Goal: Information Seeking & Learning: Find specific fact

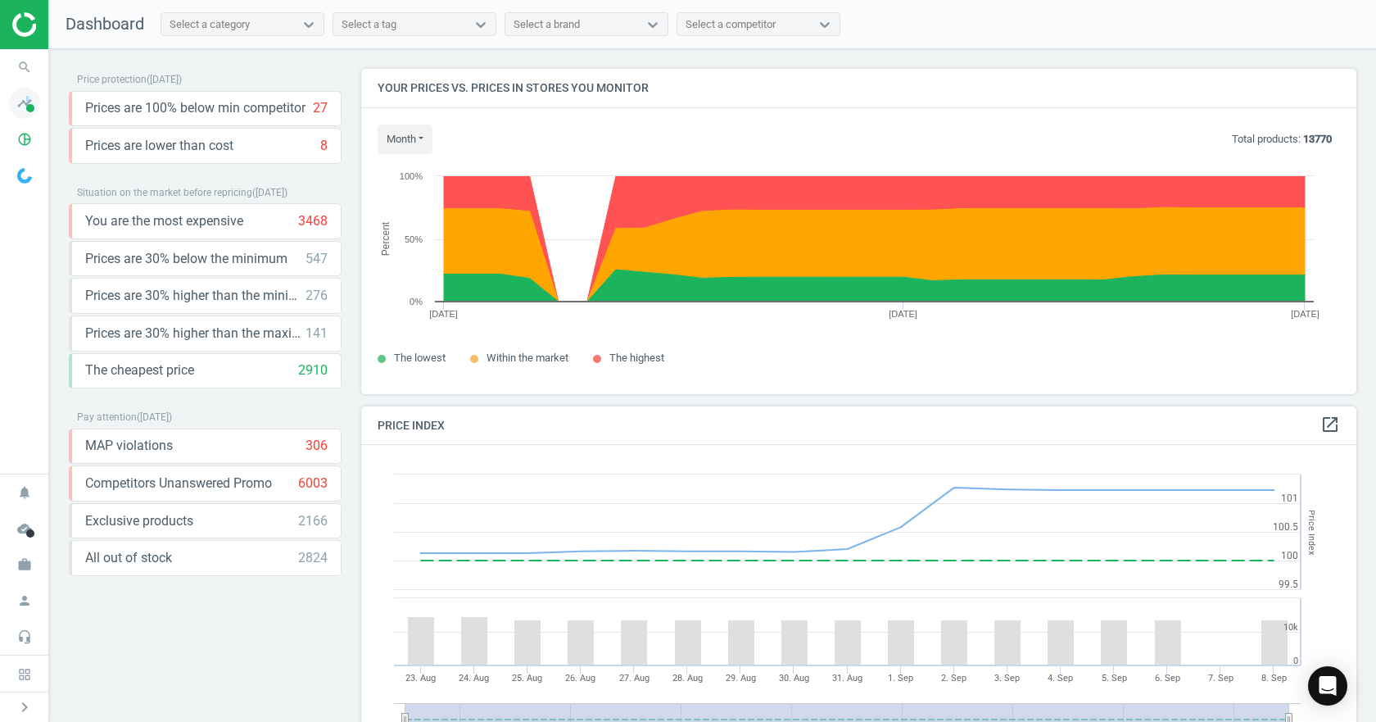
click at [28, 115] on icon "timeline" at bounding box center [24, 103] width 31 height 31
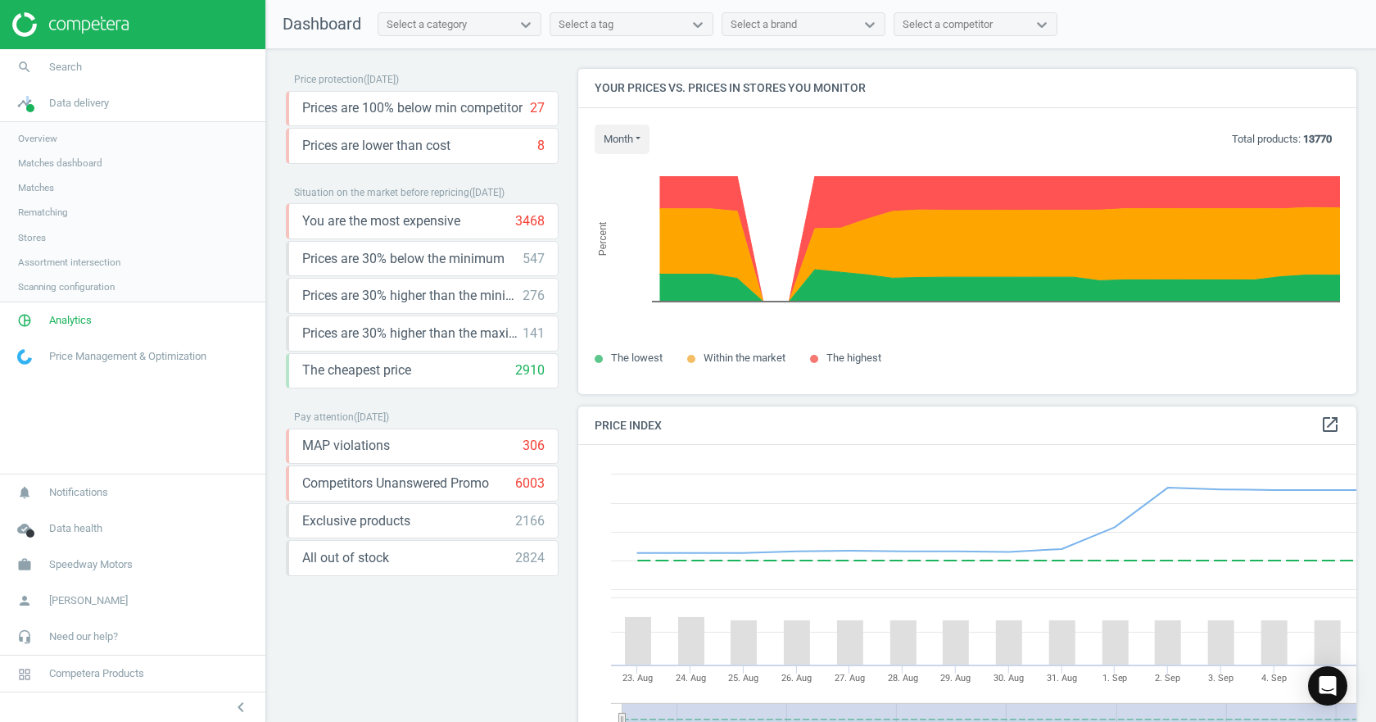
scroll to position [402, 791]
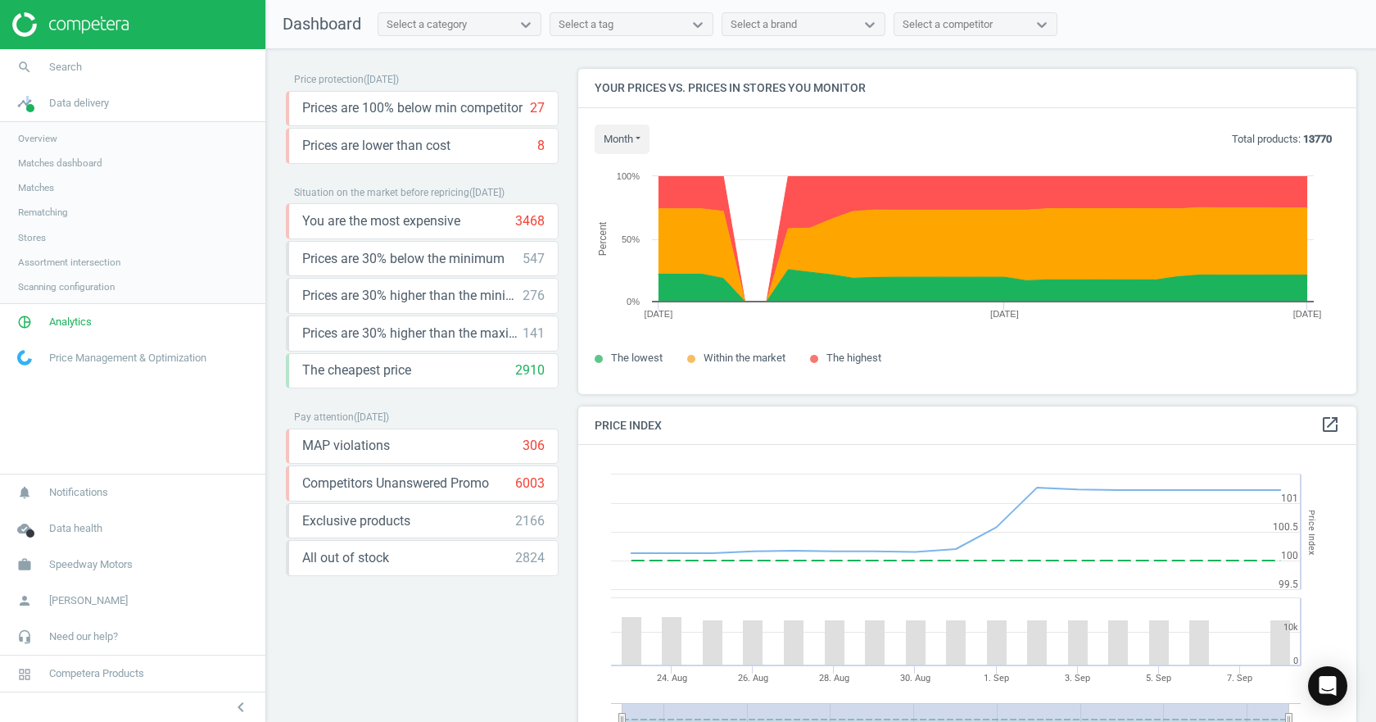
click at [57, 159] on span "Matches dashboard" at bounding box center [60, 162] width 84 height 13
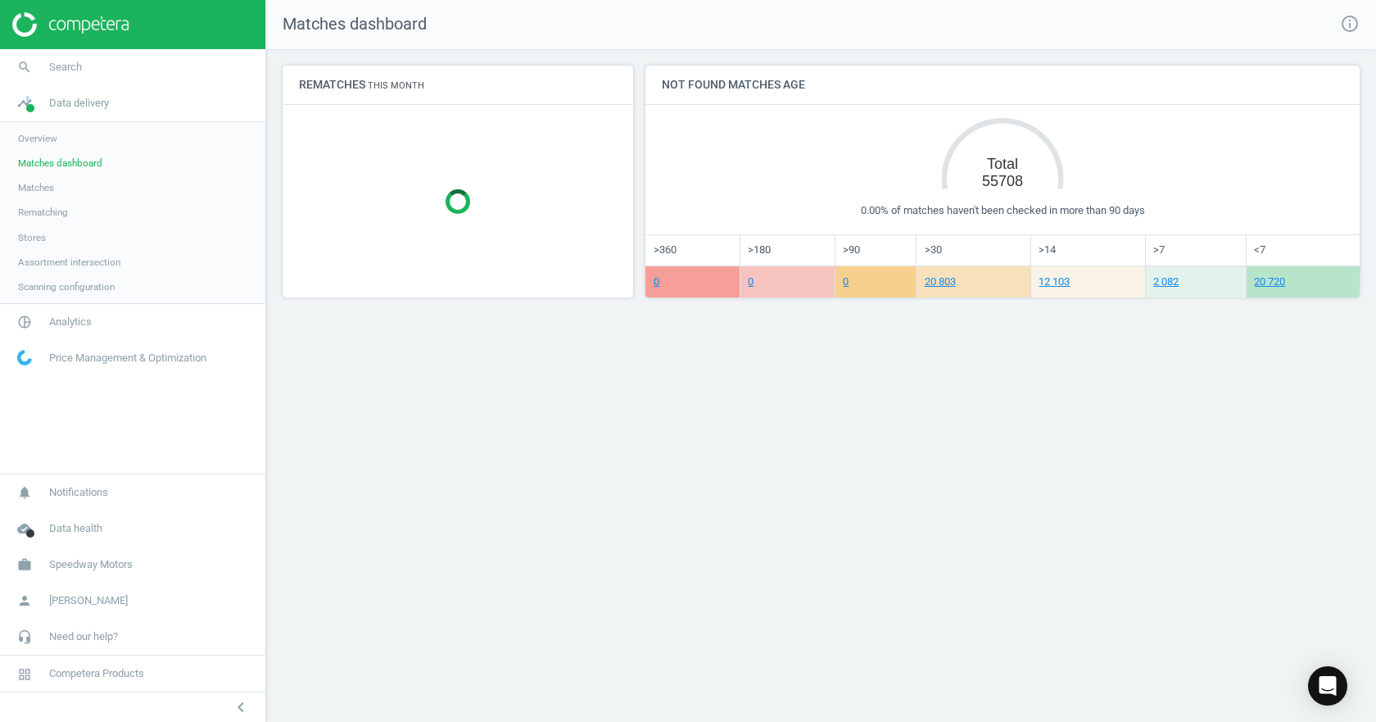
click at [60, 187] on link "Matches" at bounding box center [132, 187] width 265 height 25
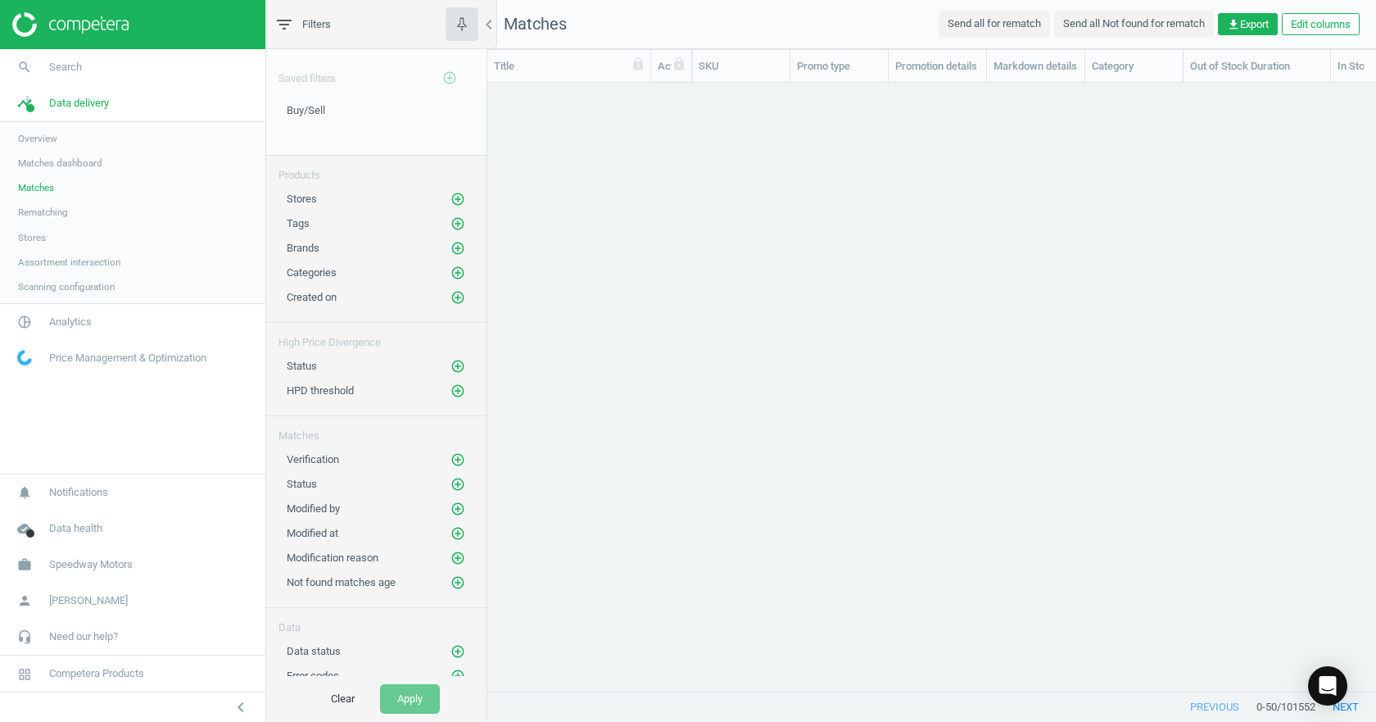
scroll to position [583, 876]
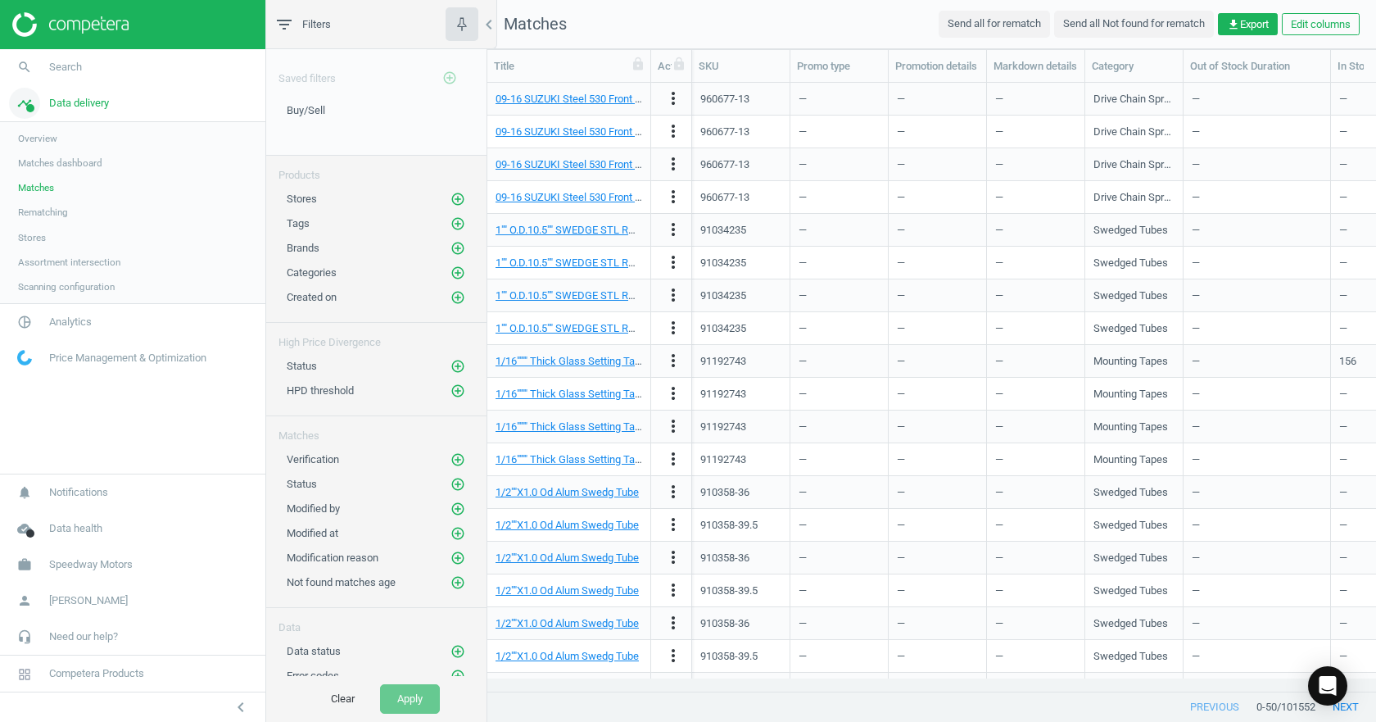
click at [55, 96] on span "Data delivery" at bounding box center [79, 103] width 60 height 15
click at [60, 143] on span "Analytics" at bounding box center [70, 139] width 43 height 15
click at [61, 223] on span "Price index" at bounding box center [41, 223] width 47 height 13
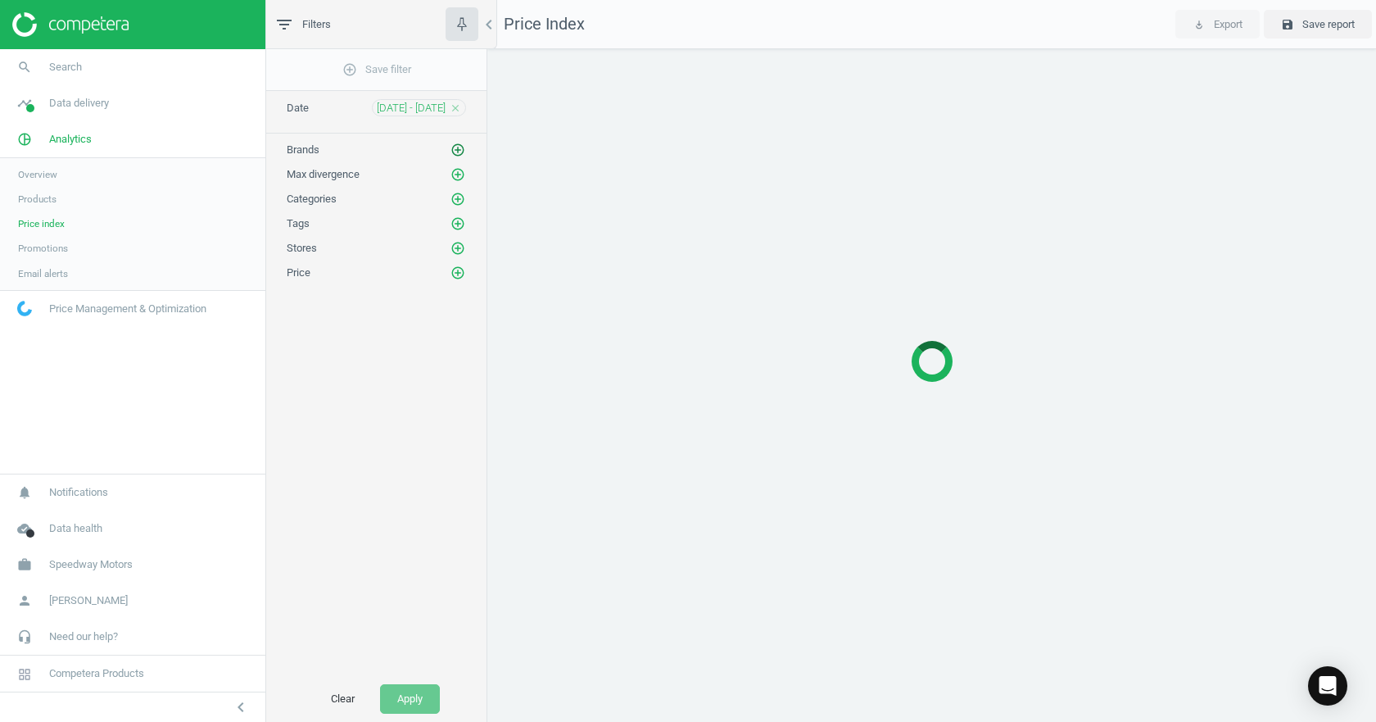
click at [456, 147] on icon "add_circle_outline" at bounding box center [457, 150] width 15 height 15
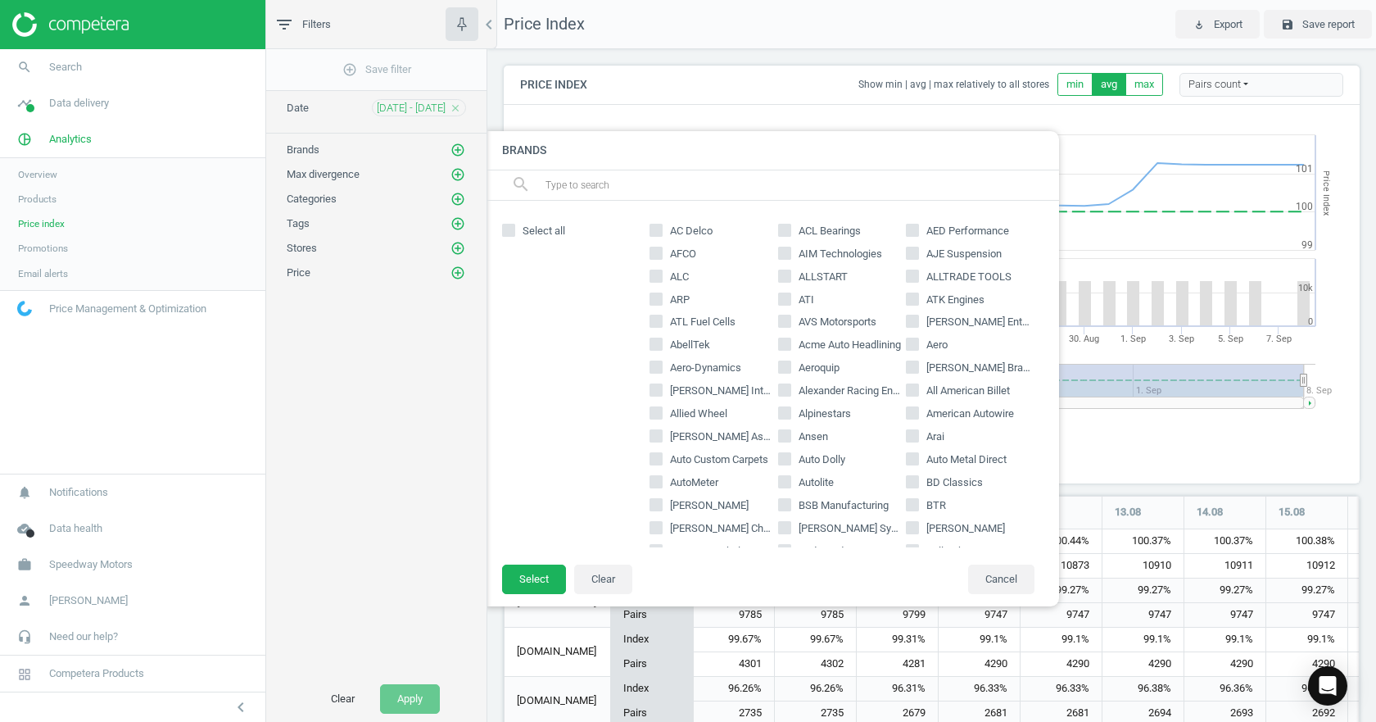
scroll to position [308, 869]
click at [663, 482] on label "AutoMeter" at bounding box center [713, 482] width 129 height 15
click at [662, 482] on input "AutoMeter" at bounding box center [656, 482] width 11 height 11
checkbox input "true"
click at [536, 577] on button "Select" at bounding box center [534, 578] width 64 height 29
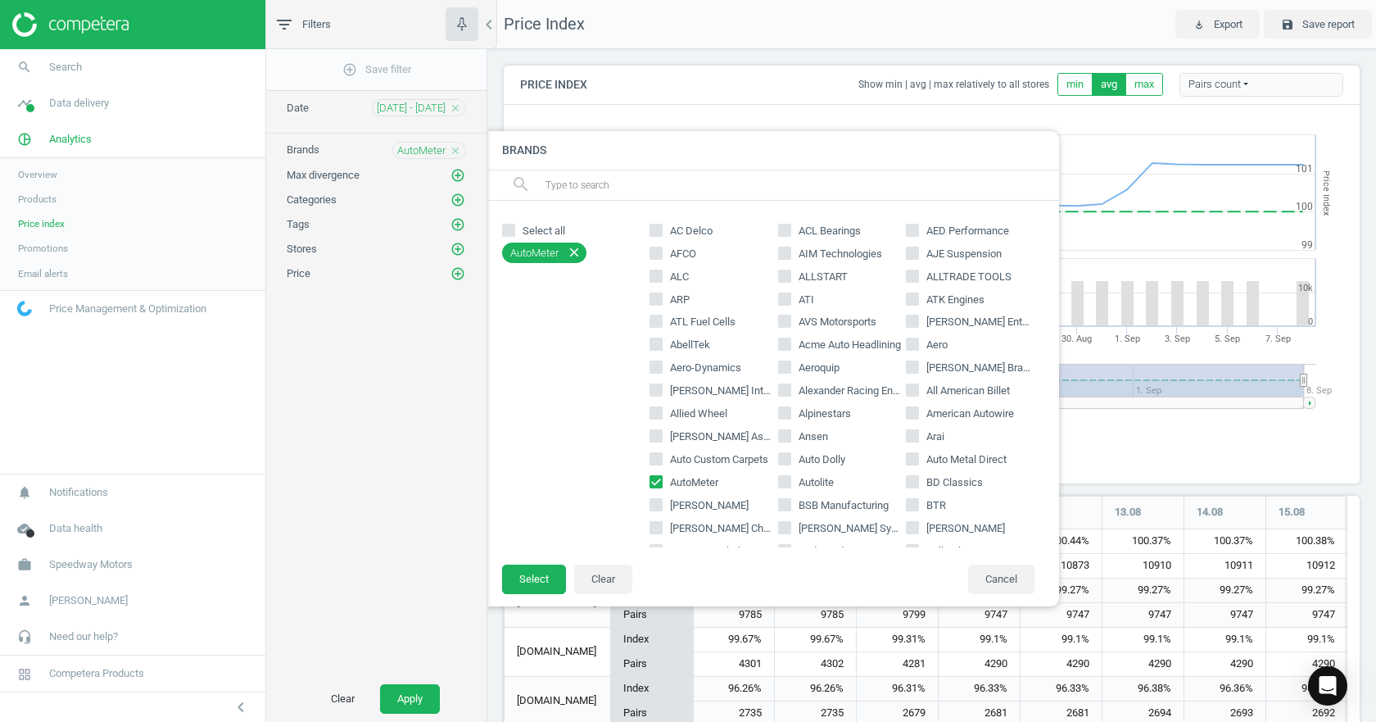
scroll to position [8, 8]
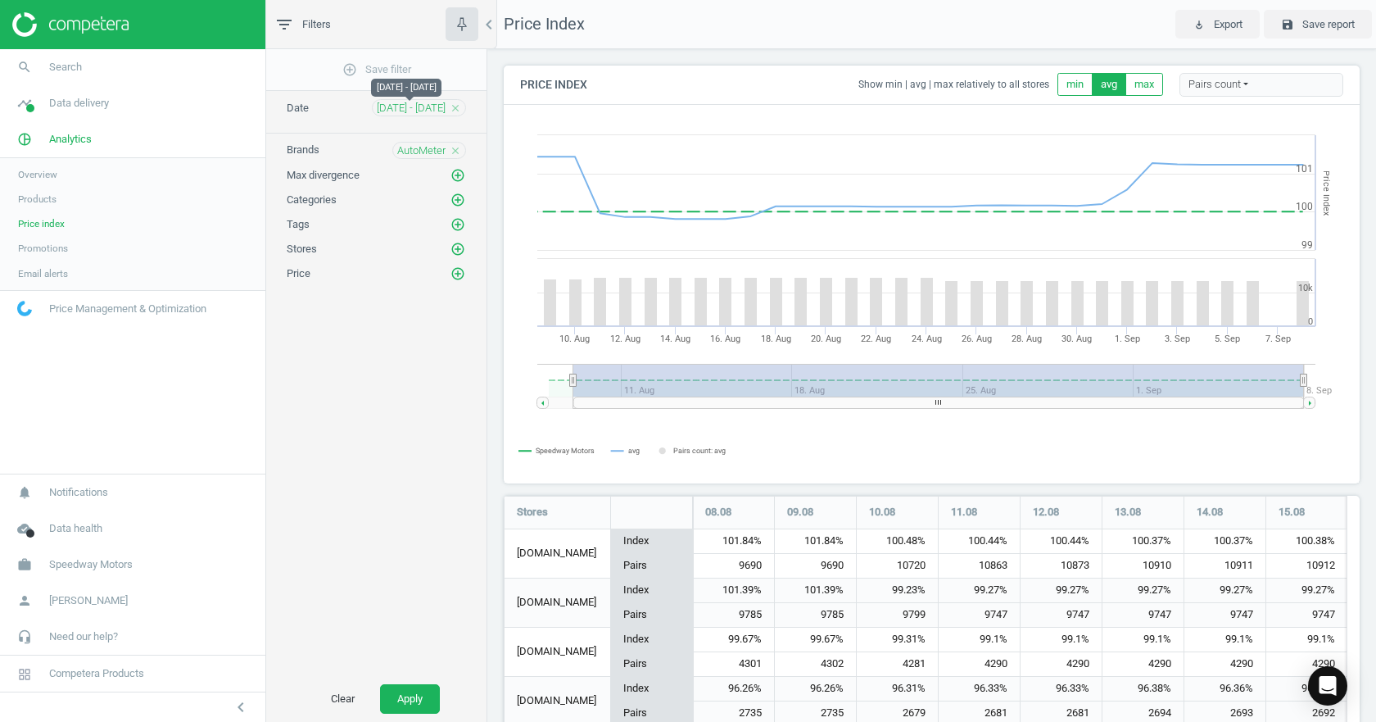
click at [424, 101] on span "[DATE] - [DATE]" at bounding box center [411, 108] width 69 height 15
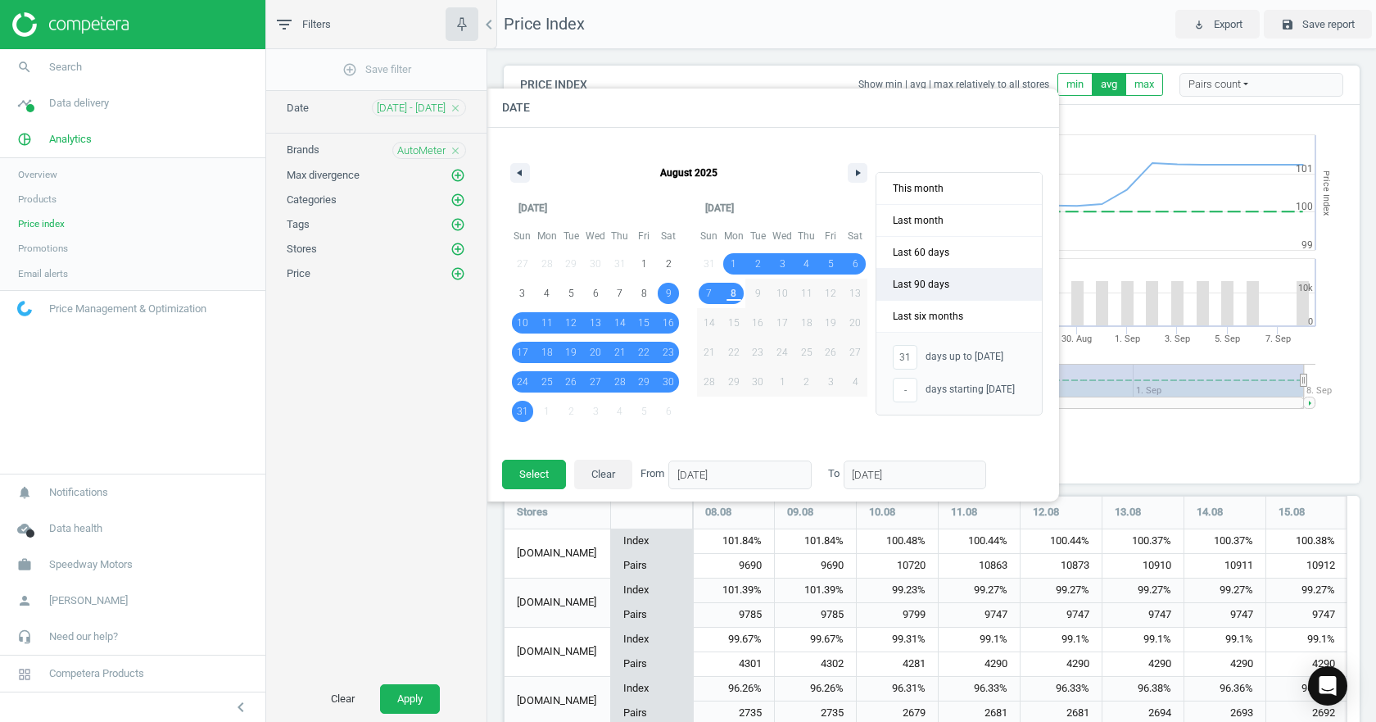
click at [915, 285] on span "Last 90 days" at bounding box center [958, 284] width 165 height 31
type input "-"
type input "[DATE]"
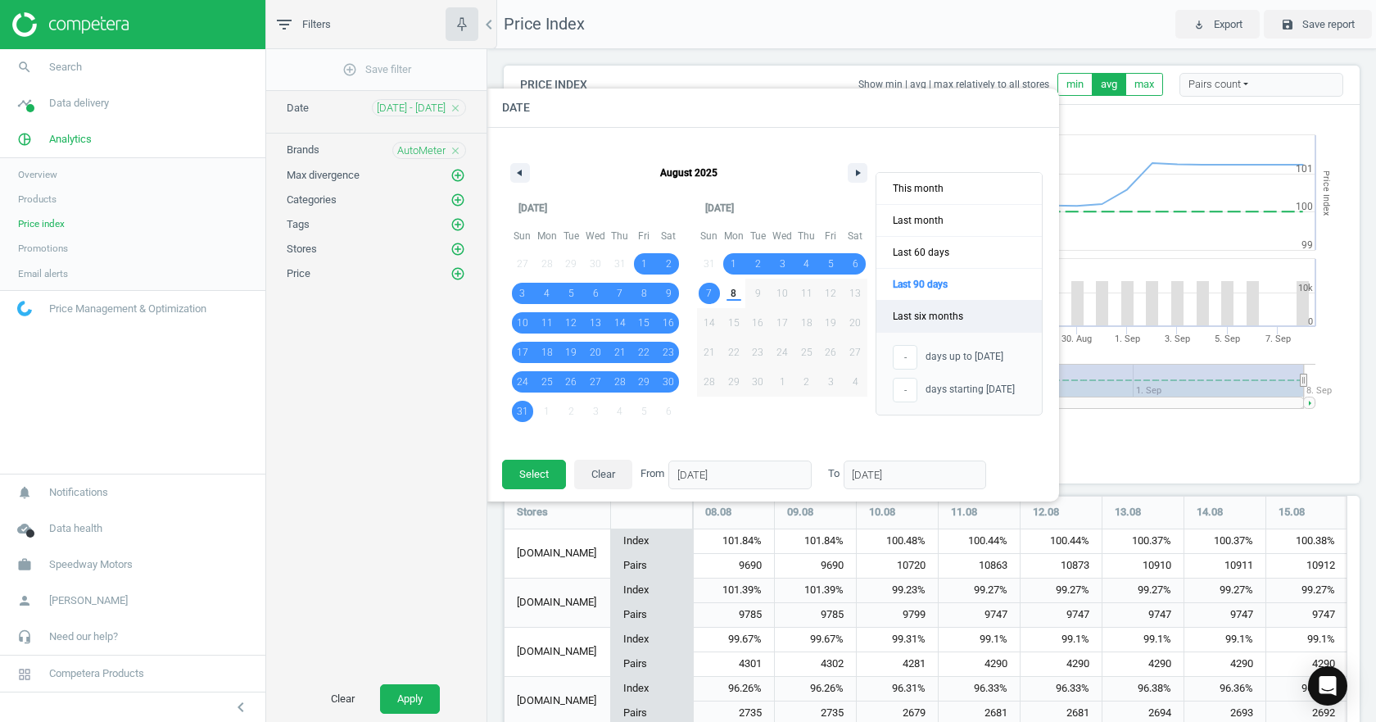
click at [907, 315] on span "Last six months" at bounding box center [958, 316] width 165 height 31
type input "[DATE]"
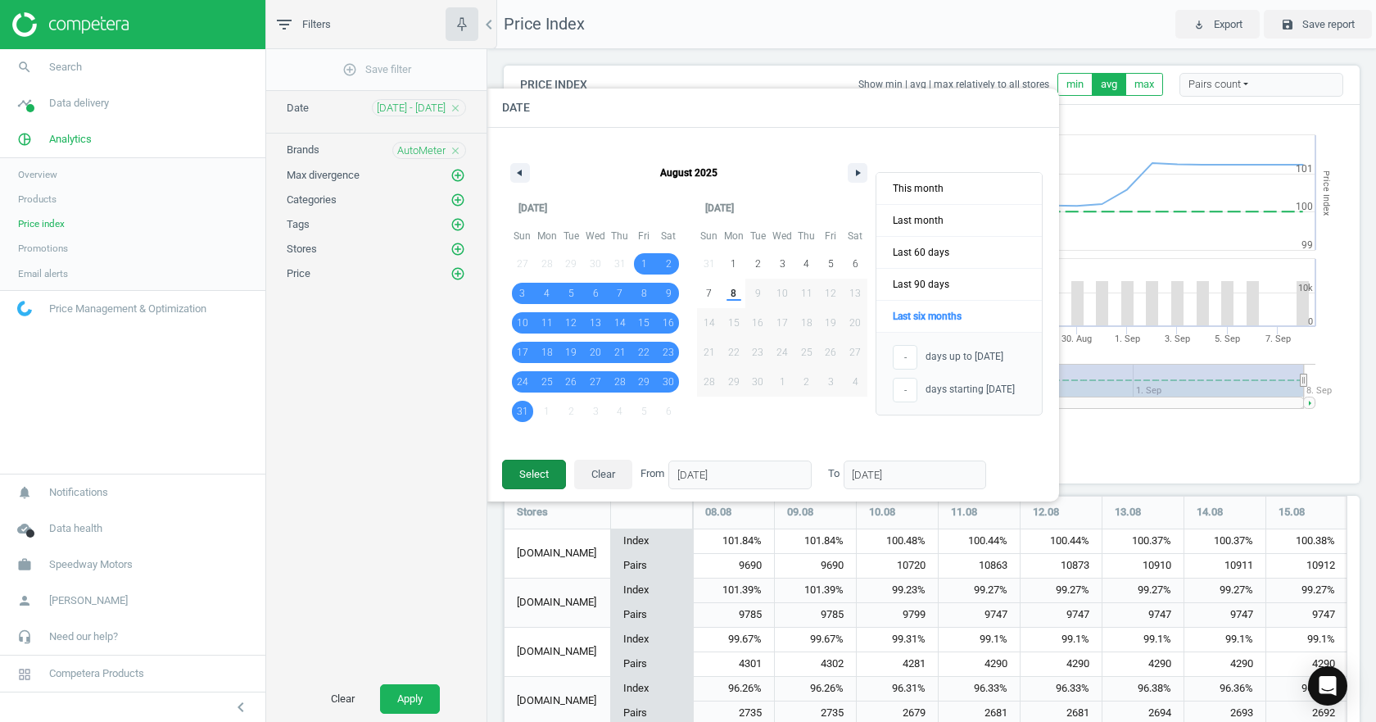
click at [528, 477] on button "Select" at bounding box center [534, 473] width 64 height 29
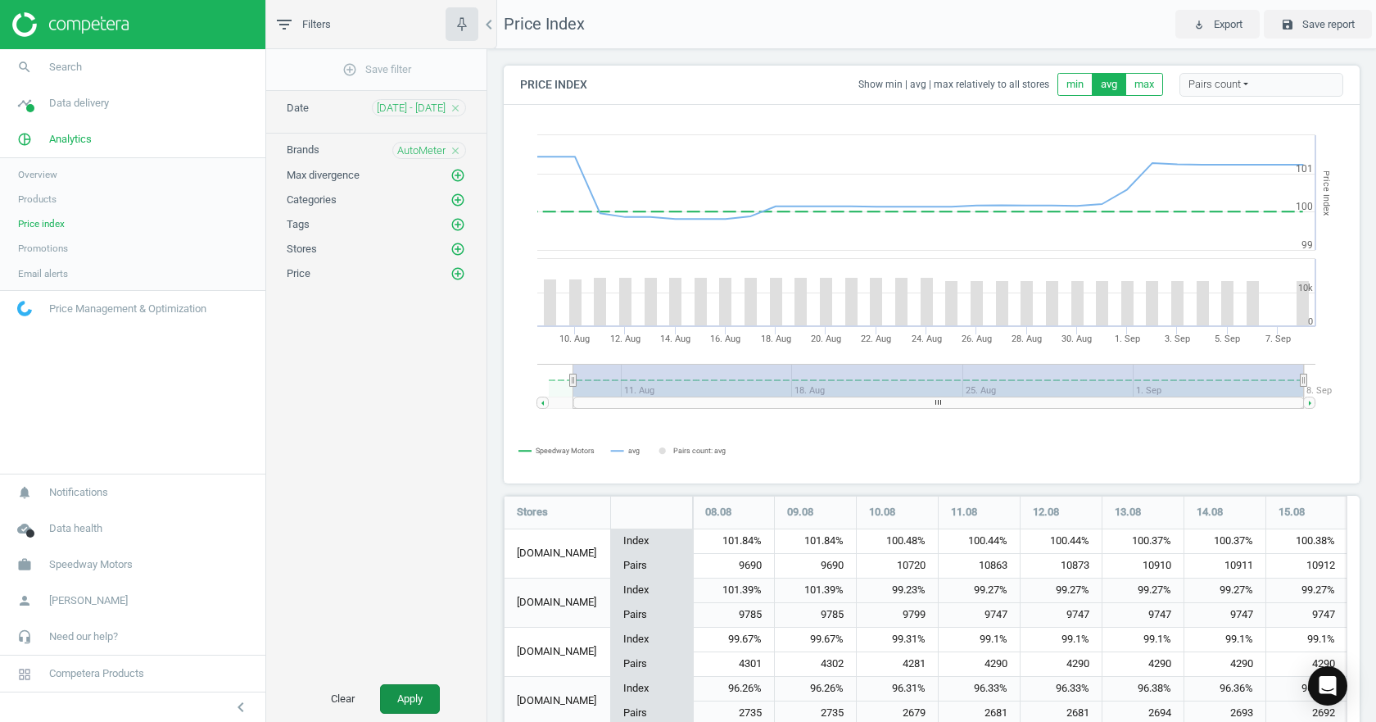
click at [401, 702] on button "Apply" at bounding box center [410, 698] width 60 height 29
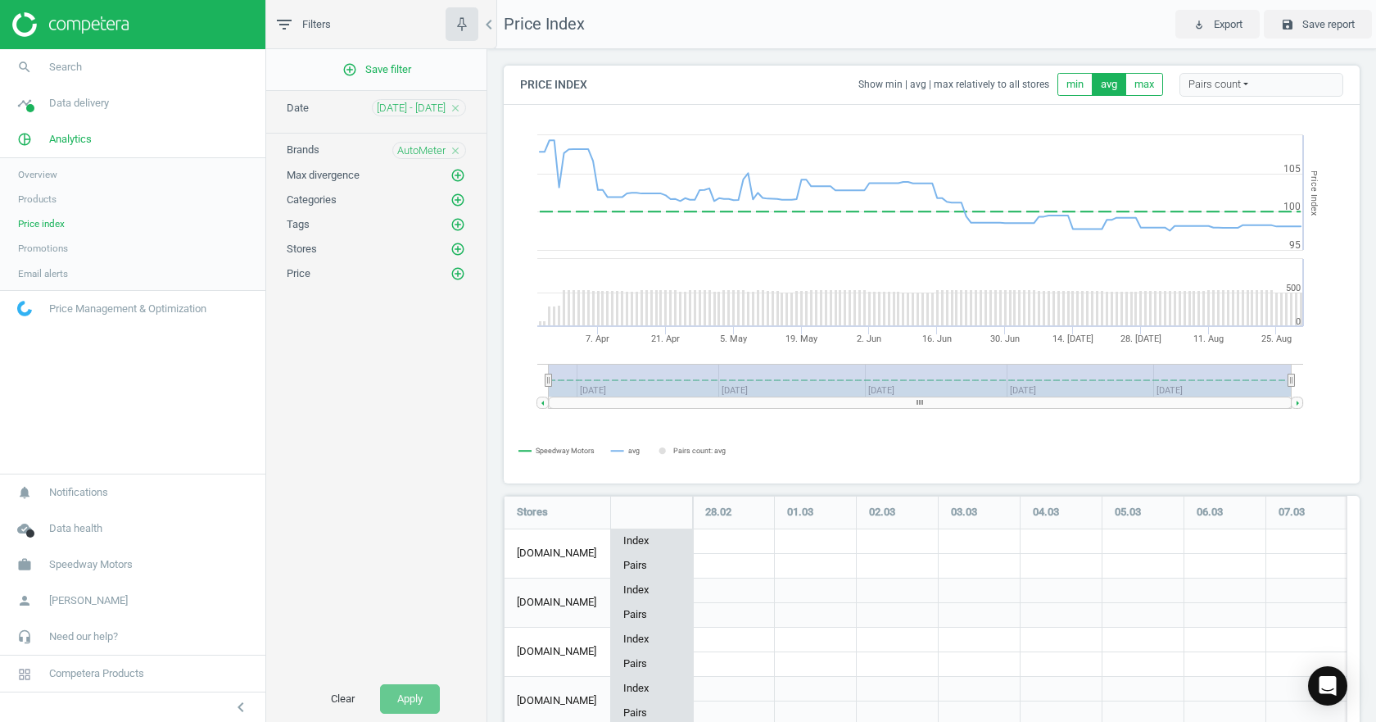
scroll to position [85, 0]
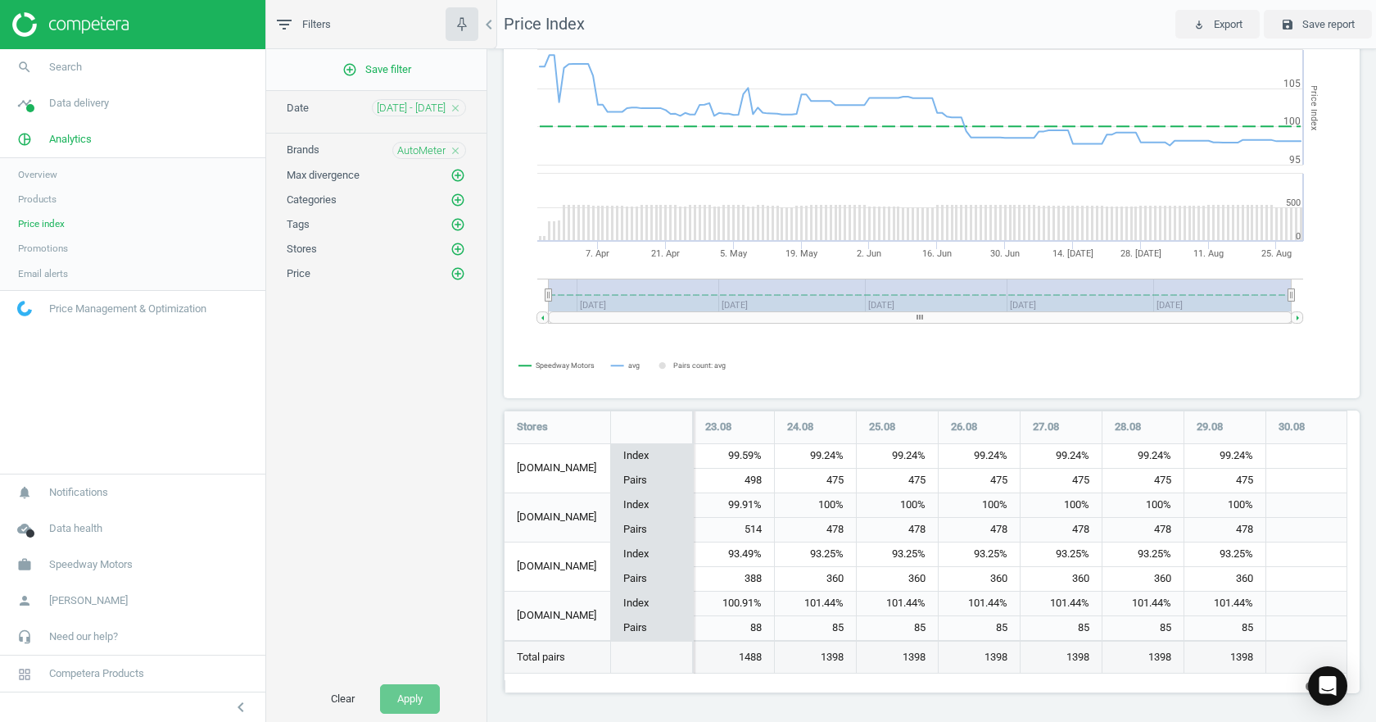
drag, startPoint x: 527, startPoint y: 684, endPoint x: 1375, endPoint y: 669, distance: 847.8
click at [1375, 669] on div "Price Index Show min | avg | max relatively to all stores min avg max Pairs cou…" at bounding box center [931, 385] width 889 height 672
drag, startPoint x: 1225, startPoint y: 504, endPoint x: 1262, endPoint y: 505, distance: 36.9
click at [1262, 505] on div "100%" at bounding box center [1224, 505] width 81 height 25
click at [1250, 501] on div "100%" at bounding box center [1224, 505] width 81 height 25
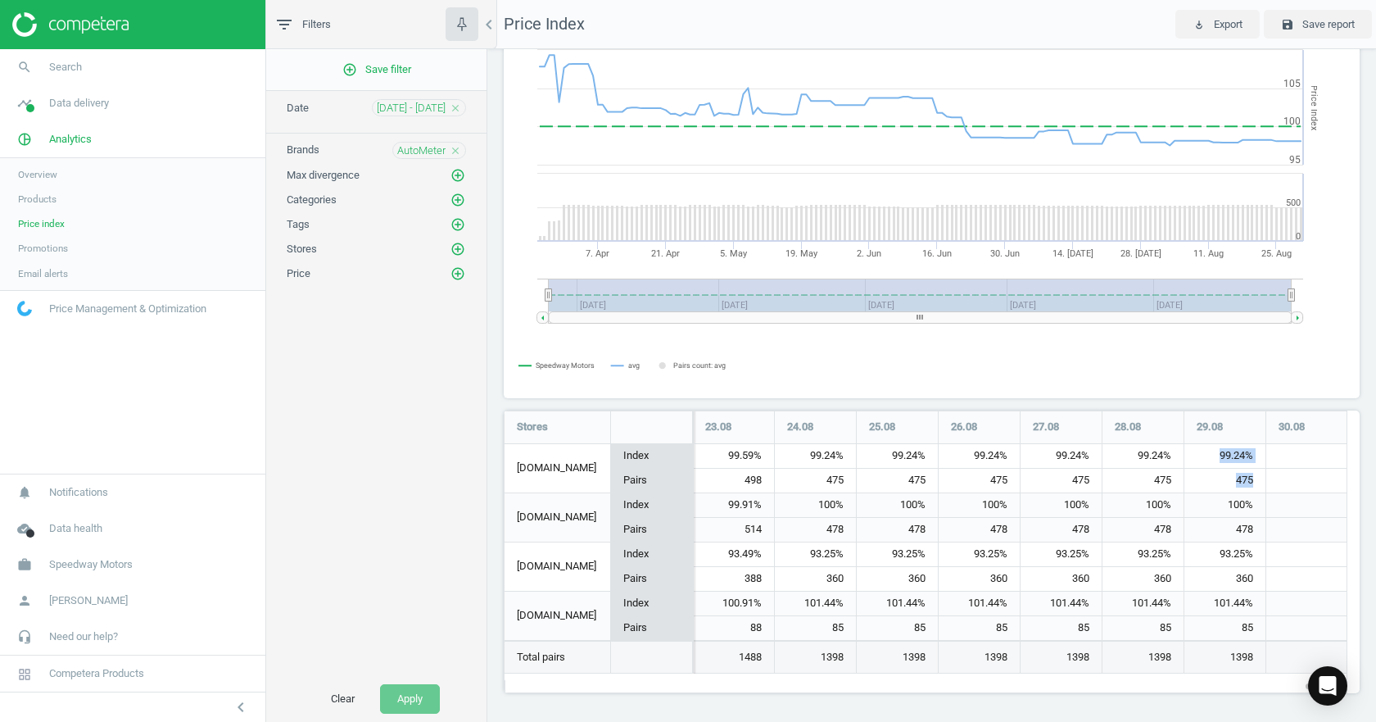
drag, startPoint x: 1217, startPoint y: 451, endPoint x: 1266, endPoint y: 455, distance: 49.3
click at [1235, 455] on div "99.24%" at bounding box center [1224, 456] width 81 height 25
drag, startPoint x: 1214, startPoint y: 554, endPoint x: 1270, endPoint y: 558, distance: 56.7
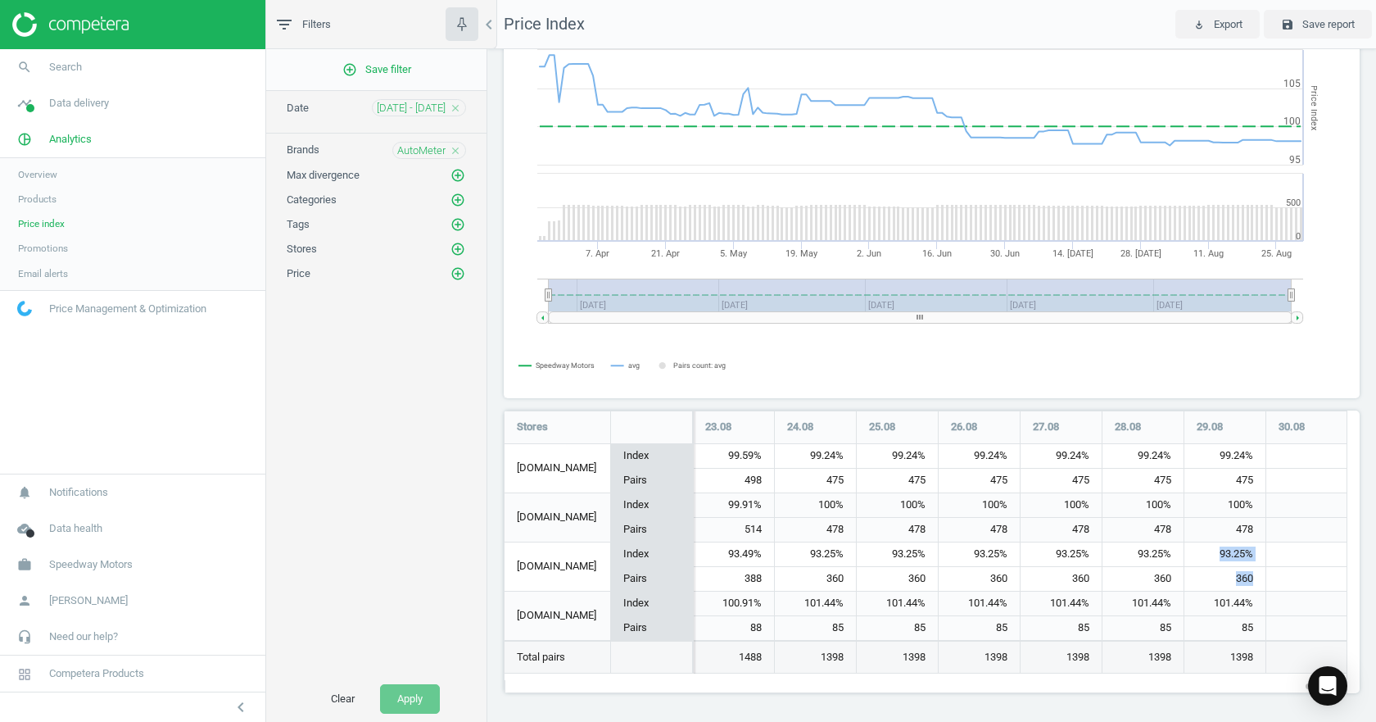
click at [1250, 558] on div "93.25%" at bounding box center [1224, 554] width 81 height 25
drag, startPoint x: 1211, startPoint y: 608, endPoint x: 1251, endPoint y: 606, distance: 39.3
click at [1251, 606] on div "101.44%" at bounding box center [1224, 603] width 81 height 25
click at [461, 245] on icon "add_circle_outline" at bounding box center [457, 249] width 15 height 15
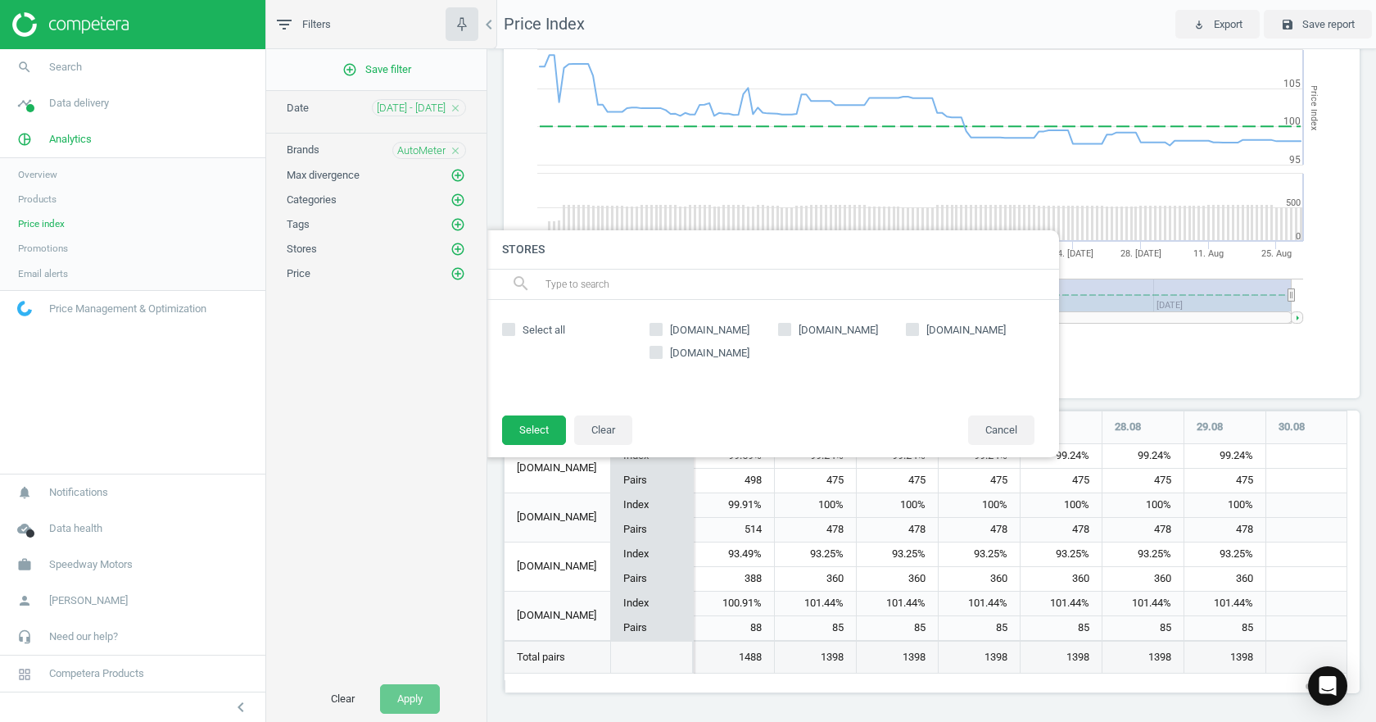
click at [661, 335] on icon at bounding box center [655, 329] width 13 height 13
click at [661, 334] on input "[DOMAIN_NAME]" at bounding box center [656, 329] width 11 height 11
checkbox input "true"
click at [781, 328] on input "[DOMAIN_NAME]" at bounding box center [784, 329] width 11 height 11
checkbox input "true"
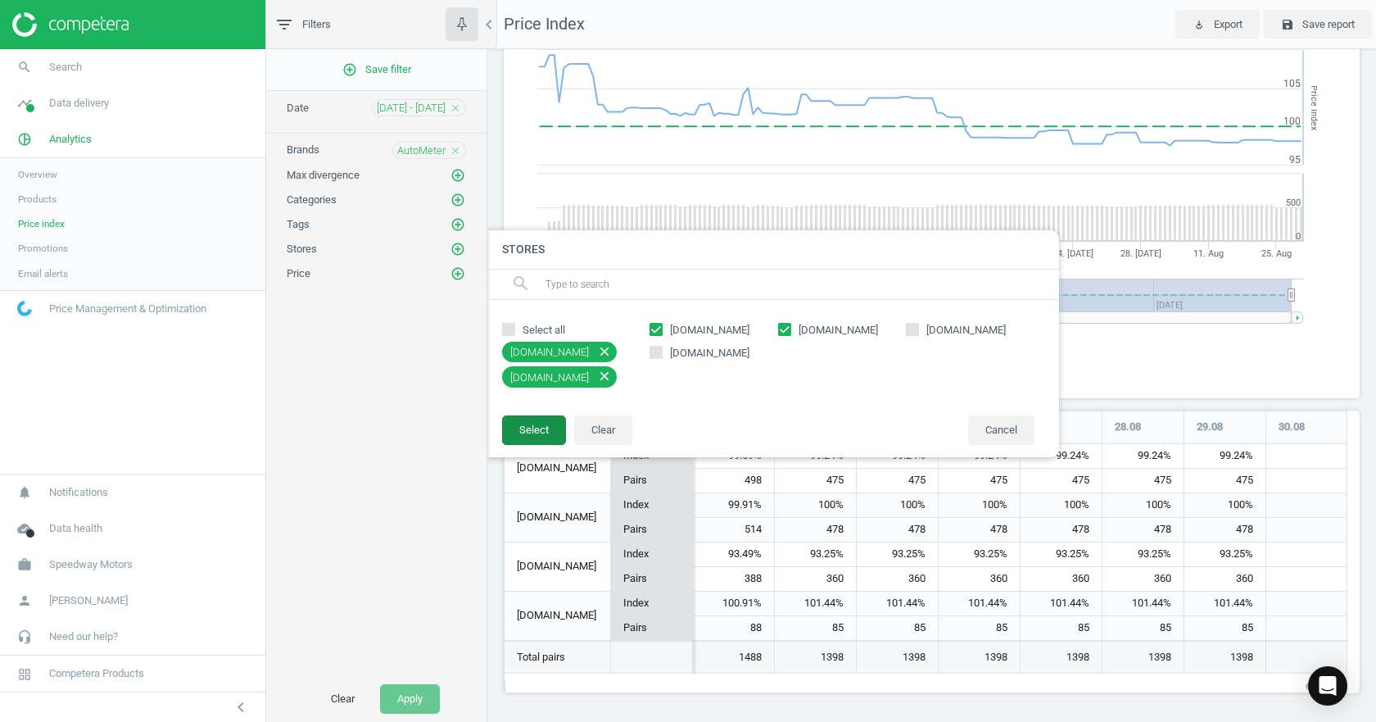
click at [556, 432] on button "Select" at bounding box center [534, 429] width 64 height 29
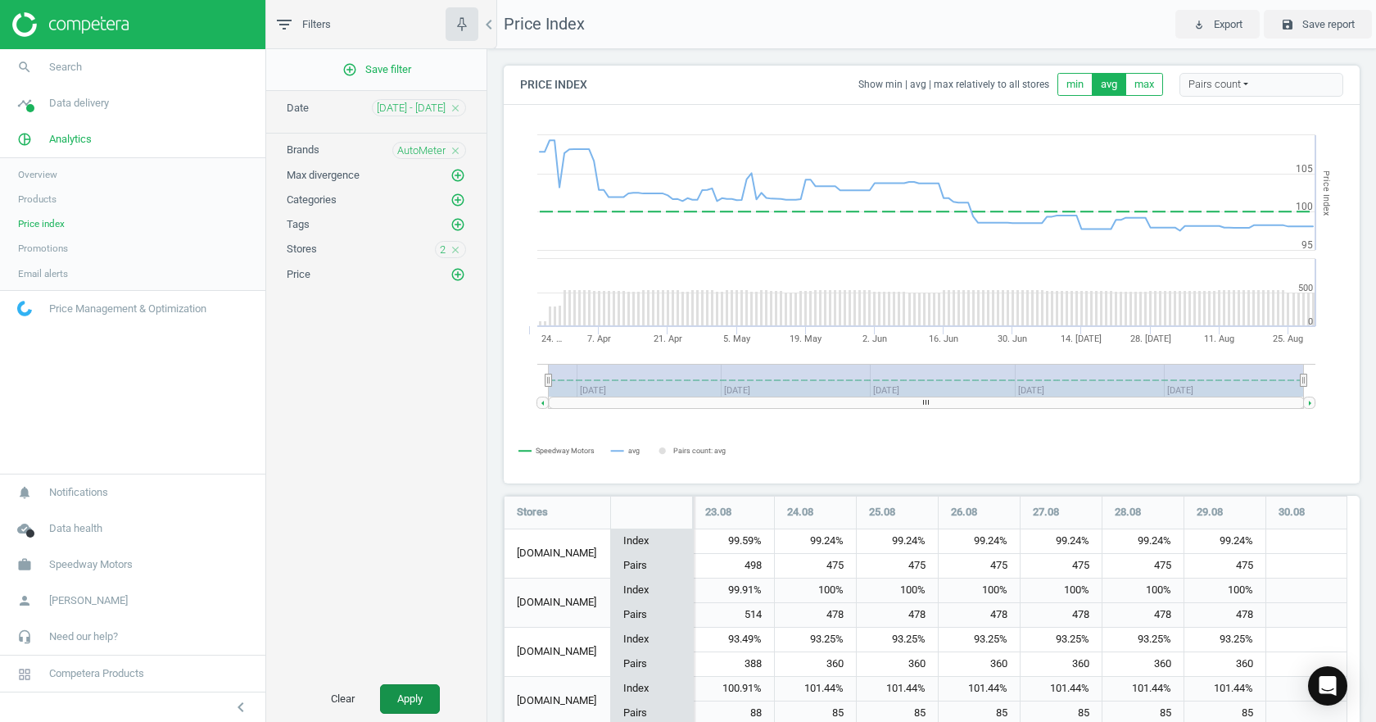
click at [421, 699] on button "Apply" at bounding box center [410, 698] width 60 height 29
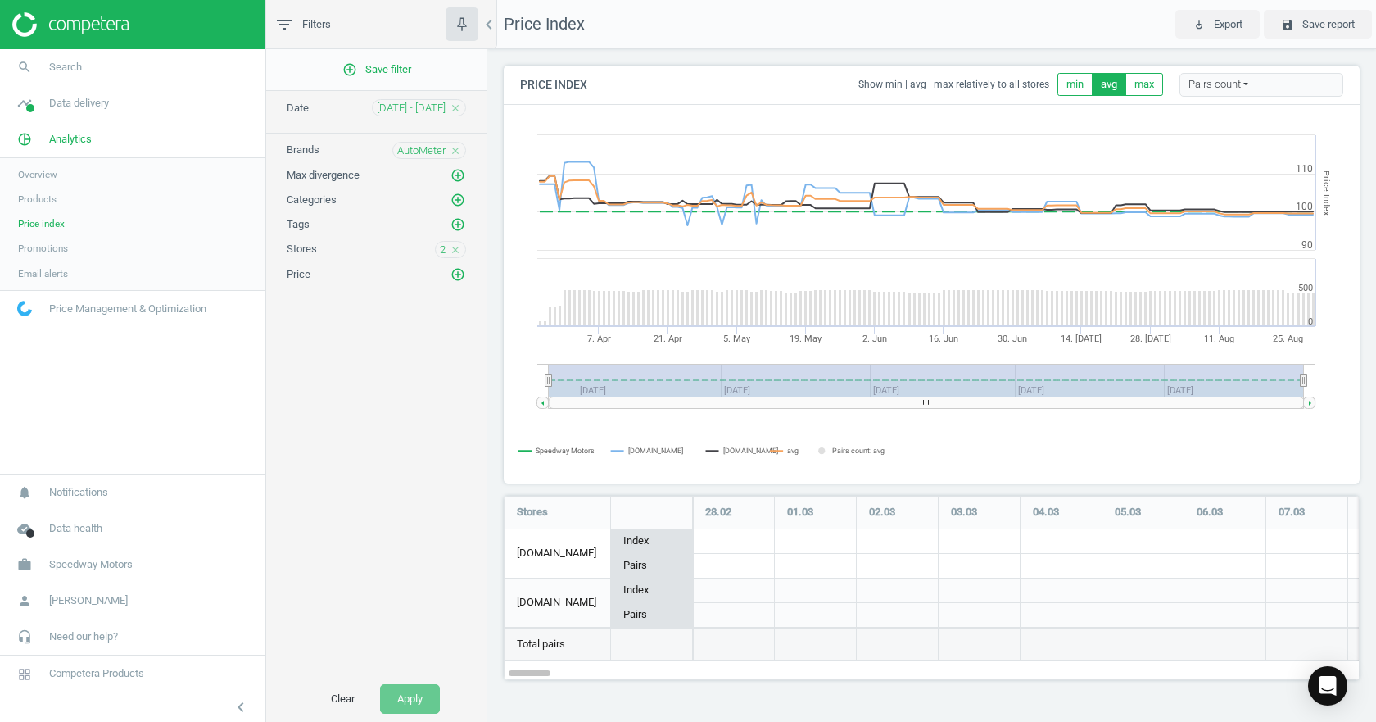
scroll to position [210, 881]
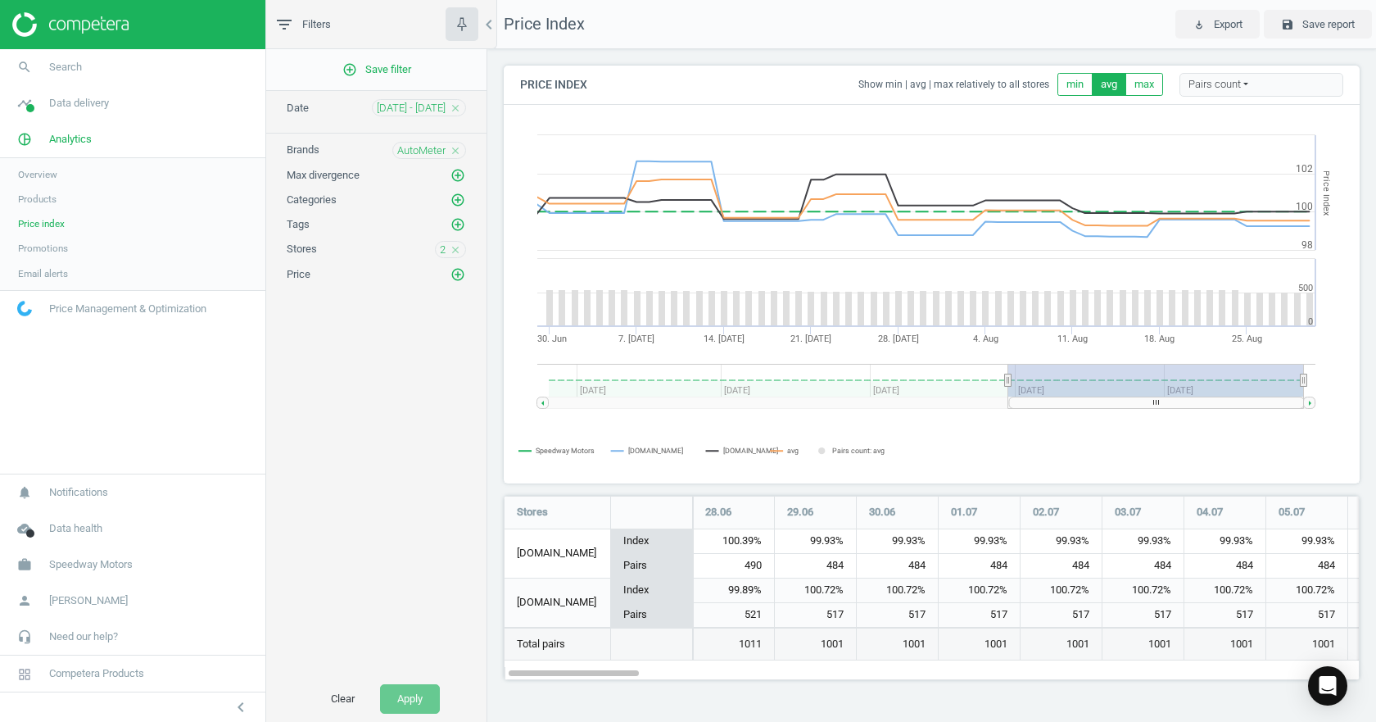
drag, startPoint x: 545, startPoint y: 379, endPoint x: 1008, endPoint y: 383, distance: 462.8
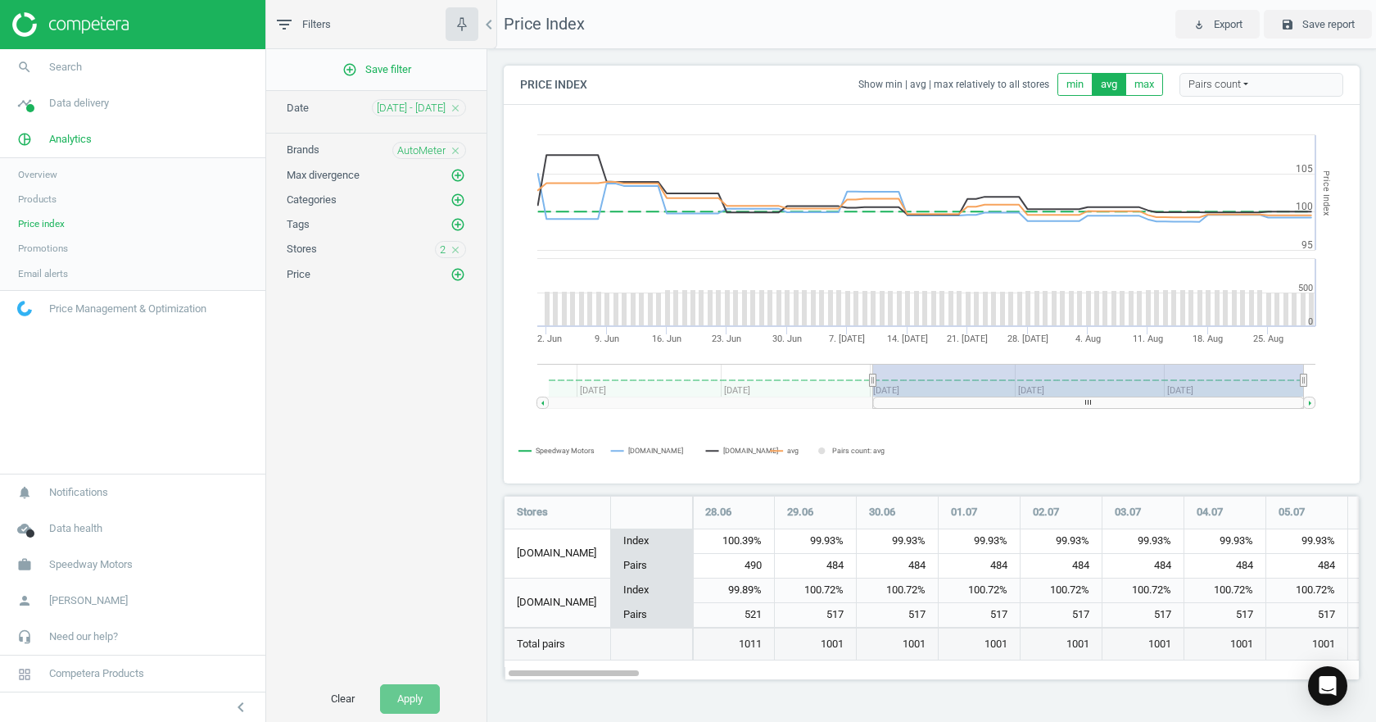
drag, startPoint x: 1004, startPoint y: 377, endPoint x: 873, endPoint y: 391, distance: 131.8
click at [873, 391] on g at bounding box center [926, 386] width 778 height 45
click at [414, 101] on span "[DATE] - [DATE]" at bounding box center [411, 108] width 69 height 15
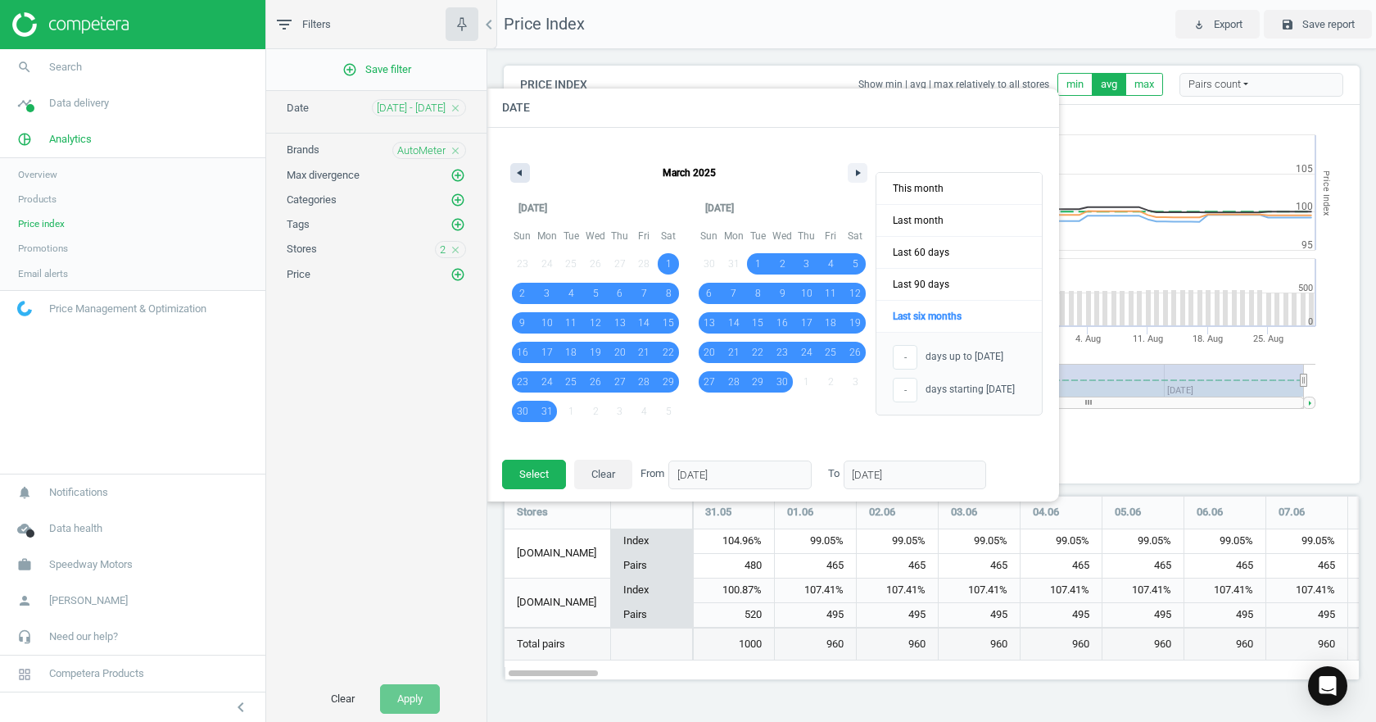
click at [522, 170] on button "button" at bounding box center [520, 173] width 20 height 20
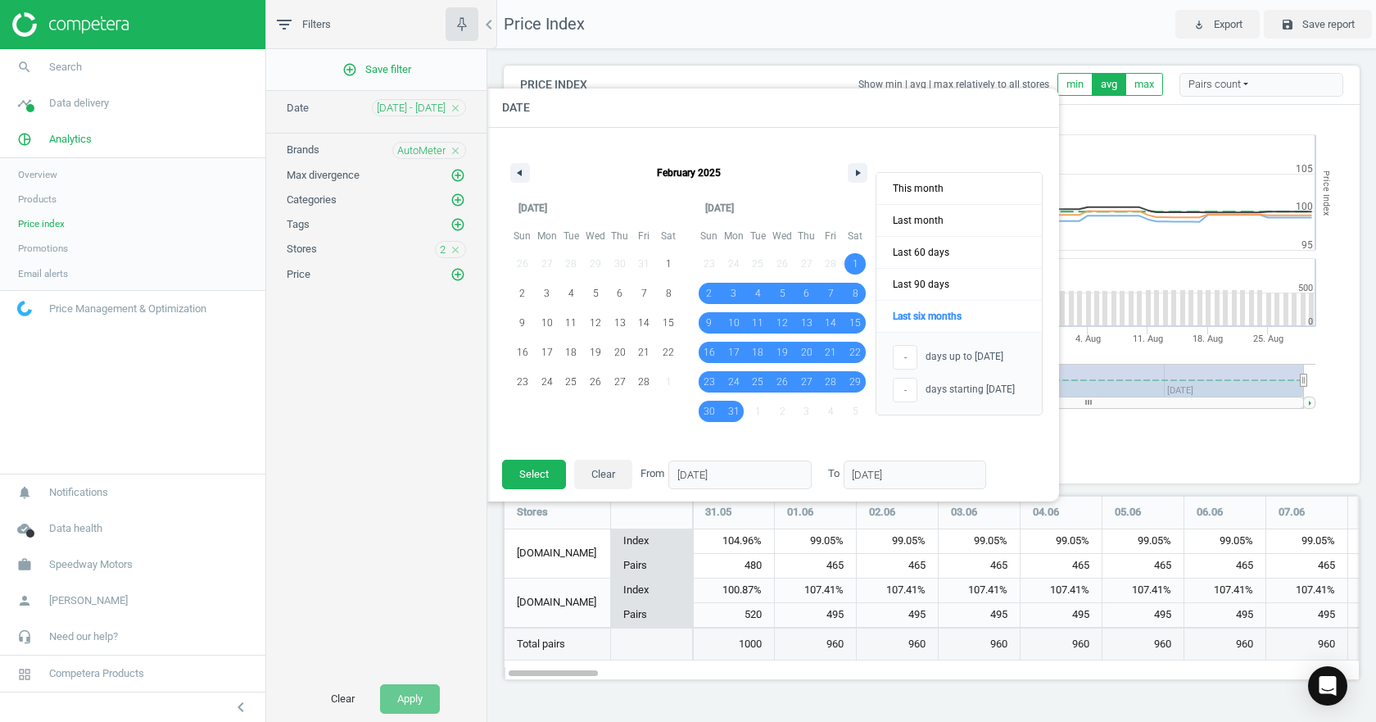
click at [851, 161] on div "[DATE]" at bounding box center [688, 168] width 373 height 49
click at [854, 167] on button "button" at bounding box center [858, 173] width 20 height 20
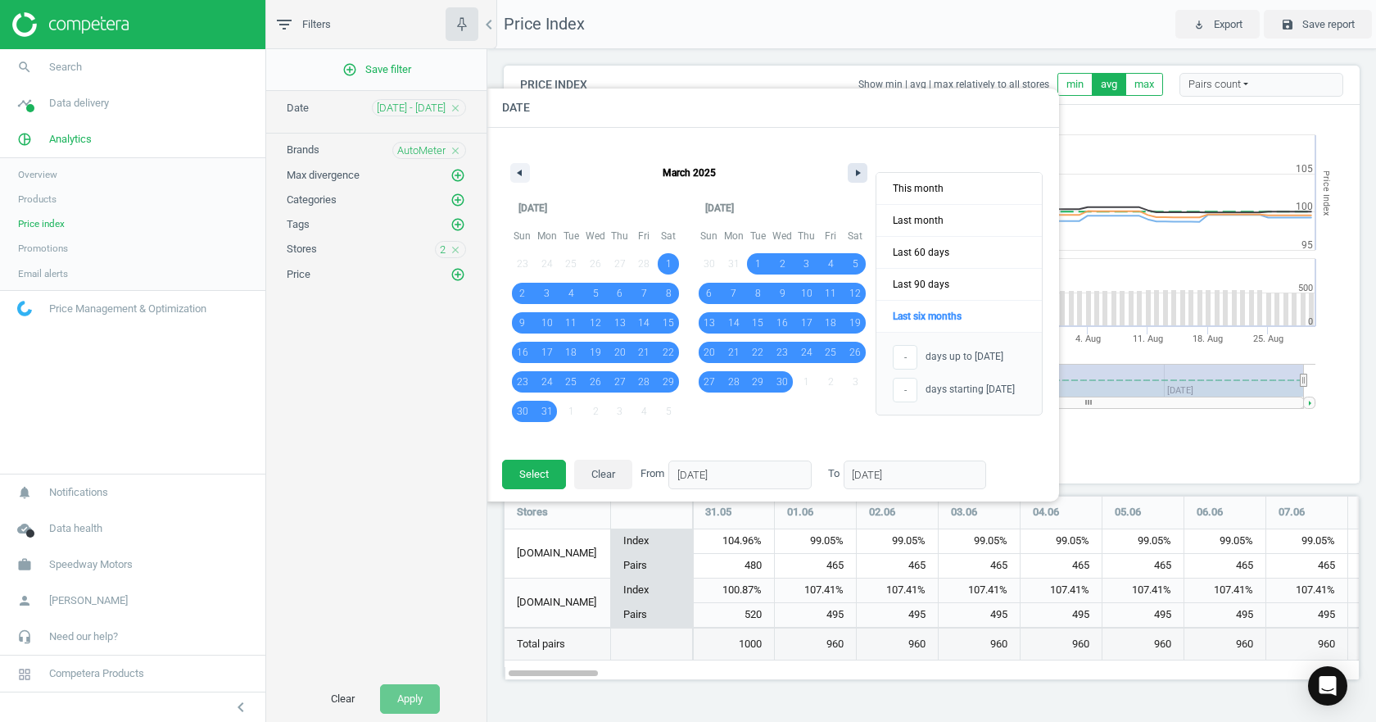
click at [854, 167] on button "button" at bounding box center [858, 173] width 20 height 20
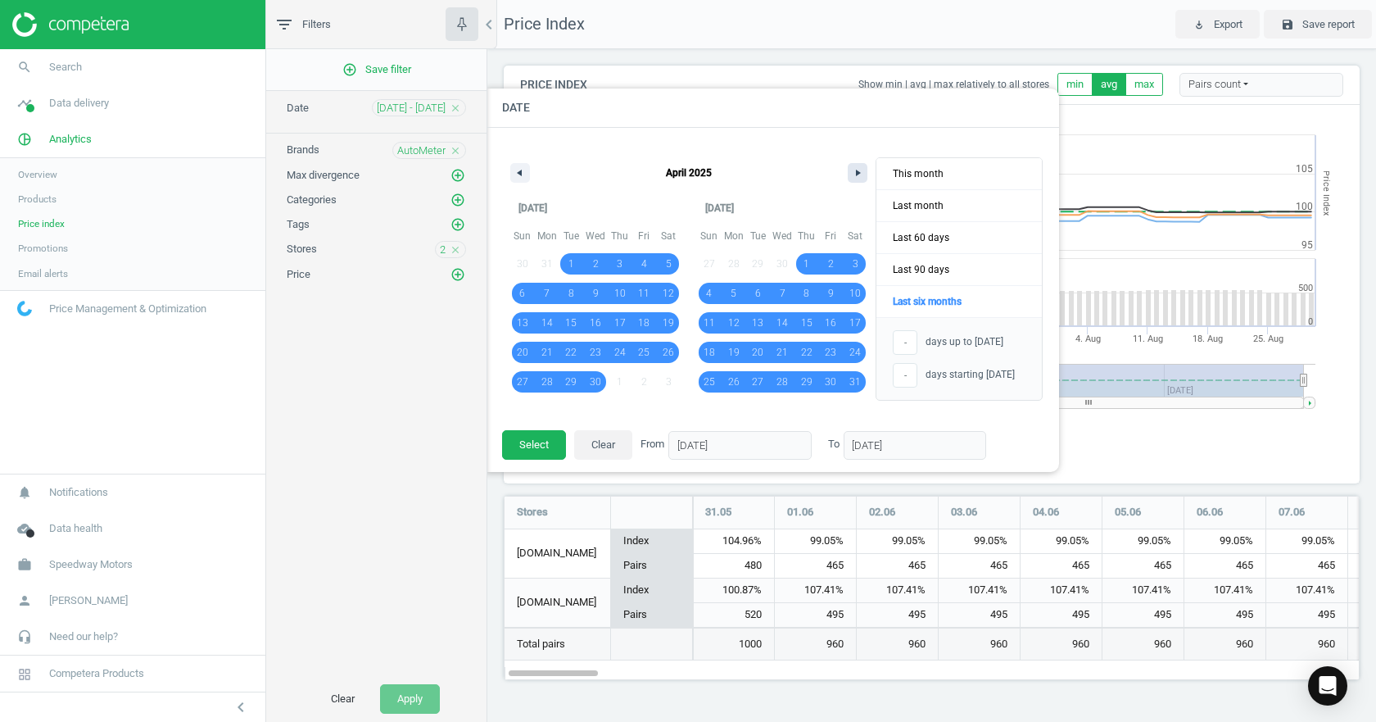
click at [854, 167] on button "button" at bounding box center [858, 173] width 20 height 20
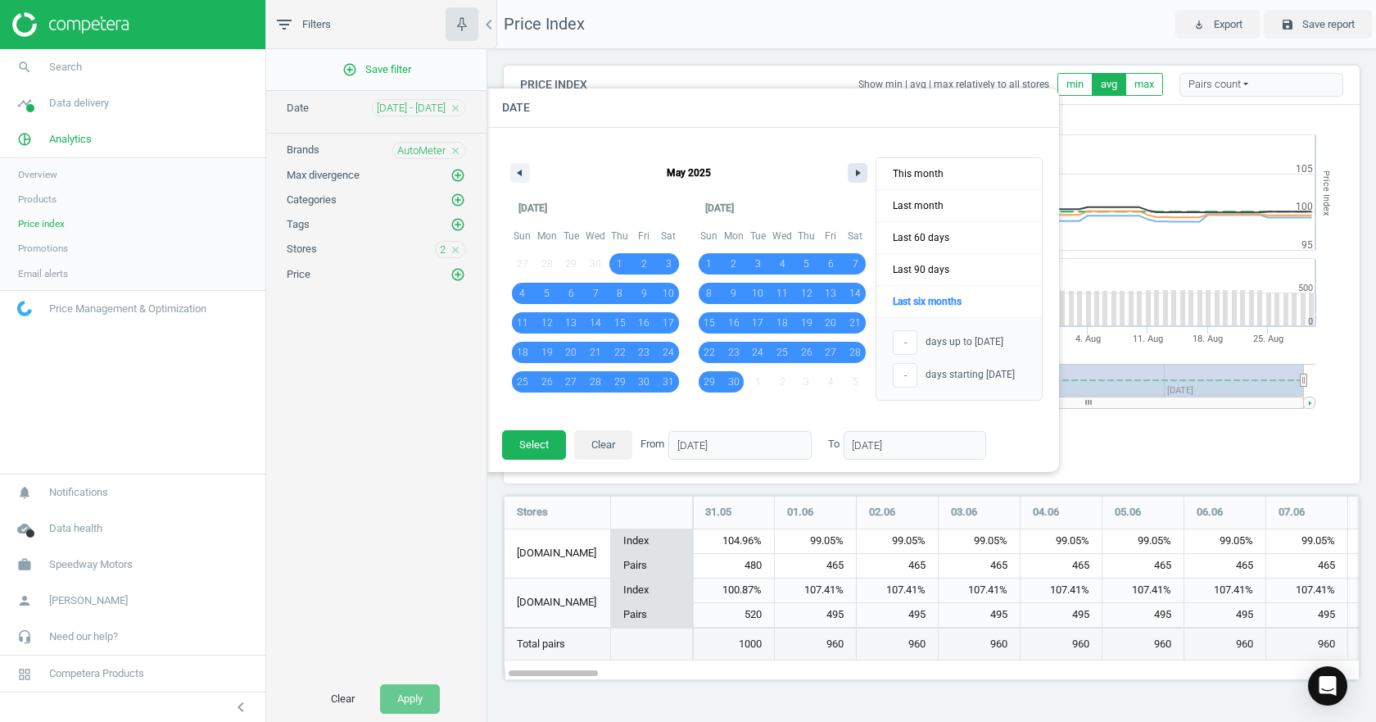
click at [851, 174] on button "button" at bounding box center [858, 173] width 20 height 20
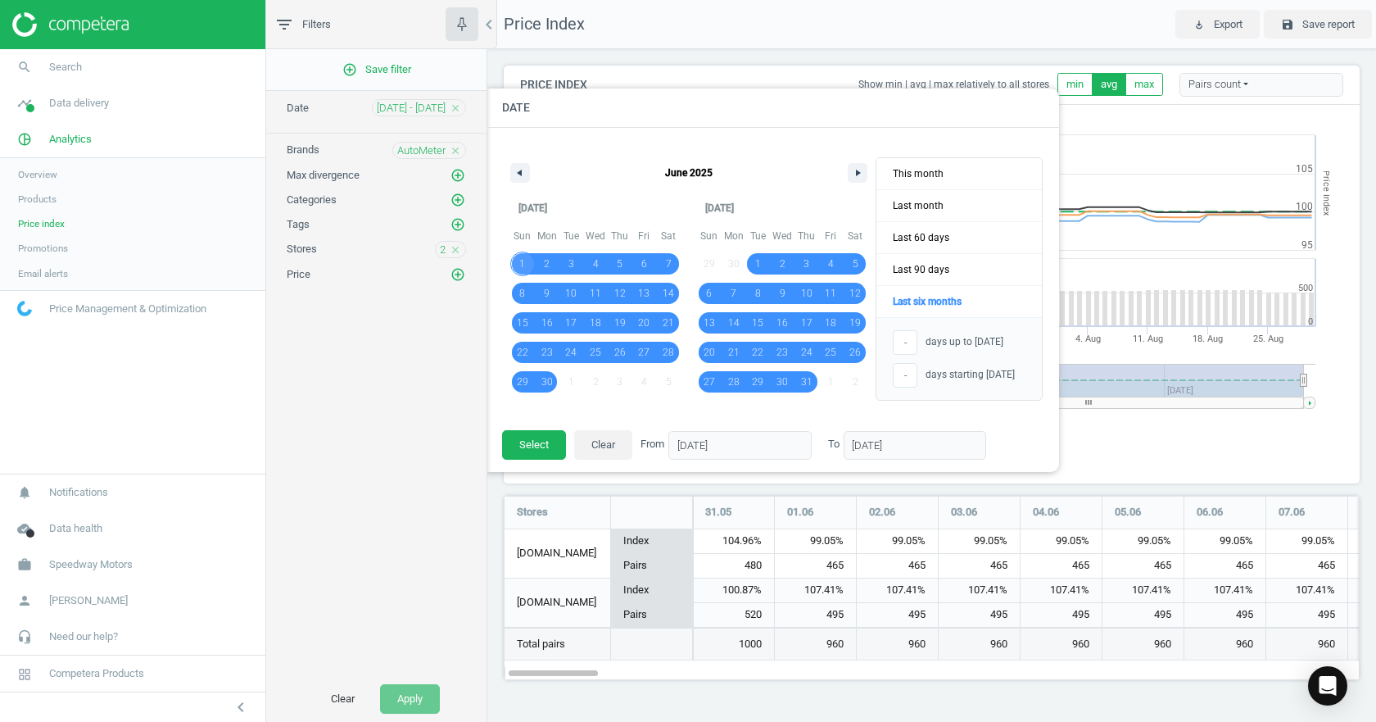
click at [523, 262] on span "1" at bounding box center [522, 263] width 6 height 29
type input "[DATE]"
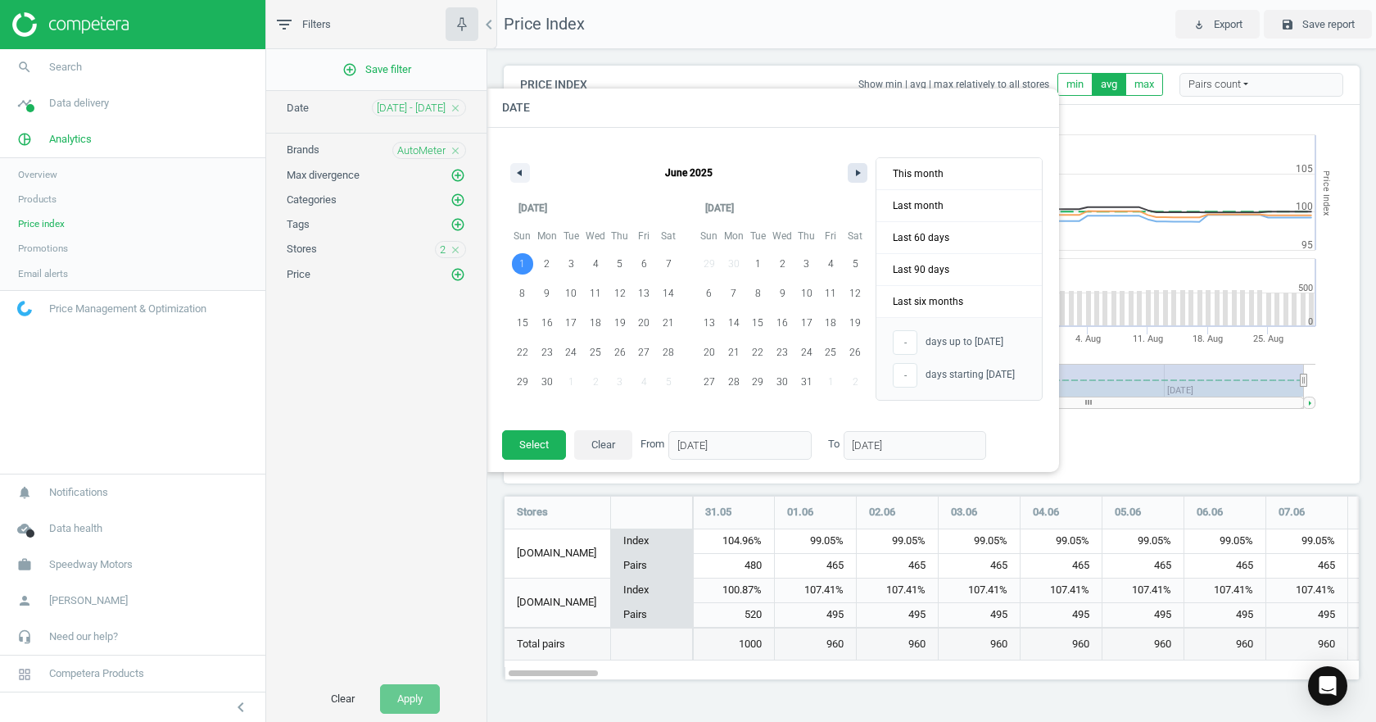
click at [852, 172] on button "button" at bounding box center [858, 173] width 20 height 20
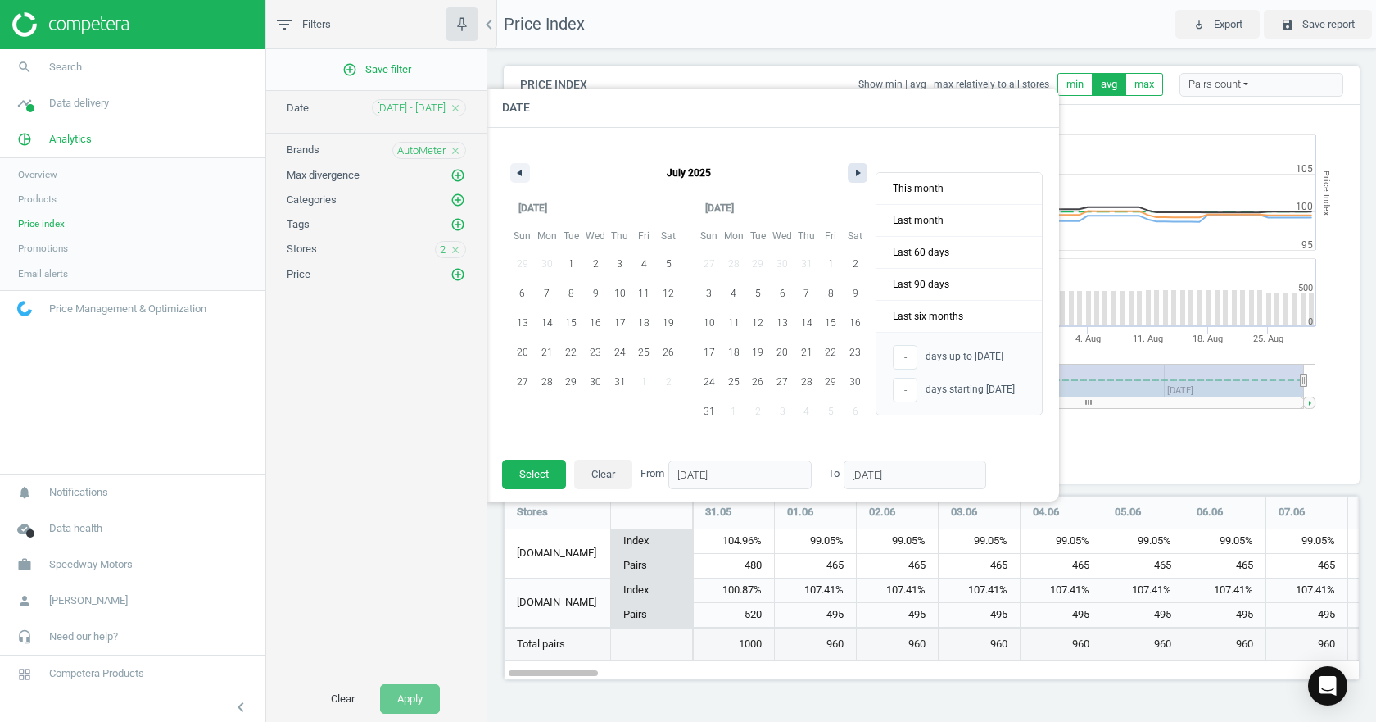
click at [852, 172] on button "button" at bounding box center [858, 173] width 20 height 20
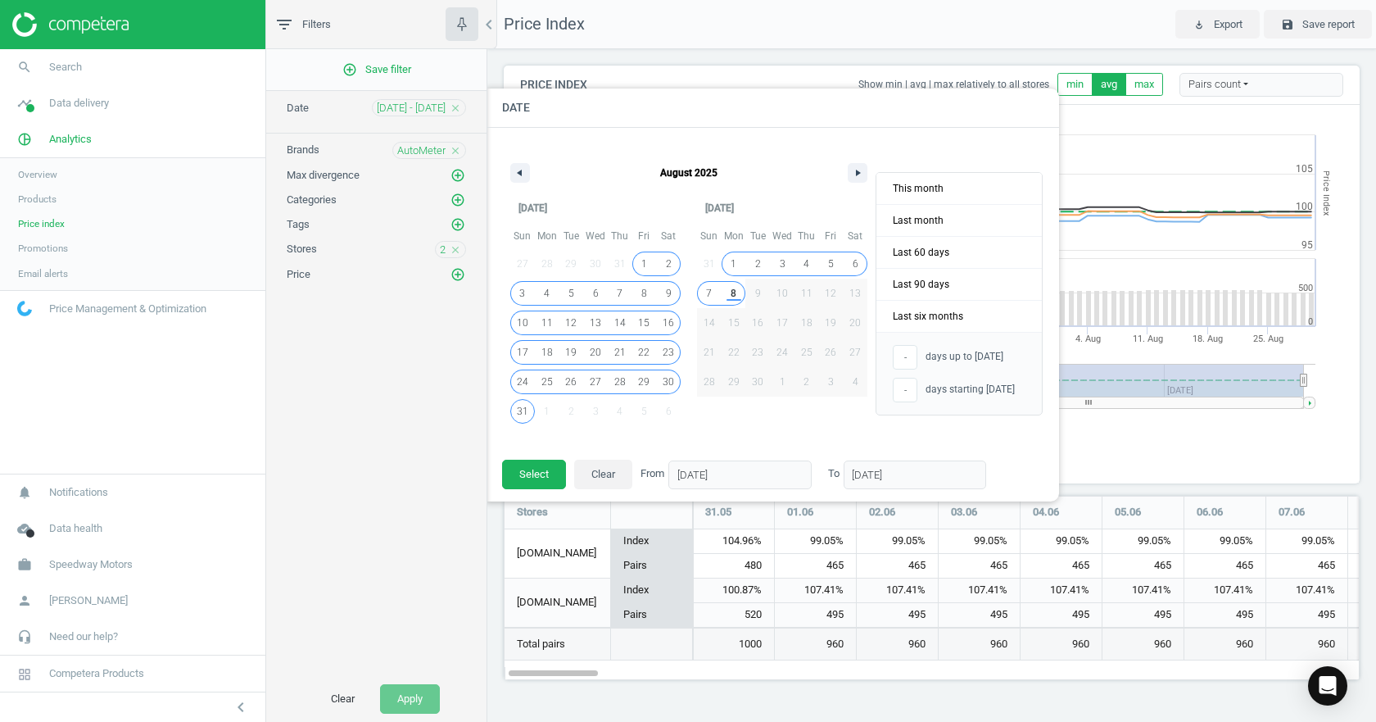
click at [732, 293] on span "8" at bounding box center [734, 292] width 6 height 29
type input "100"
type input "[DATE]"
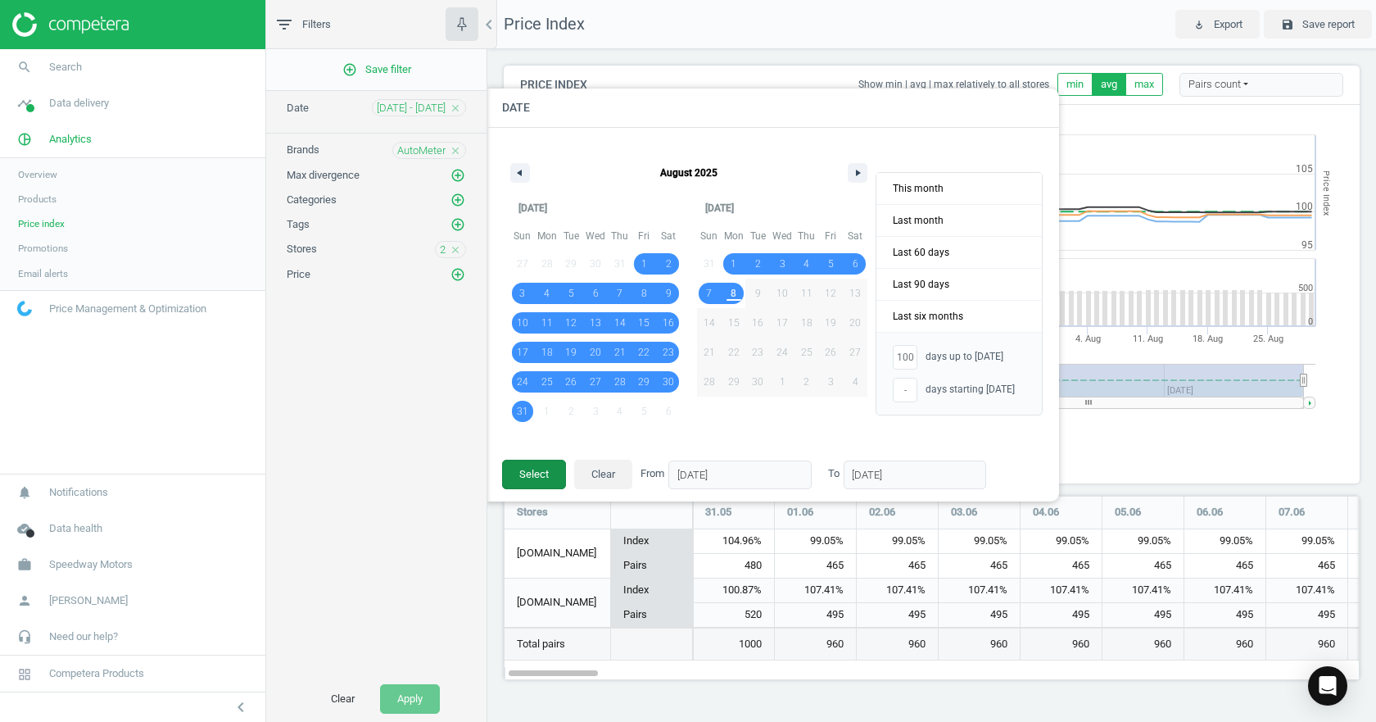
click at [547, 470] on button "Select" at bounding box center [534, 473] width 64 height 29
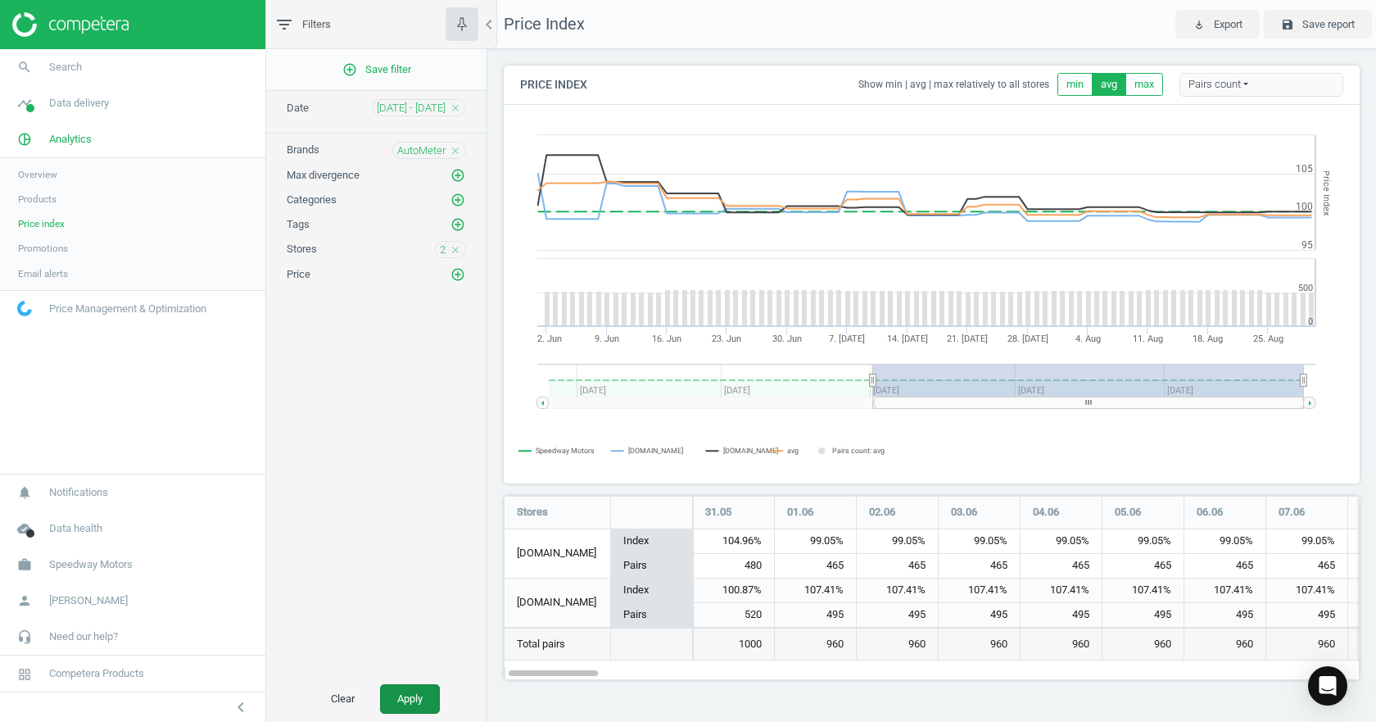
click at [407, 699] on button "Apply" at bounding box center [410, 698] width 60 height 29
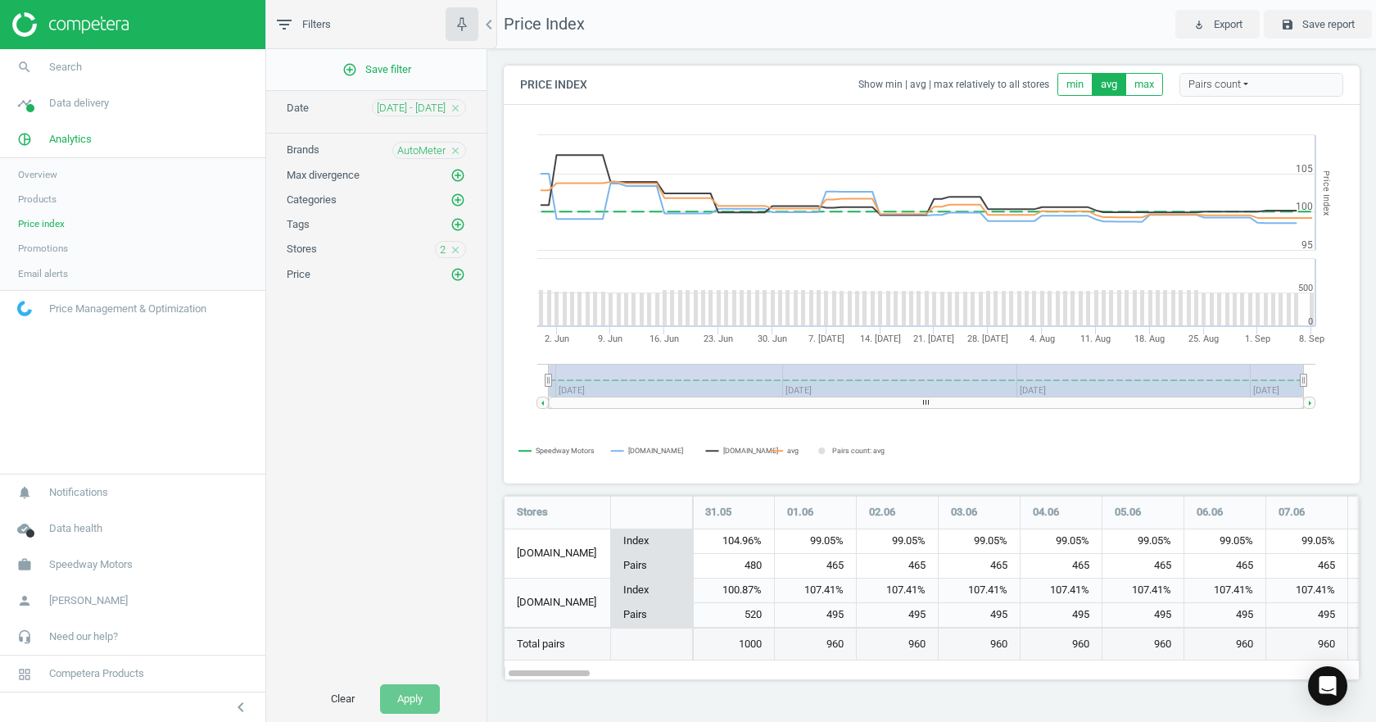
scroll to position [210, 881]
click at [793, 448] on tspan "avg" at bounding box center [792, 450] width 11 height 8
click at [844, 446] on tspan "Pairs count: avg" at bounding box center [858, 450] width 52 height 8
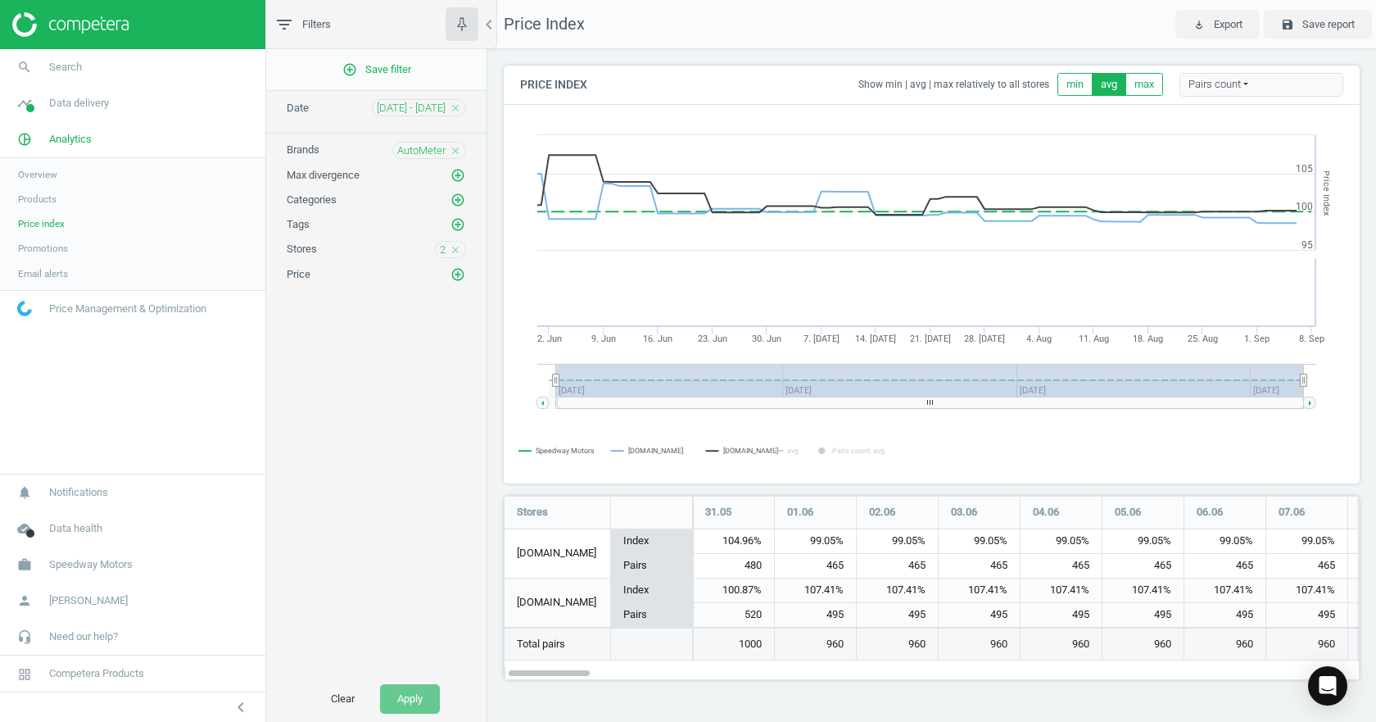
click at [843, 446] on tspan "Pairs count: avg" at bounding box center [858, 450] width 52 height 8
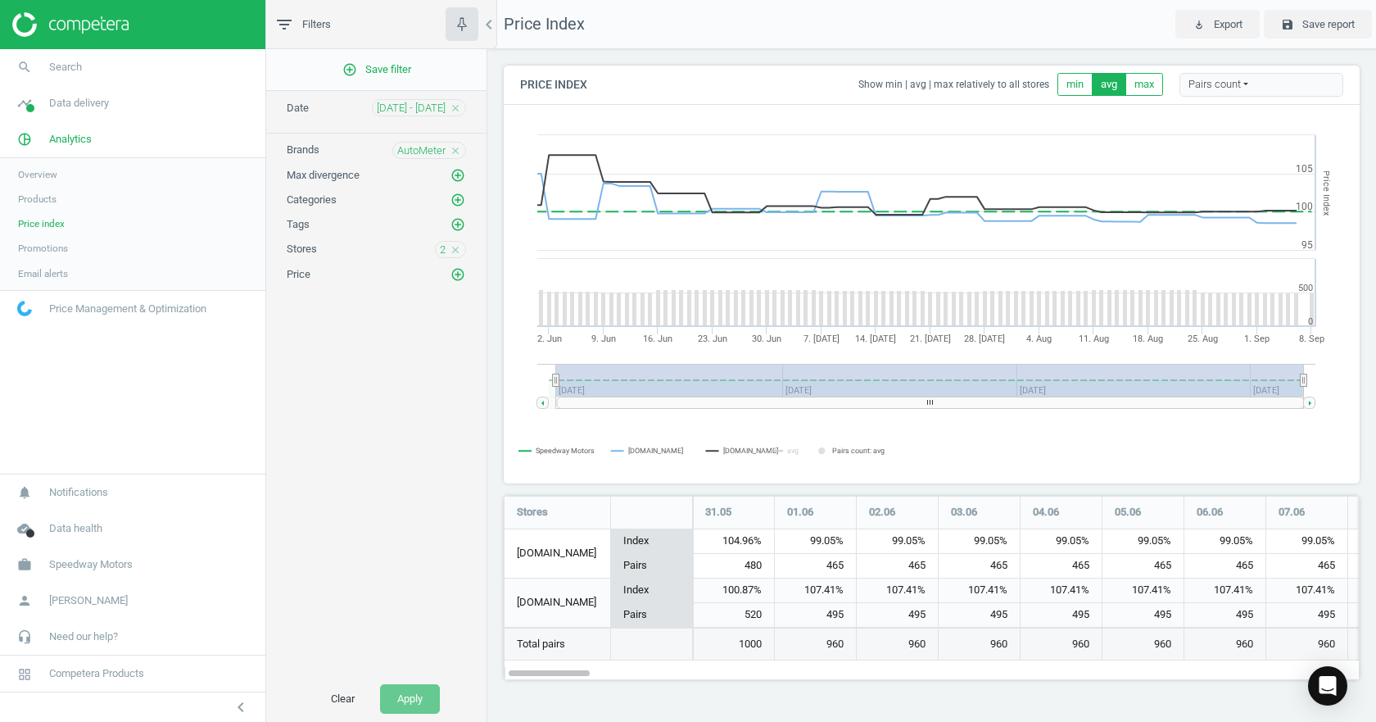
click at [842, 446] on tspan "Pairs count: avg" at bounding box center [858, 450] width 52 height 8
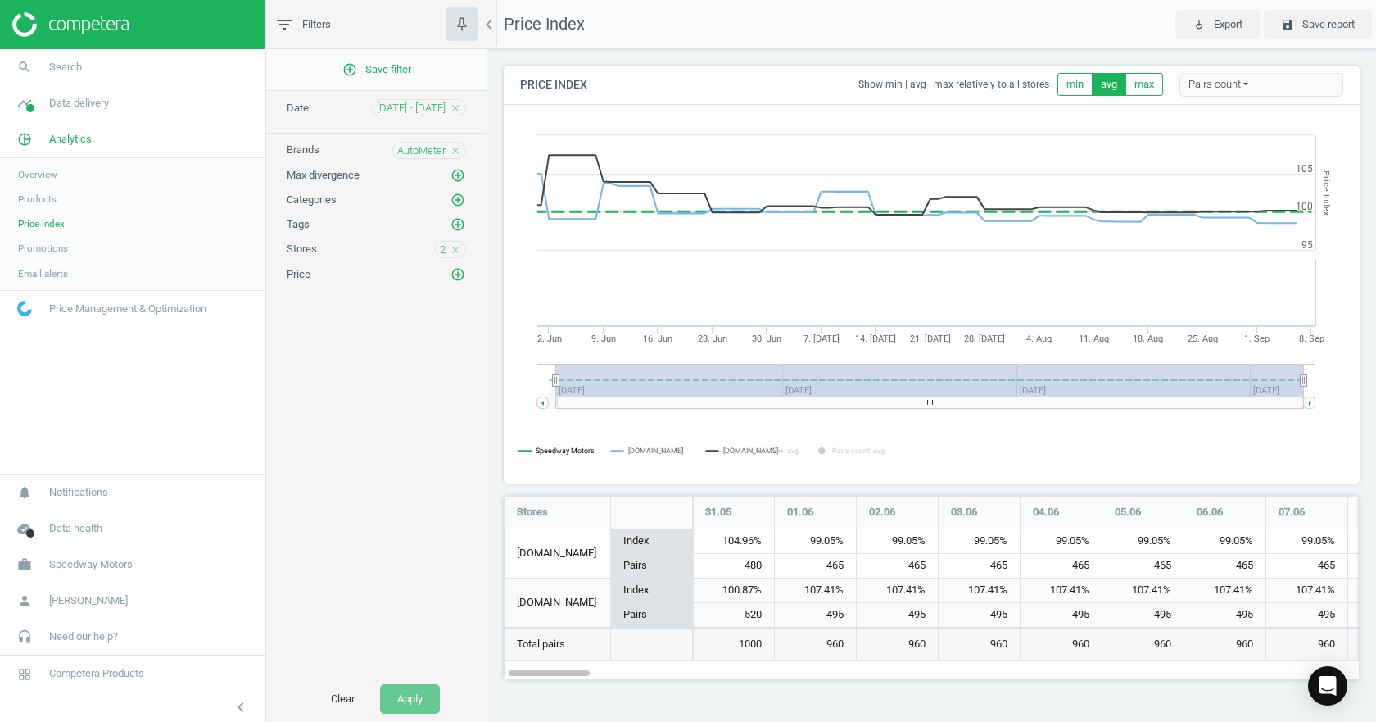
click at [576, 450] on tspan "Speedway Motors" at bounding box center [565, 450] width 59 height 8
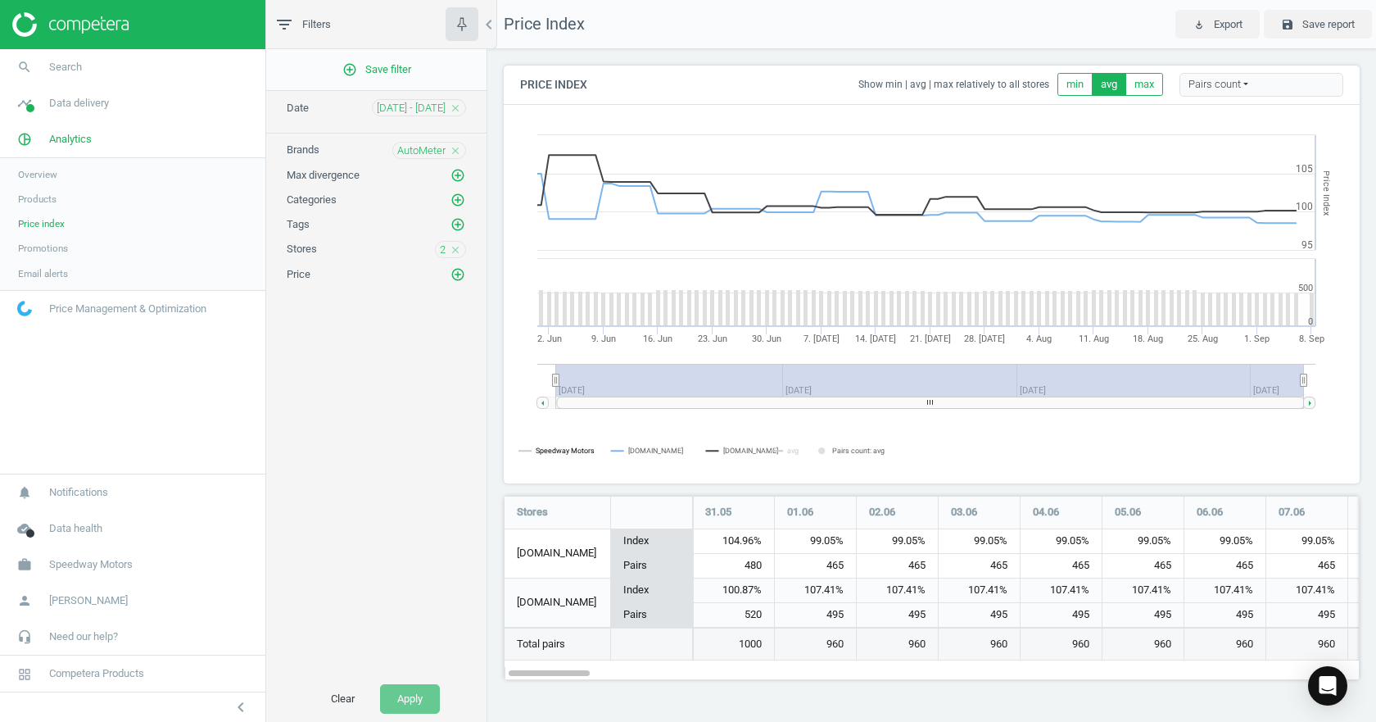
click at [576, 450] on tspan "Speedway Motors" at bounding box center [565, 450] width 59 height 8
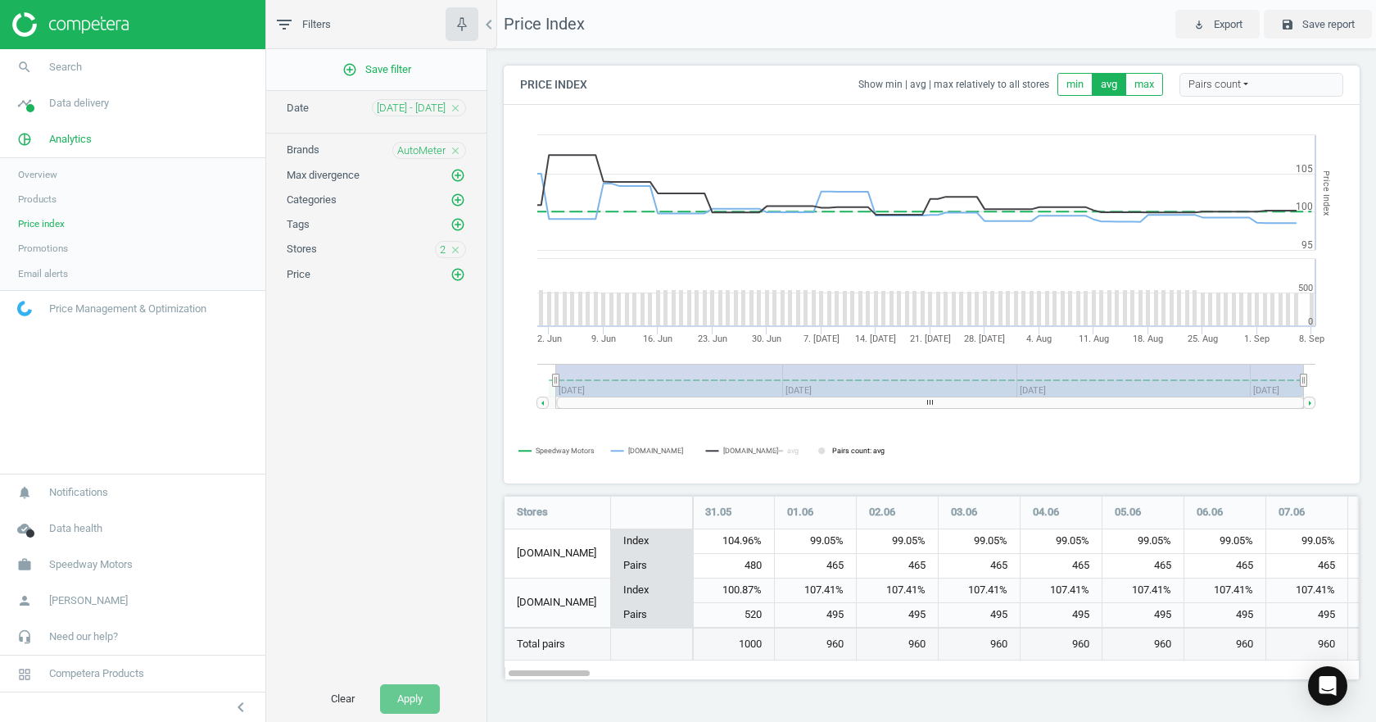
click at [860, 449] on tspan "Pairs count: avg" at bounding box center [858, 450] width 52 height 8
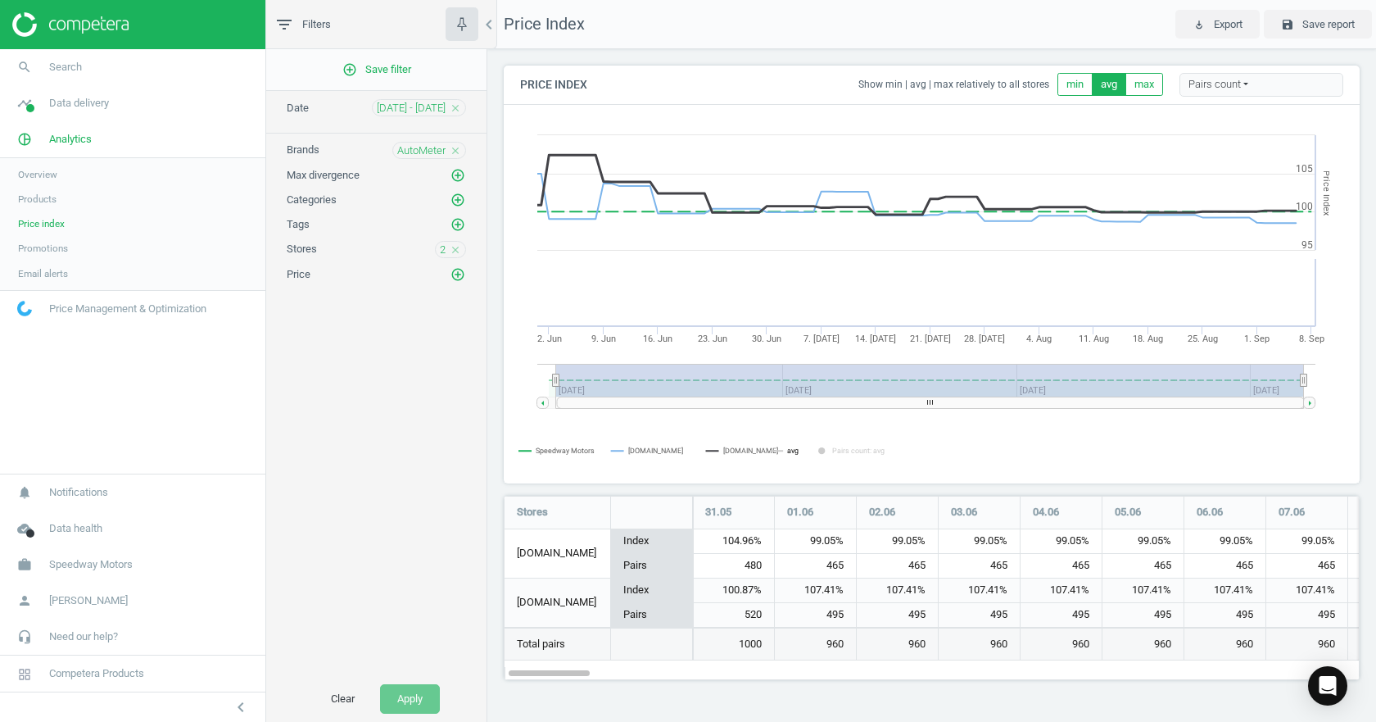
click at [774, 450] on rect at bounding box center [932, 294] width 854 height 377
click at [772, 450] on icon at bounding box center [776, 450] width 13 height 0
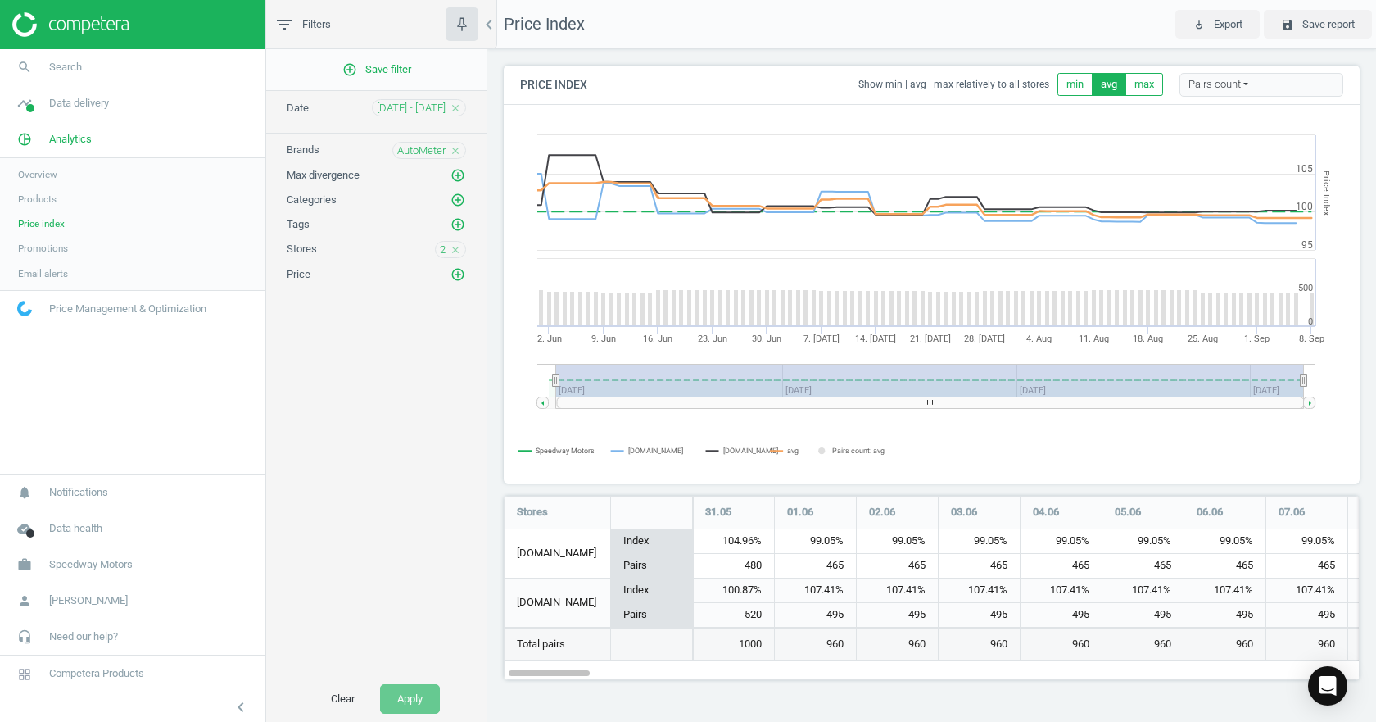
click at [781, 447] on rect at bounding box center [932, 294] width 854 height 377
click at [803, 450] on rect at bounding box center [932, 294] width 854 height 377
click at [788, 450] on tspan "avg" at bounding box center [792, 450] width 11 height 8
click at [865, 450] on tspan "Pairs count: avg" at bounding box center [858, 450] width 52 height 8
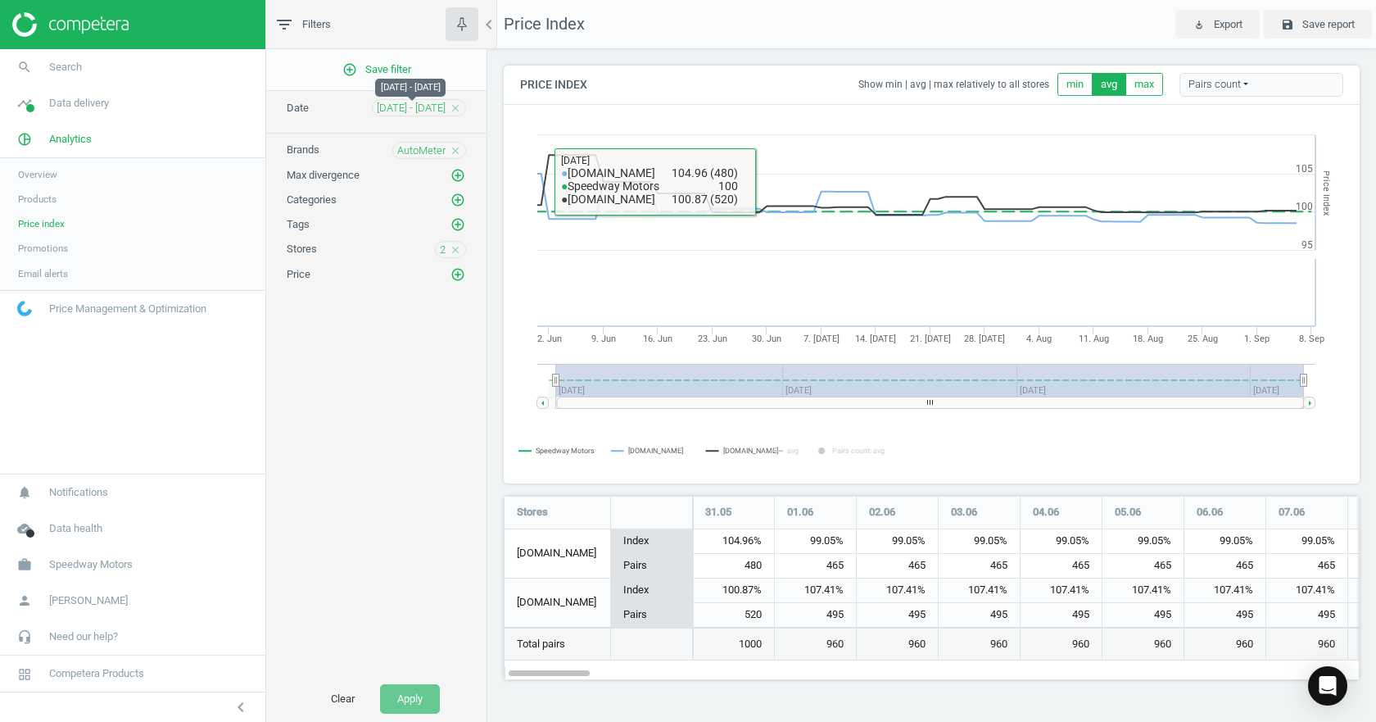
click at [423, 103] on span "[DATE] - [DATE]" at bounding box center [411, 108] width 69 height 15
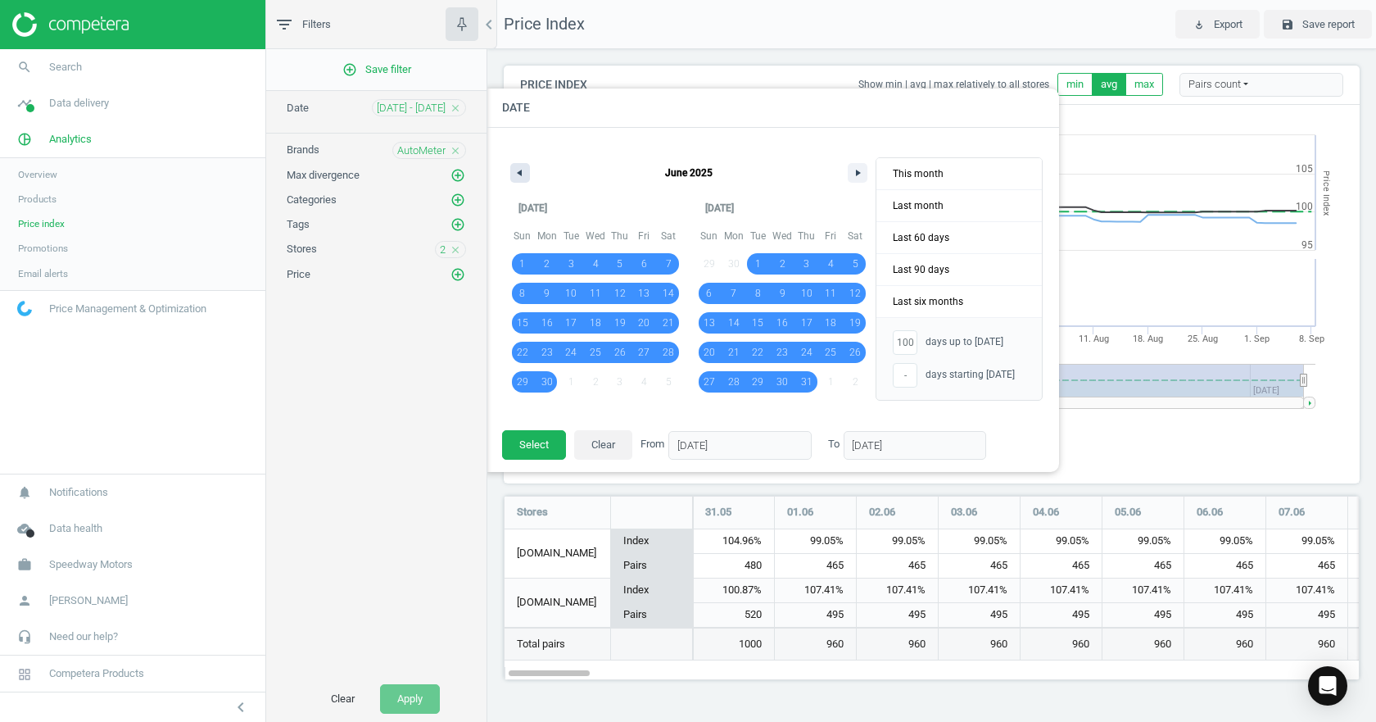
click at [529, 181] on button "button" at bounding box center [520, 173] width 20 height 20
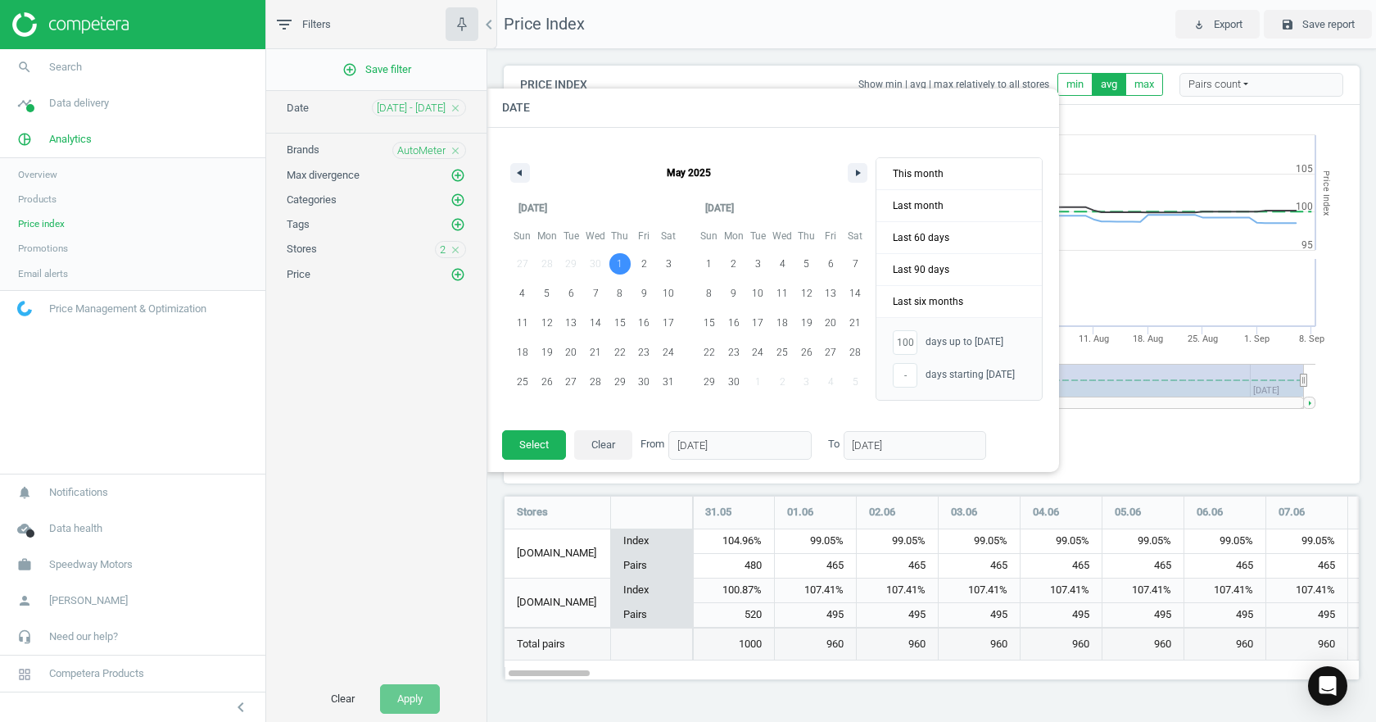
click at [619, 265] on span "1" at bounding box center [620, 263] width 6 height 29
type input "-"
type input "[DATE]"
click at [861, 176] on button "button" at bounding box center [858, 173] width 20 height 20
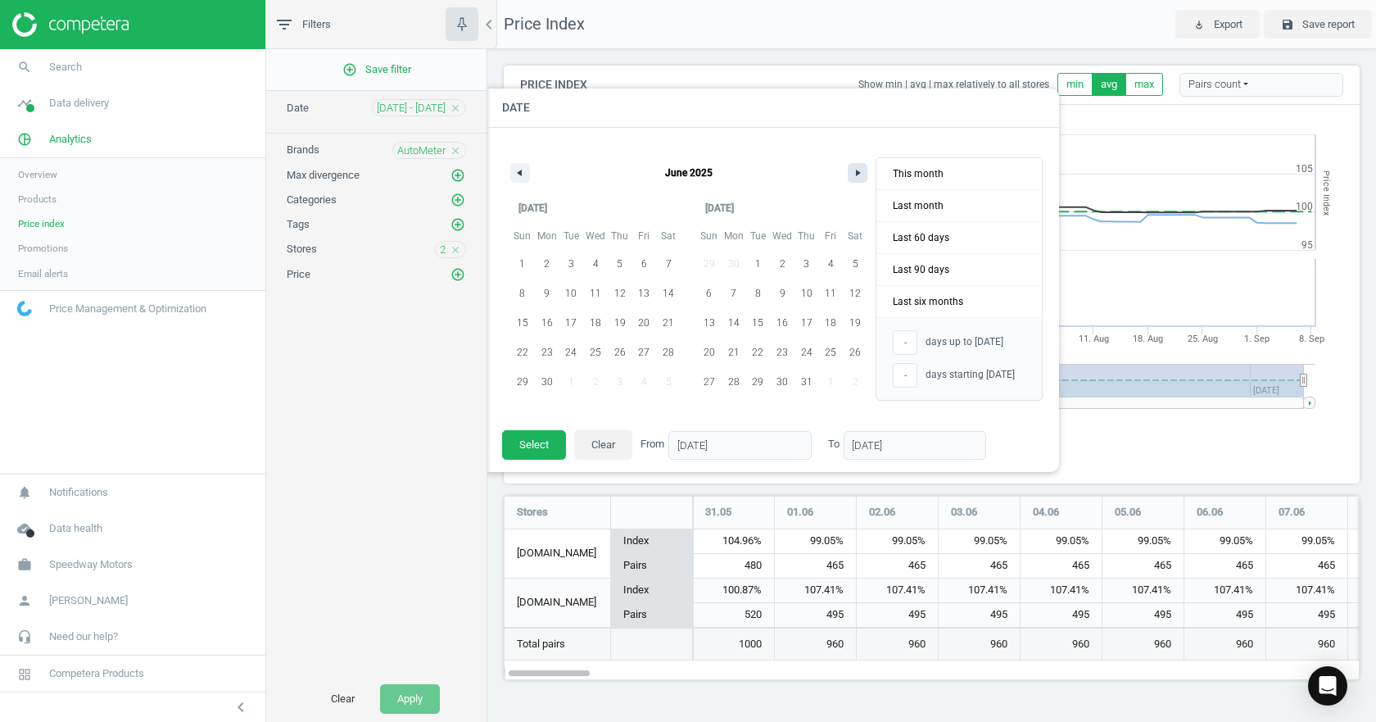
click at [861, 176] on button "button" at bounding box center [858, 173] width 20 height 20
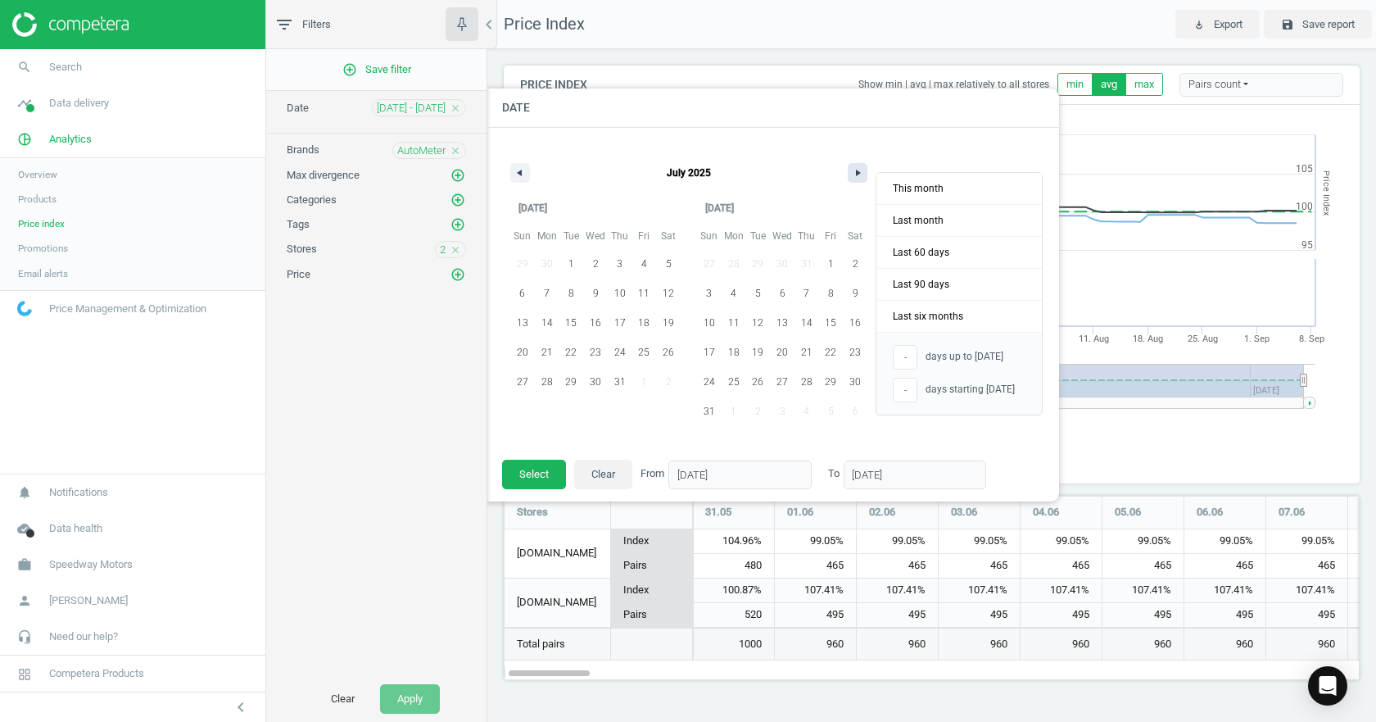
click at [861, 176] on button "button" at bounding box center [858, 173] width 20 height 20
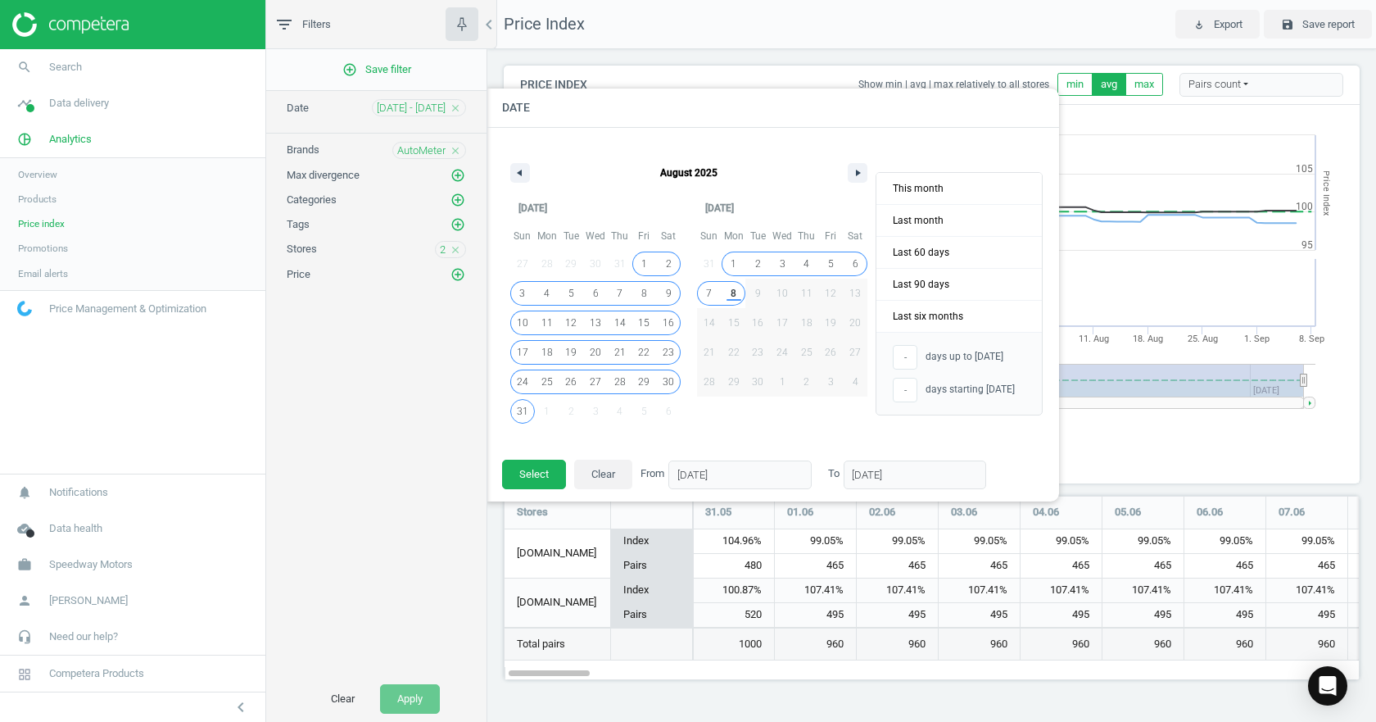
click at [740, 297] on span "8" at bounding box center [734, 293] width 25 height 21
type input "131"
type input "[DATE]"
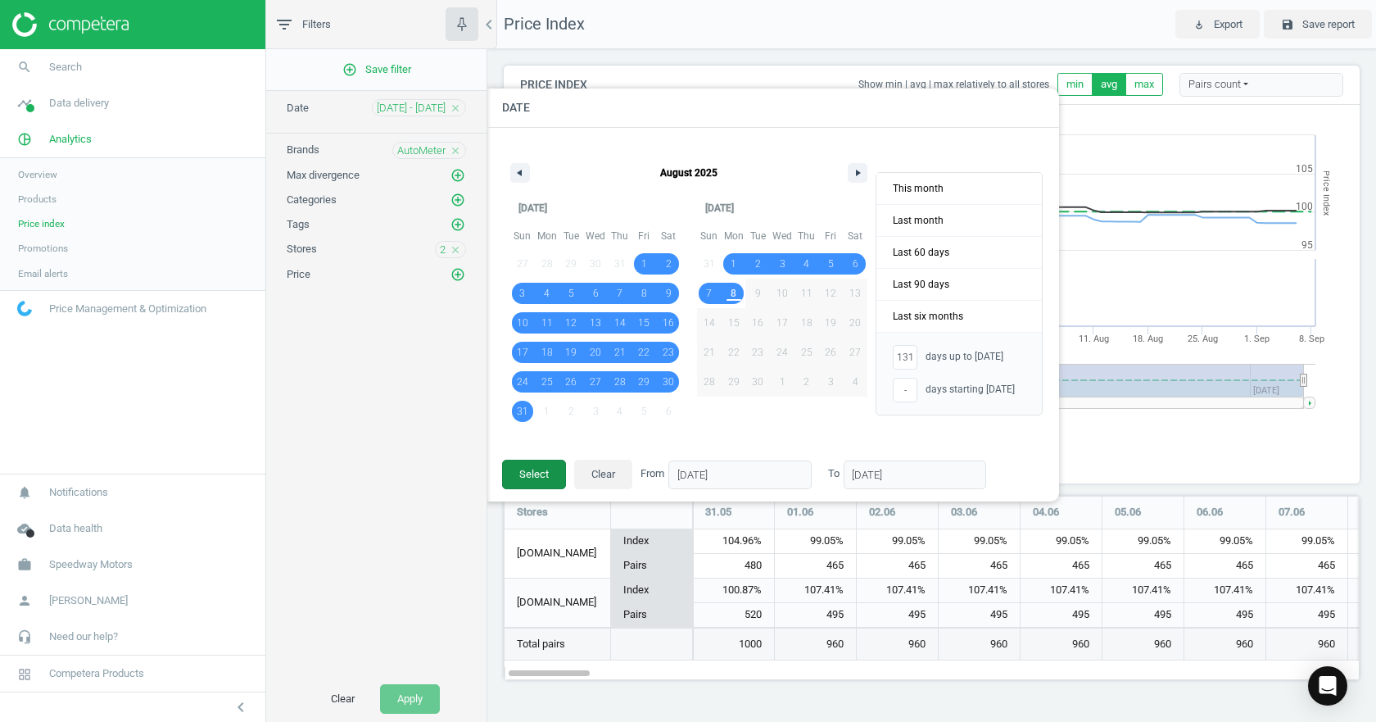
click at [527, 473] on button "Select" at bounding box center [534, 473] width 64 height 29
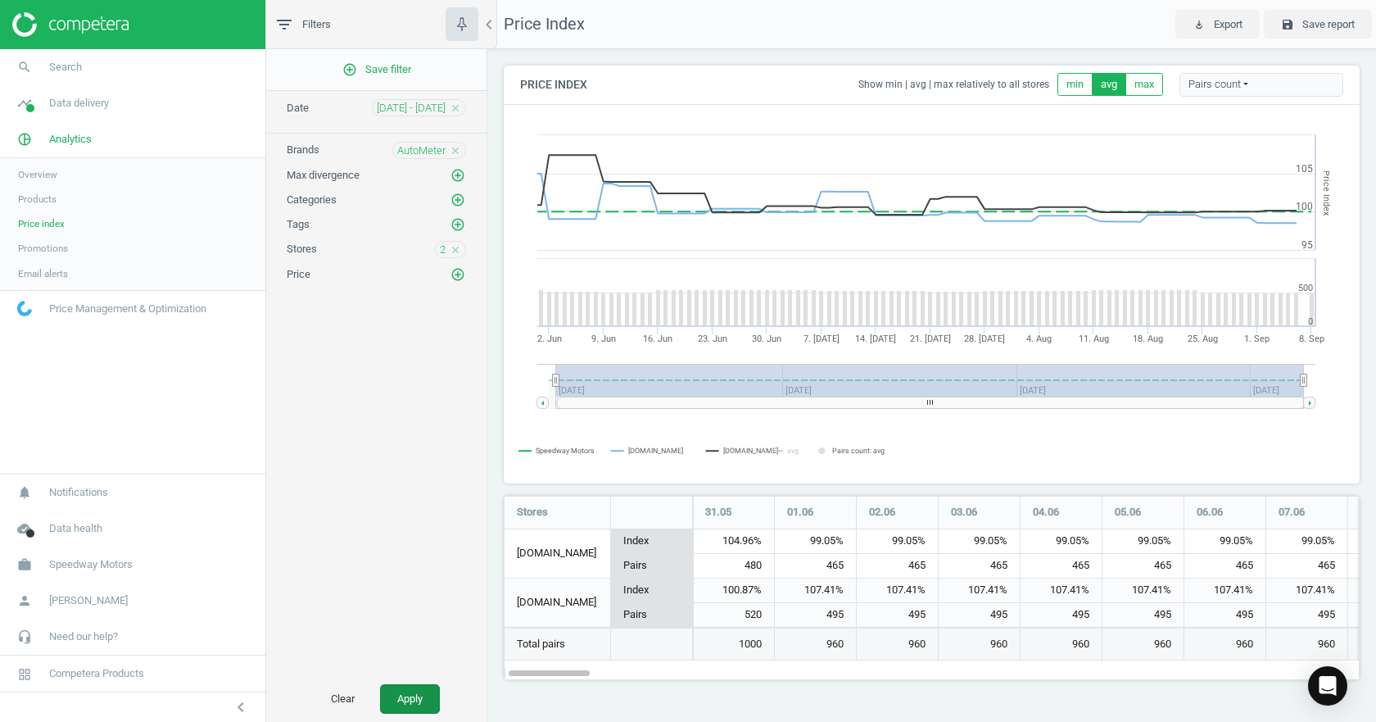
click at [416, 708] on button "Apply" at bounding box center [410, 698] width 60 height 29
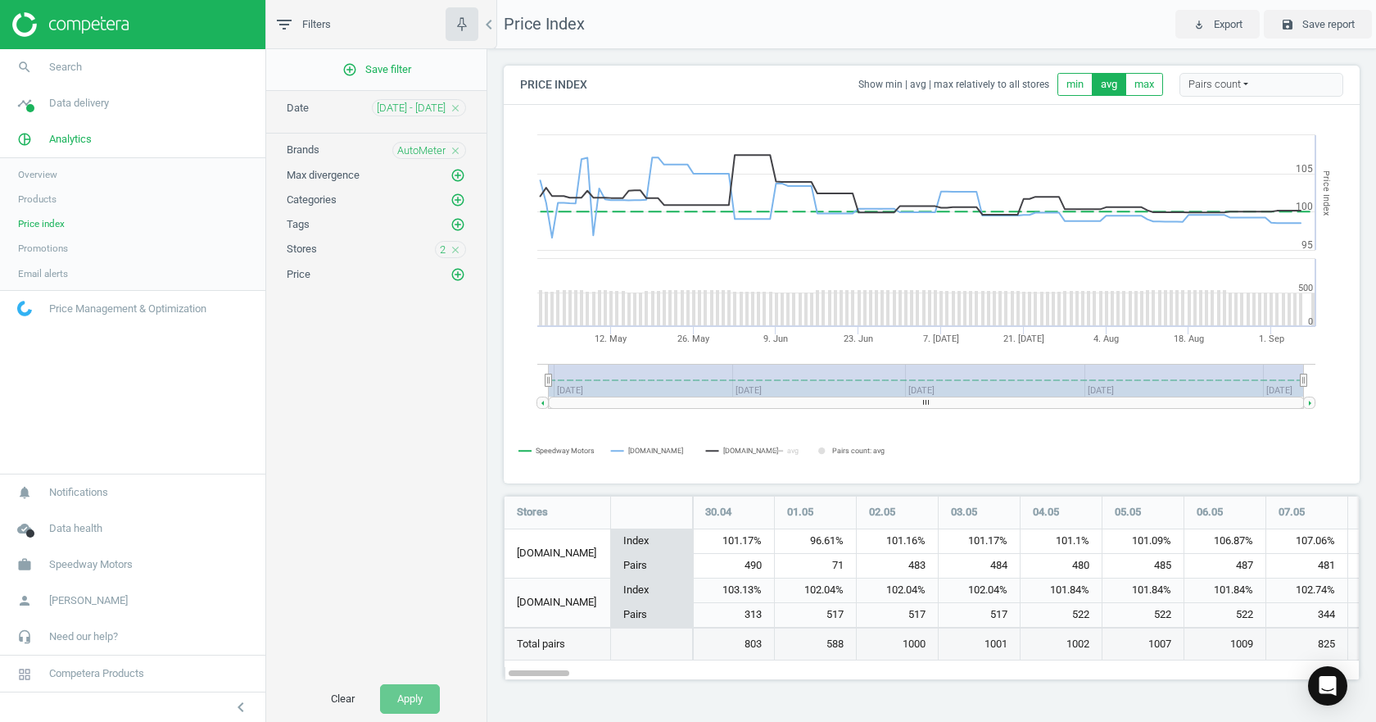
scroll to position [210, 881]
click at [451, 106] on icon "close" at bounding box center [455, 107] width 11 height 11
click at [409, 106] on span "[DATE] - [DATE]" at bounding box center [411, 108] width 69 height 15
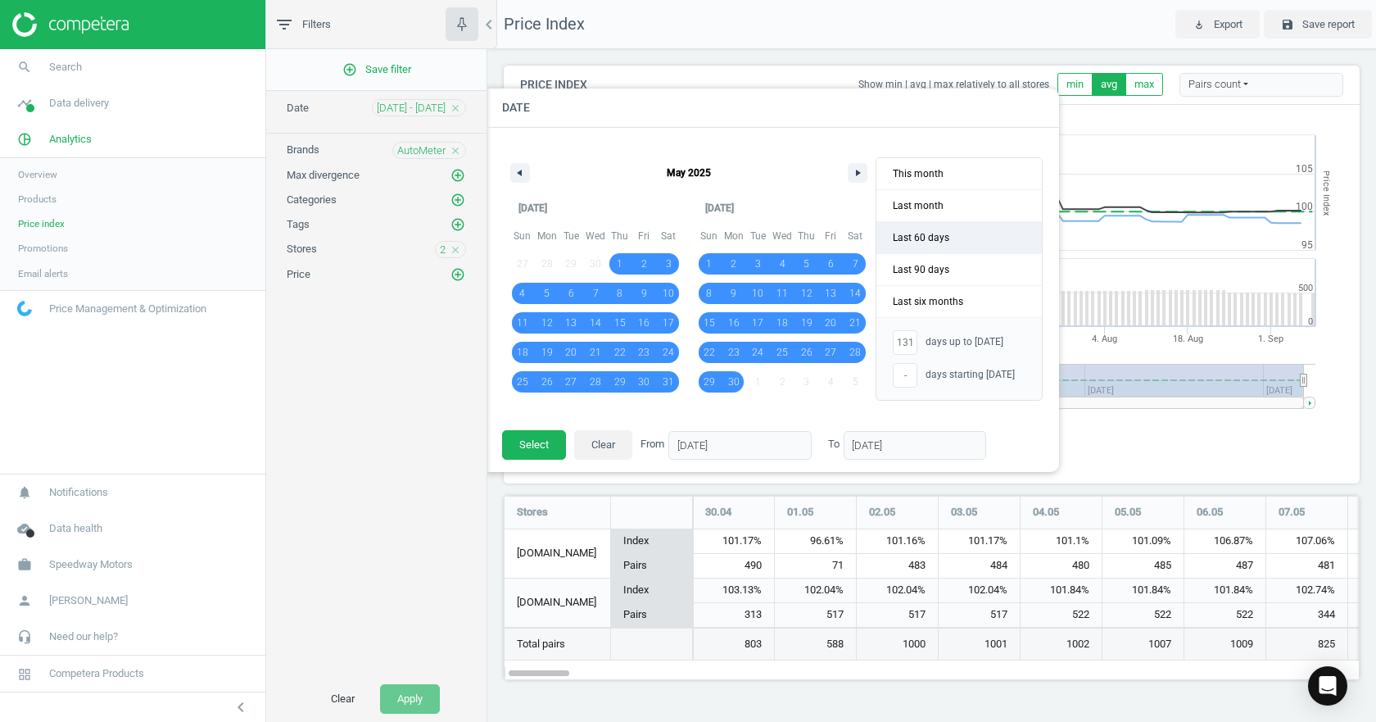
click at [954, 241] on span "Last 60 days" at bounding box center [958, 237] width 165 height 31
type input "-"
type input "[DATE]"
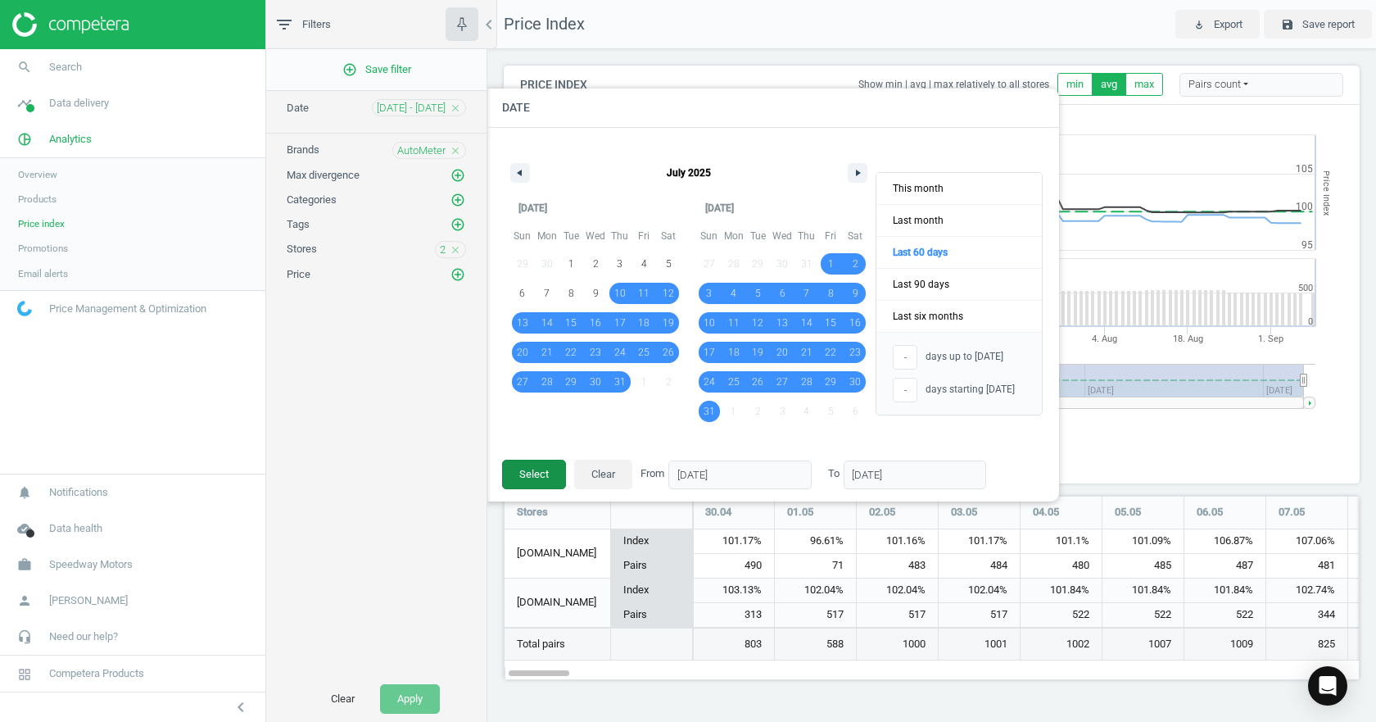
click at [515, 480] on button "Select" at bounding box center [534, 473] width 64 height 29
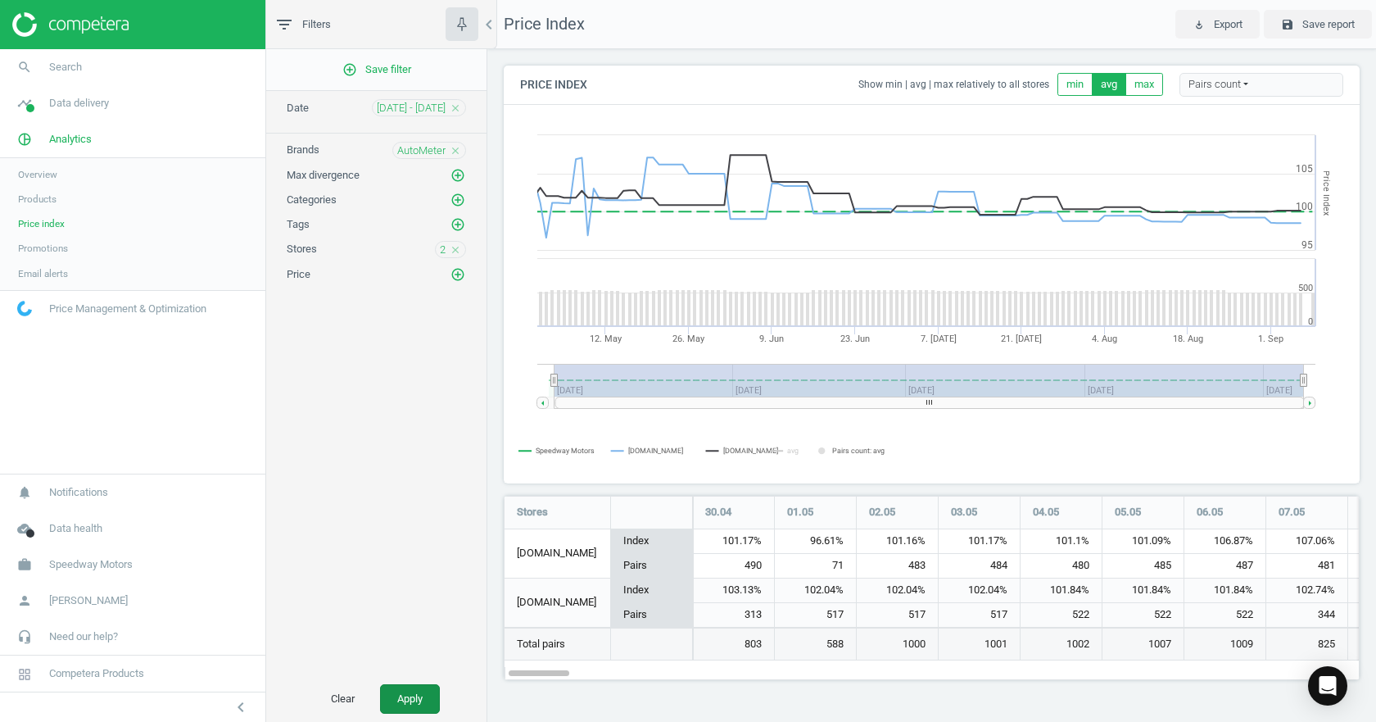
drag, startPoint x: 418, startPoint y: 707, endPoint x: 438, endPoint y: 688, distance: 27.8
click at [418, 706] on button "Apply" at bounding box center [410, 698] width 60 height 29
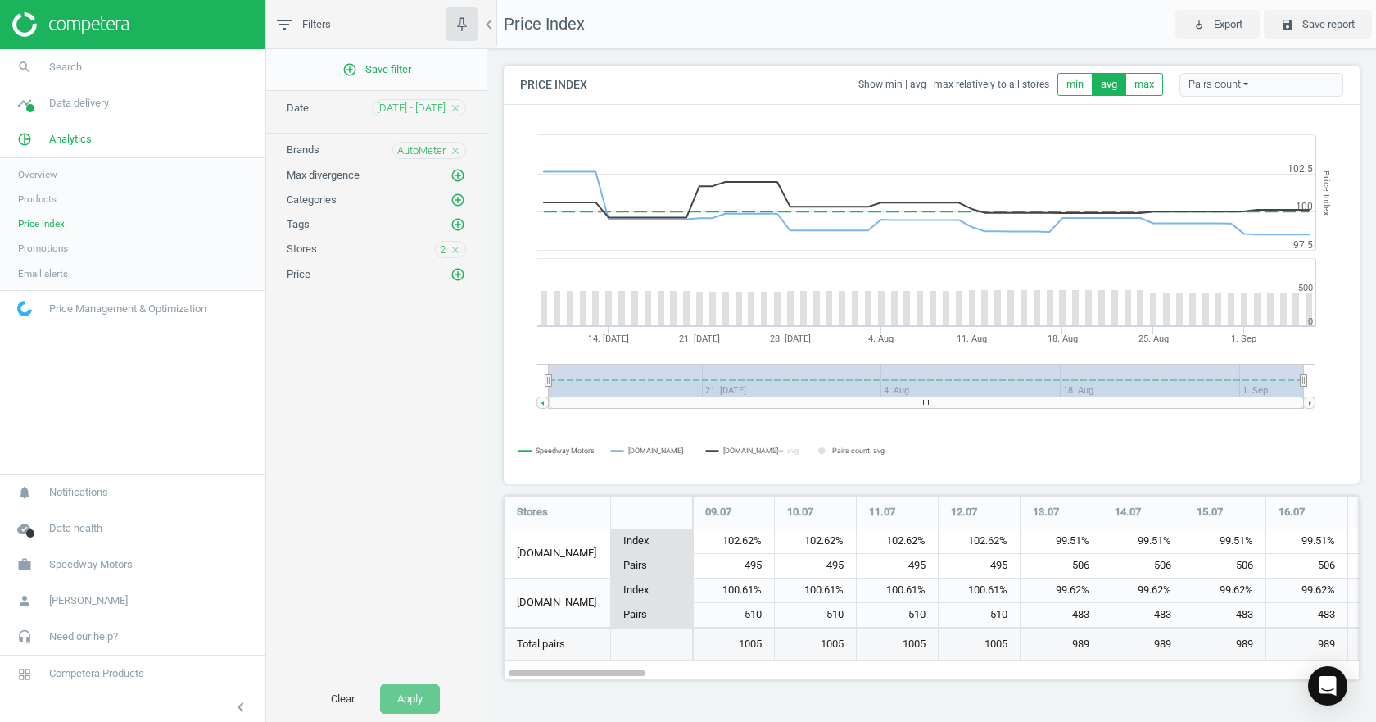
scroll to position [210, 881]
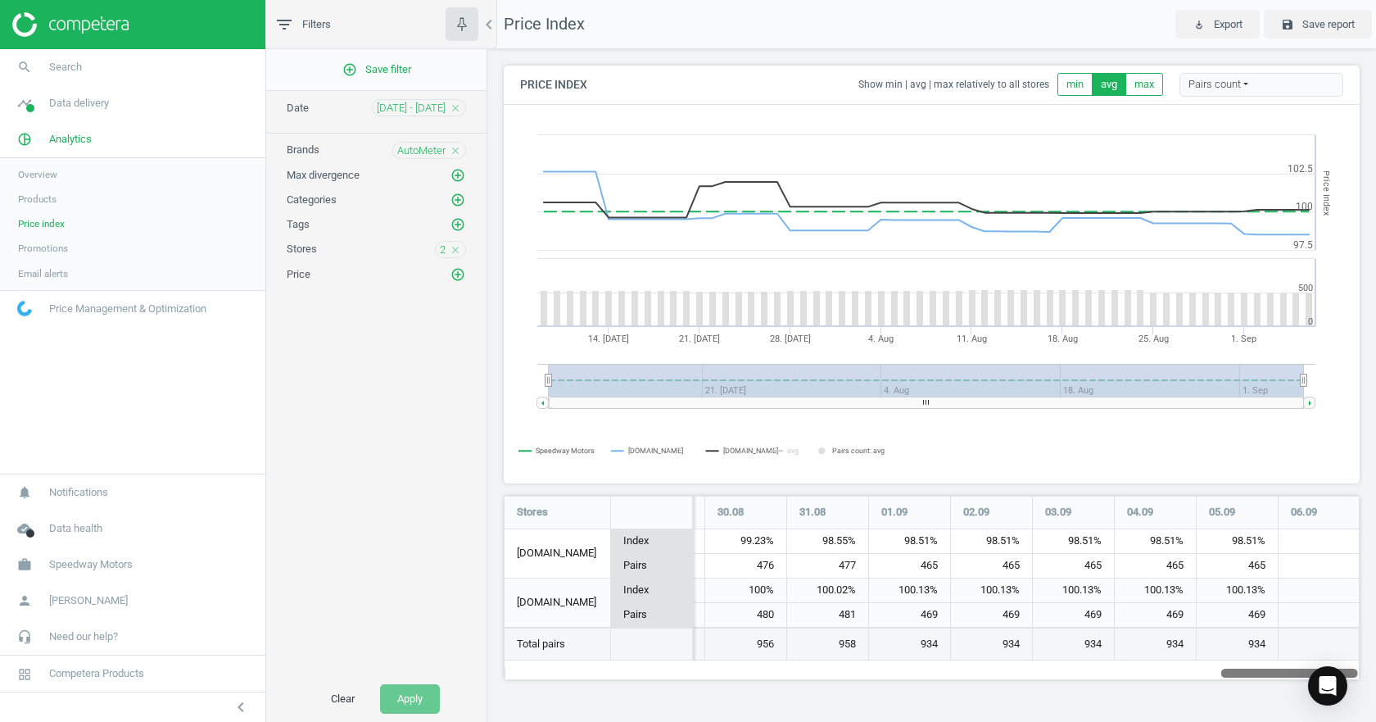
drag, startPoint x: 536, startPoint y: 675, endPoint x: 1375, endPoint y: 637, distance: 839.5
click at [1375, 647] on div "Price Index Show min | avg | max relatively to all stores min avg max Pairs cou…" at bounding box center [931, 378] width 889 height 659
click at [70, 201] on link "Products" at bounding box center [132, 199] width 265 height 25
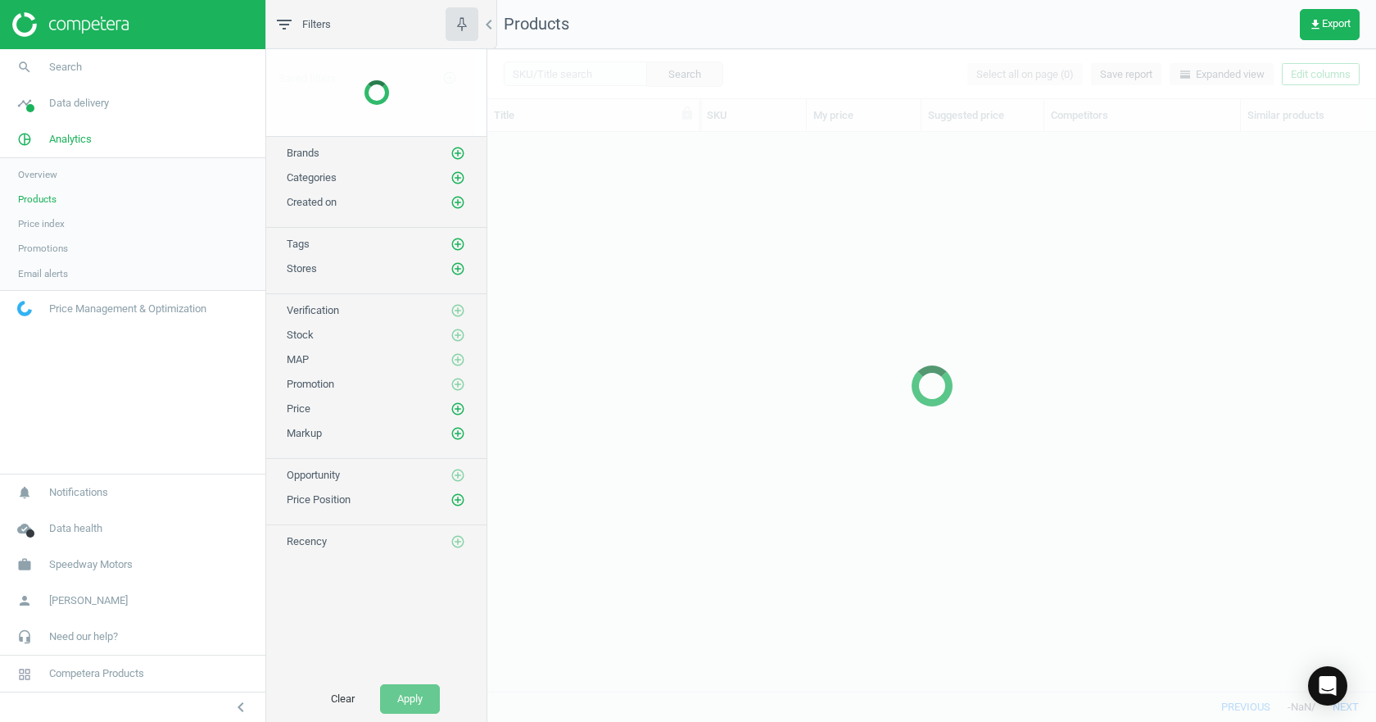
scroll to position [534, 876]
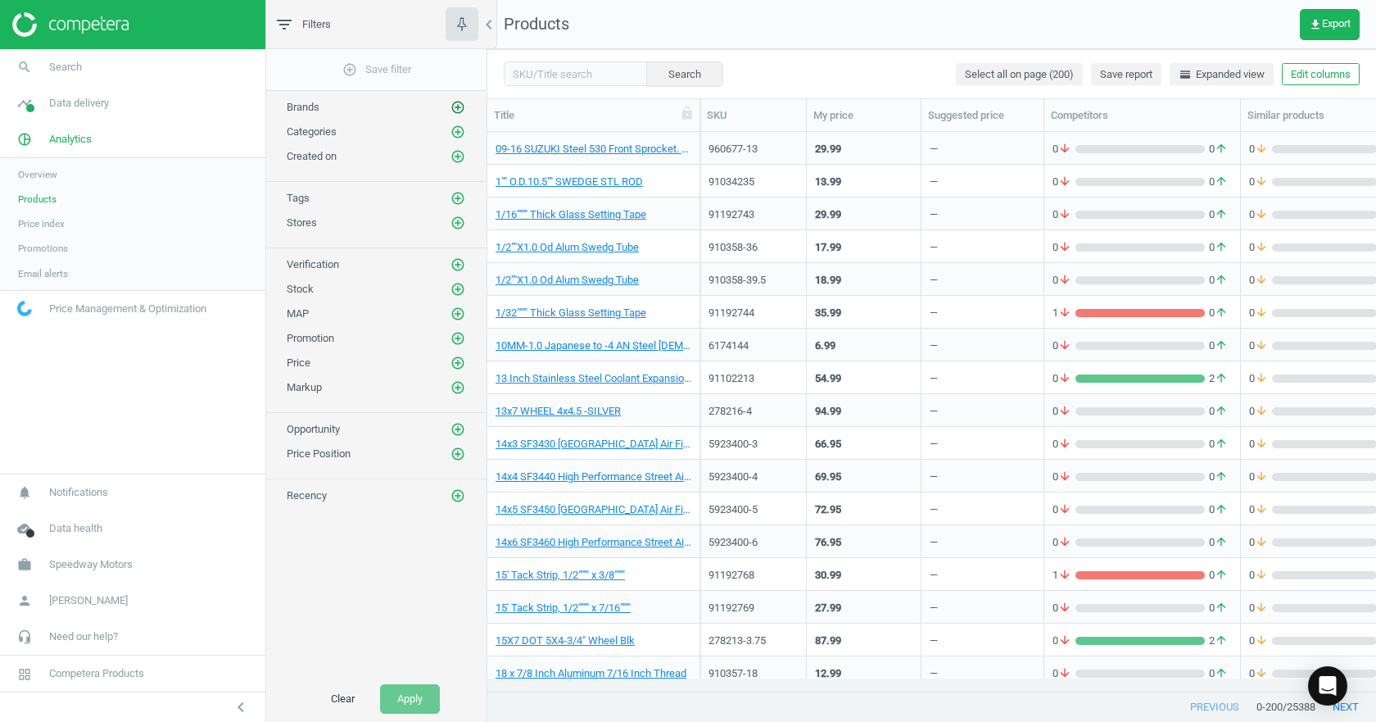
click at [455, 101] on icon "add_circle_outline" at bounding box center [457, 107] width 15 height 15
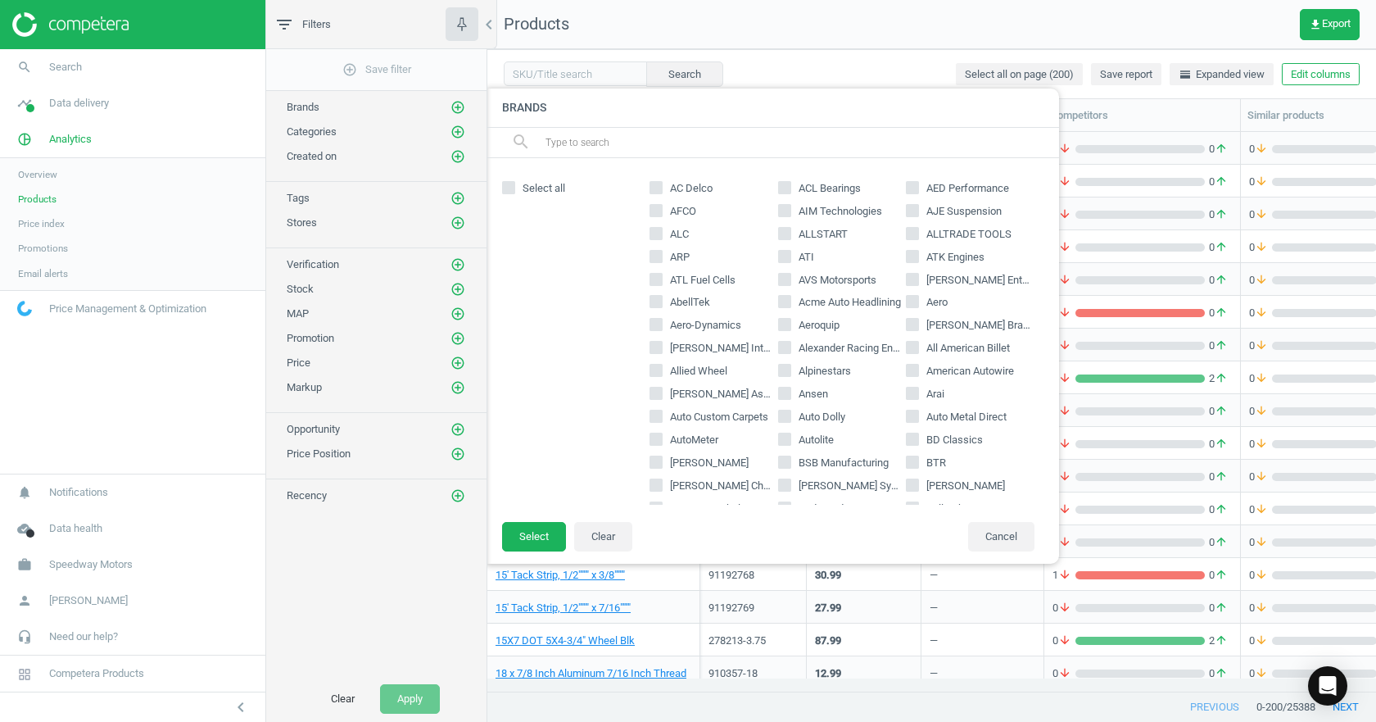
click at [658, 441] on input "AutoMeter" at bounding box center [656, 439] width 11 height 11
checkbox input "true"
click at [538, 538] on button "Select" at bounding box center [534, 536] width 64 height 29
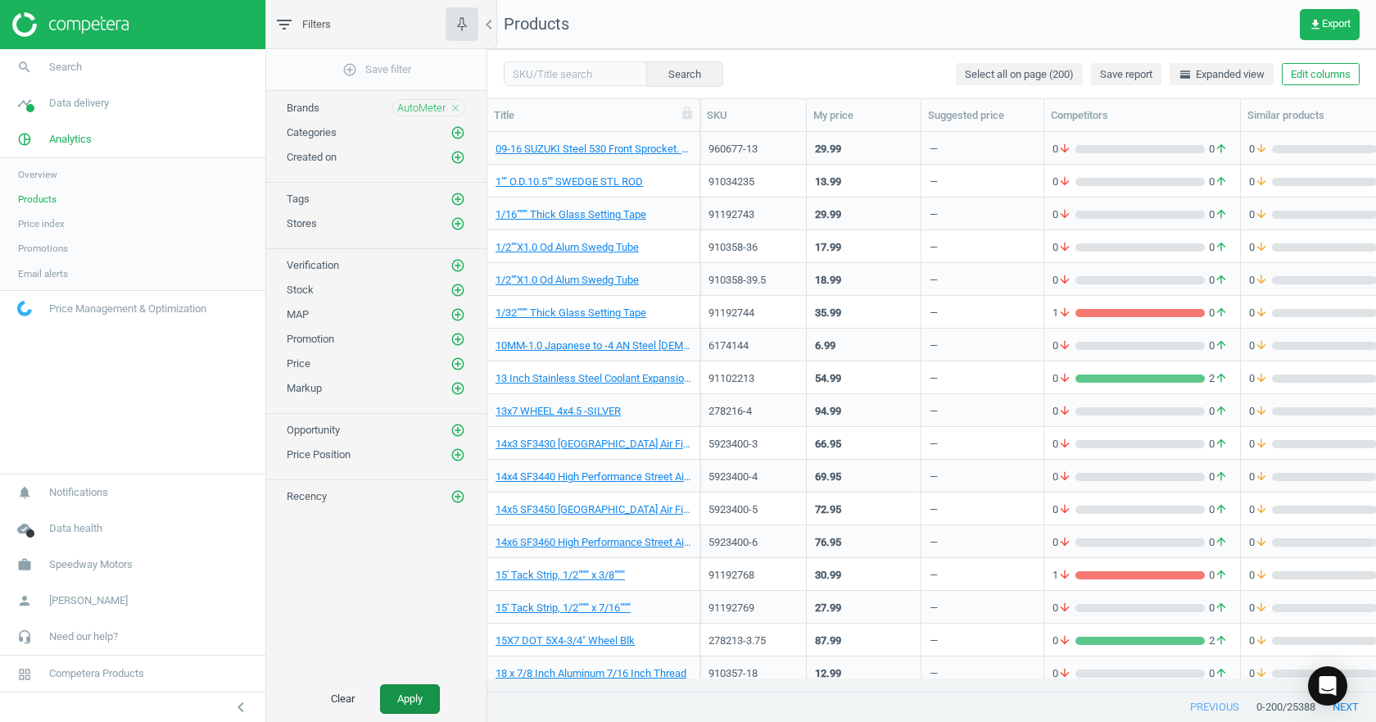
click at [397, 689] on button "Apply" at bounding box center [410, 698] width 60 height 29
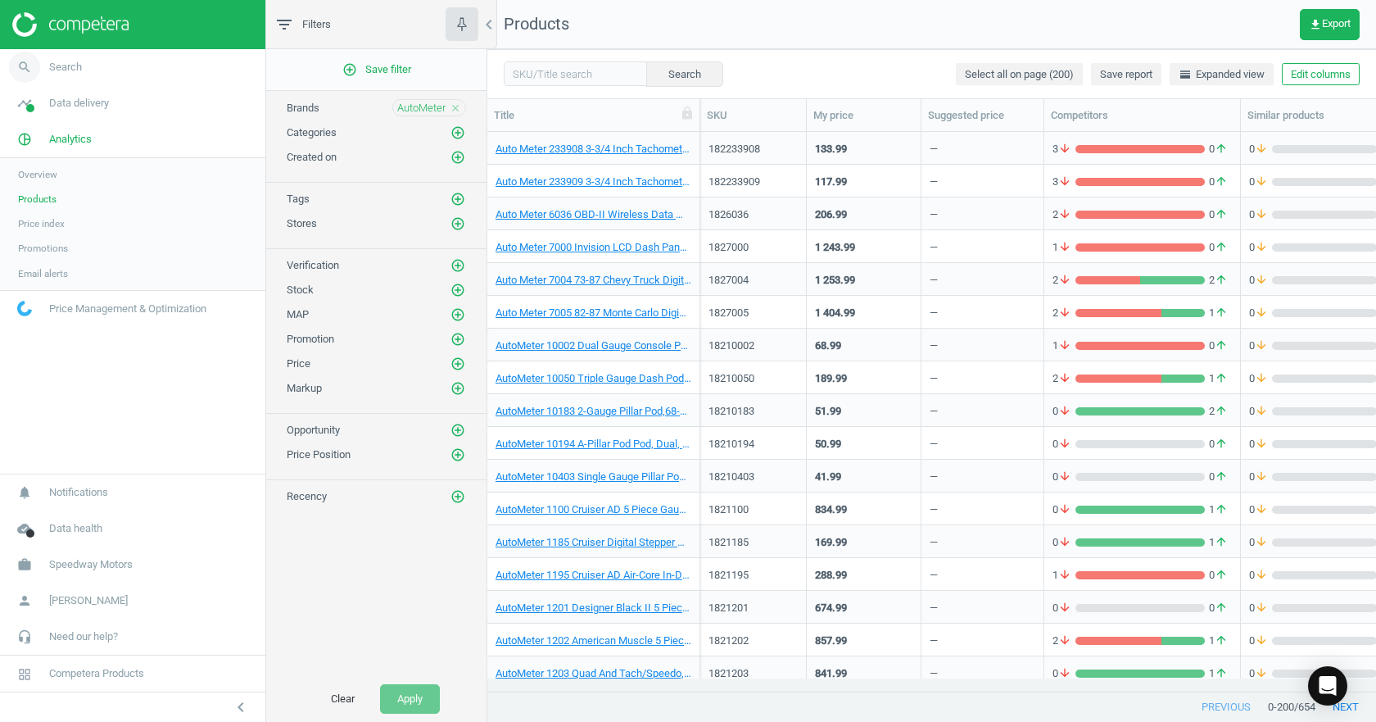
click at [70, 65] on span "Search" at bounding box center [65, 67] width 33 height 15
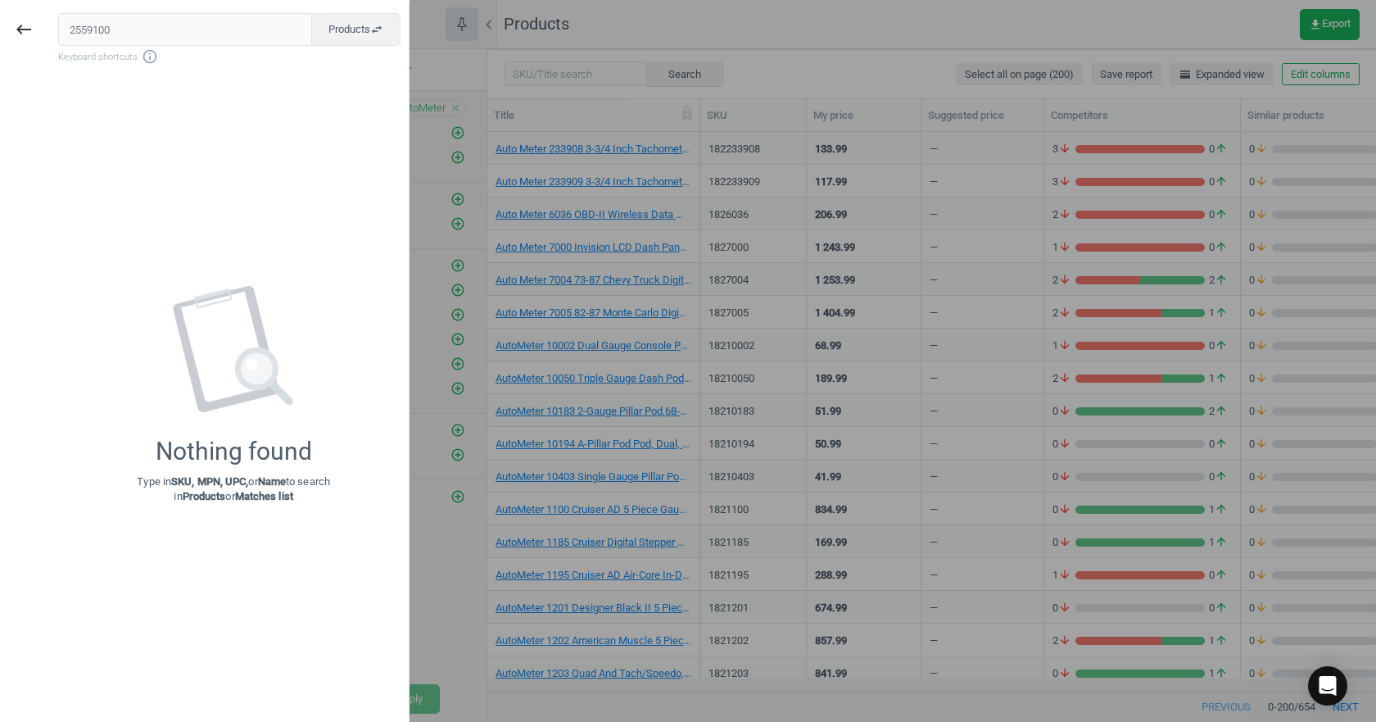
type input "2559100"
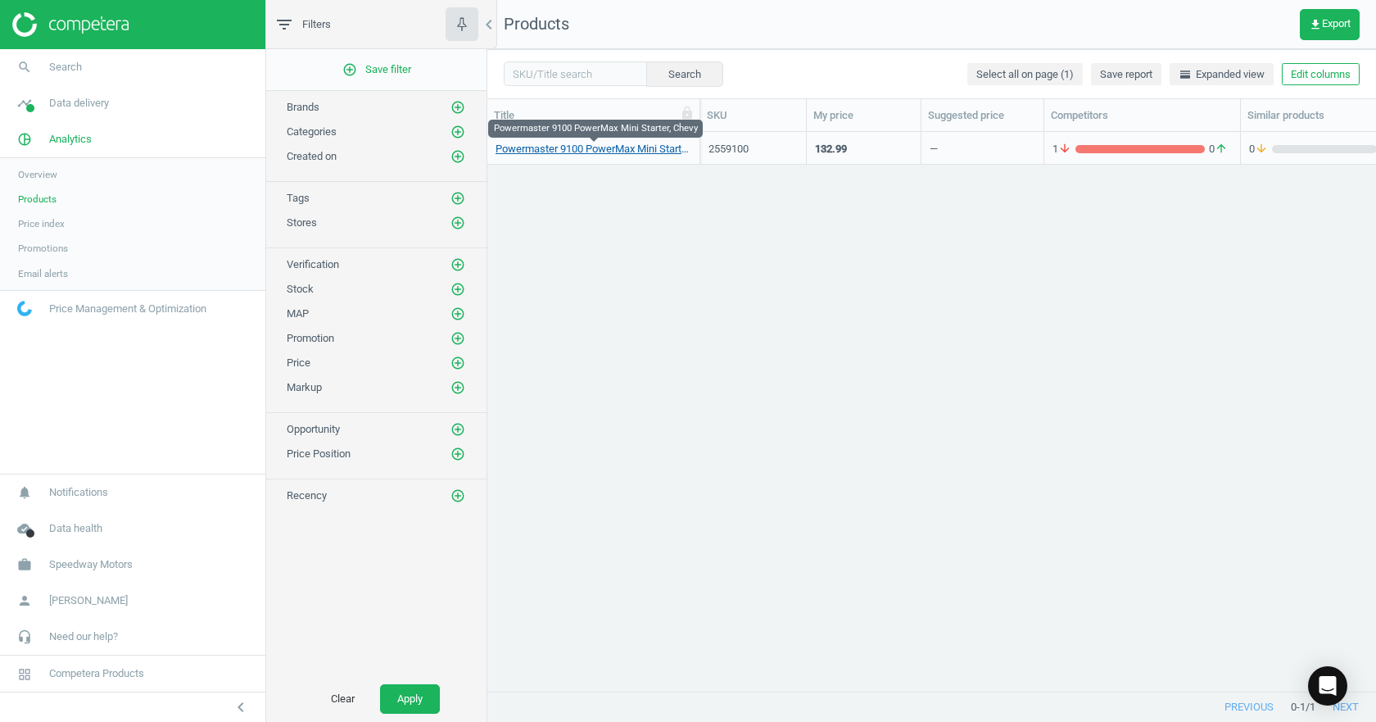
click at [555, 145] on link "Powermaster 9100 PowerMax Mini Starter, Chevy" at bounding box center [594, 149] width 196 height 15
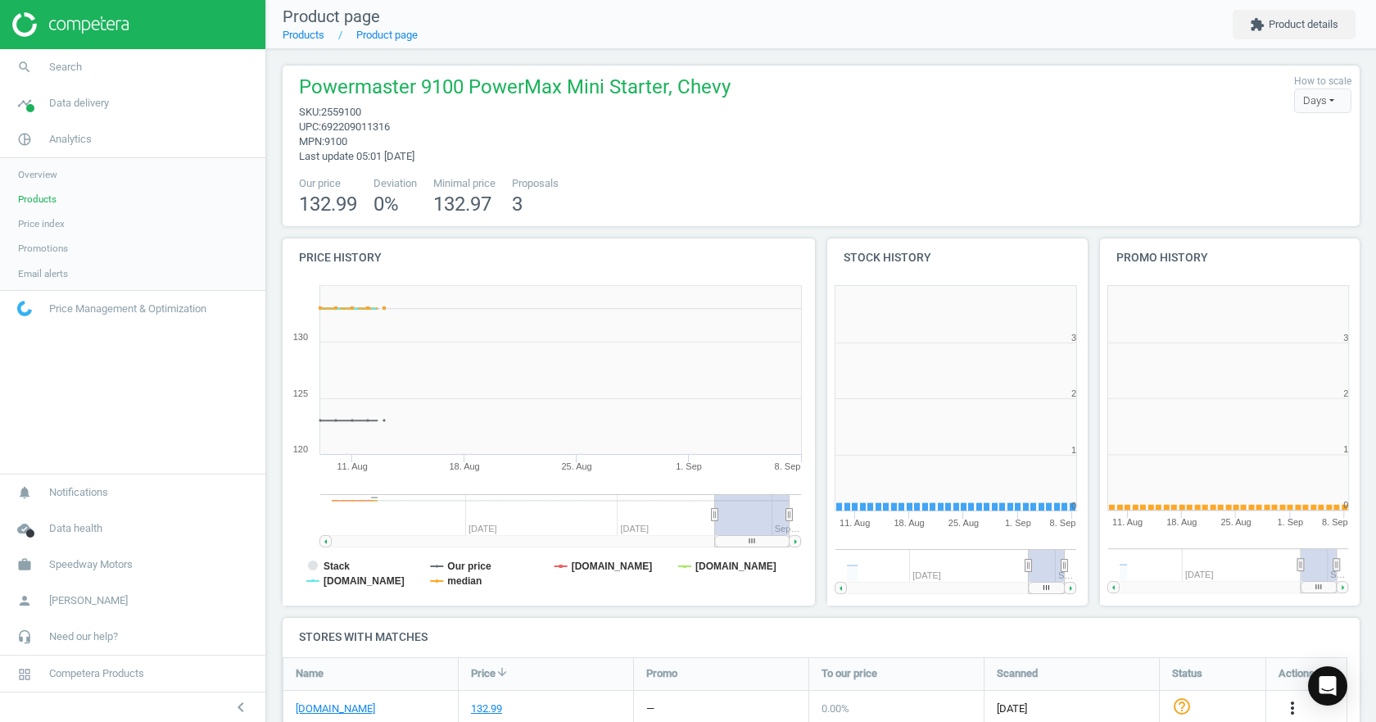
scroll to position [353, 283]
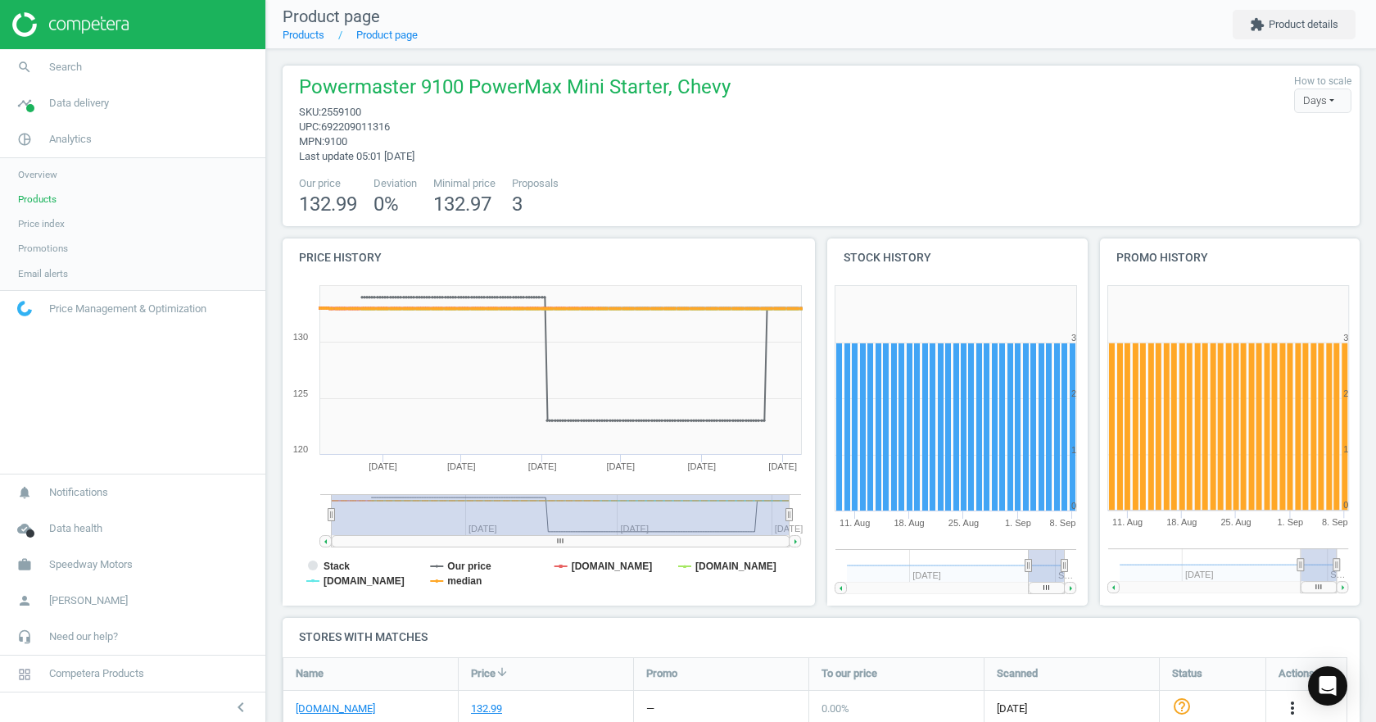
drag, startPoint x: 716, startPoint y: 514, endPoint x: 213, endPoint y: 473, distance: 504.5
click at [214, 477] on section "search Search timeline Data delivery Overview Matches dashboard Matches Rematch…" at bounding box center [688, 361] width 1376 height 722
click at [49, 77] on link "search Search" at bounding box center [132, 67] width 265 height 36
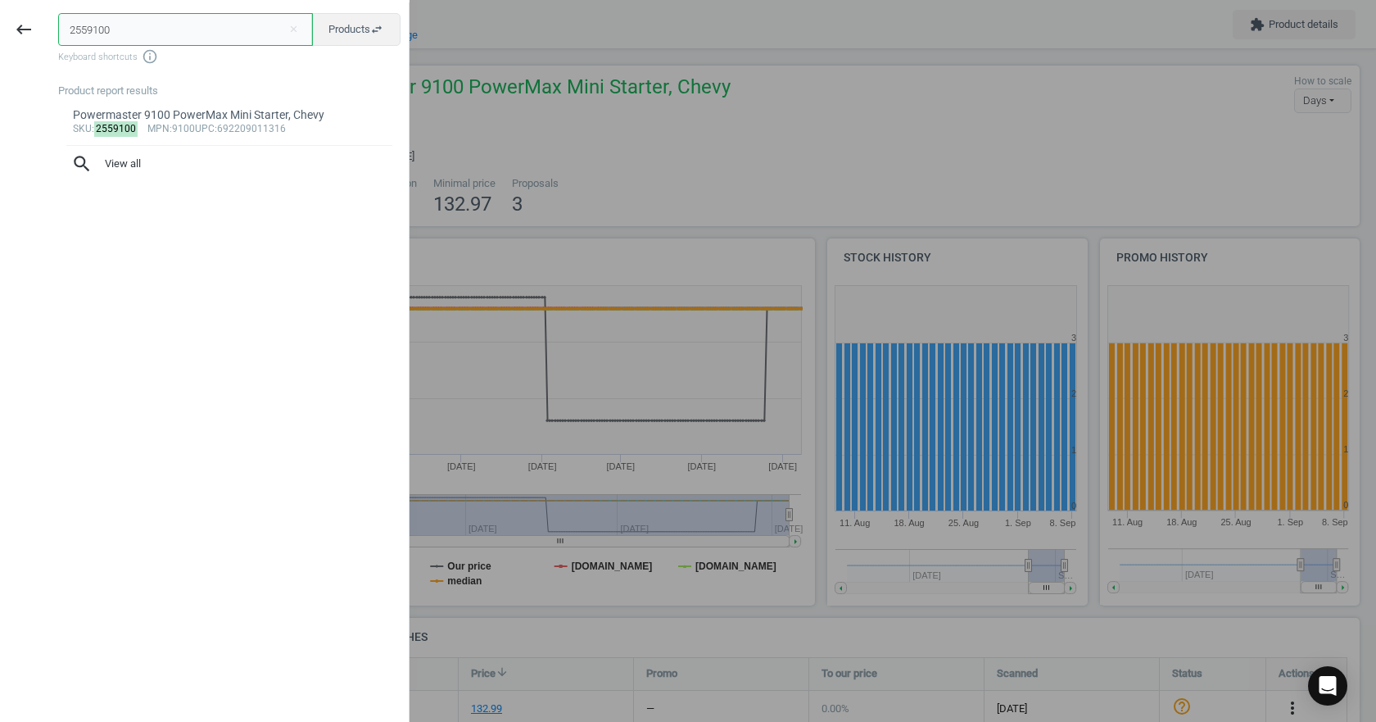
paste input "324126870"
paste input "text"
type input "324126870"
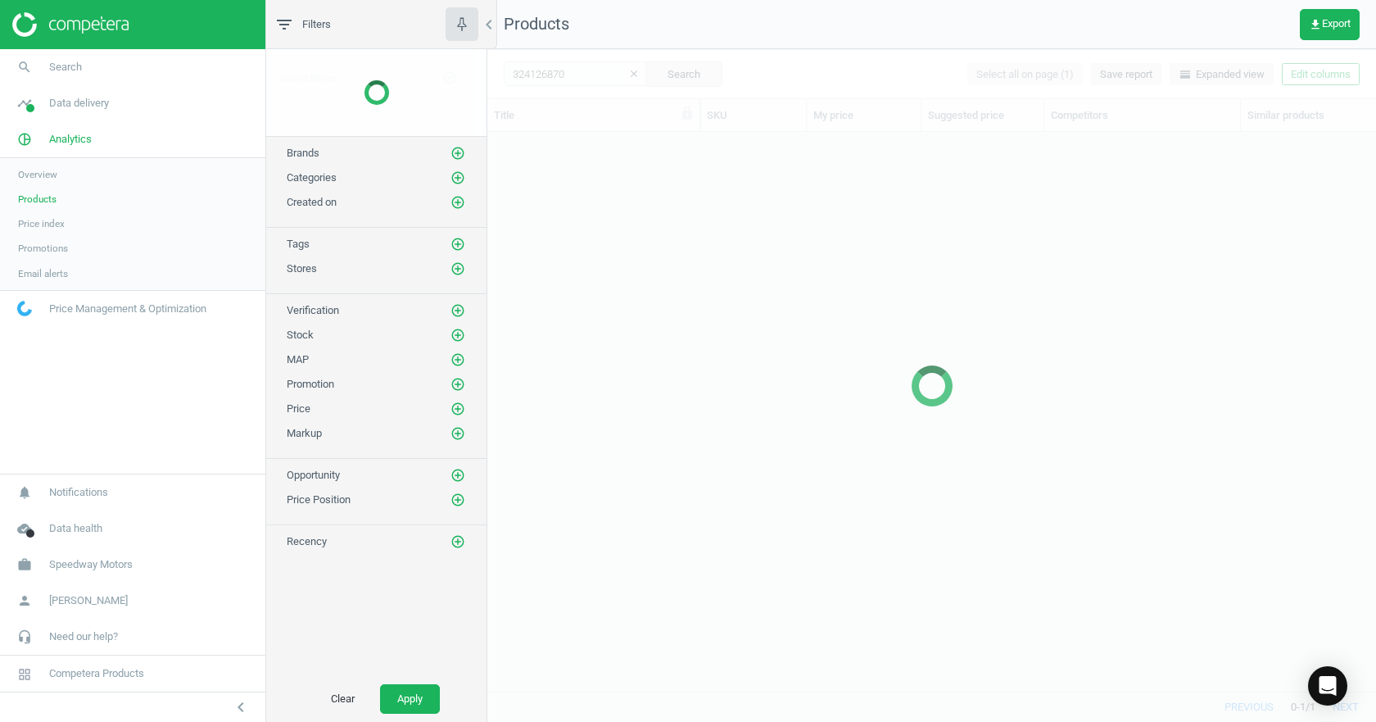
scroll to position [534, 876]
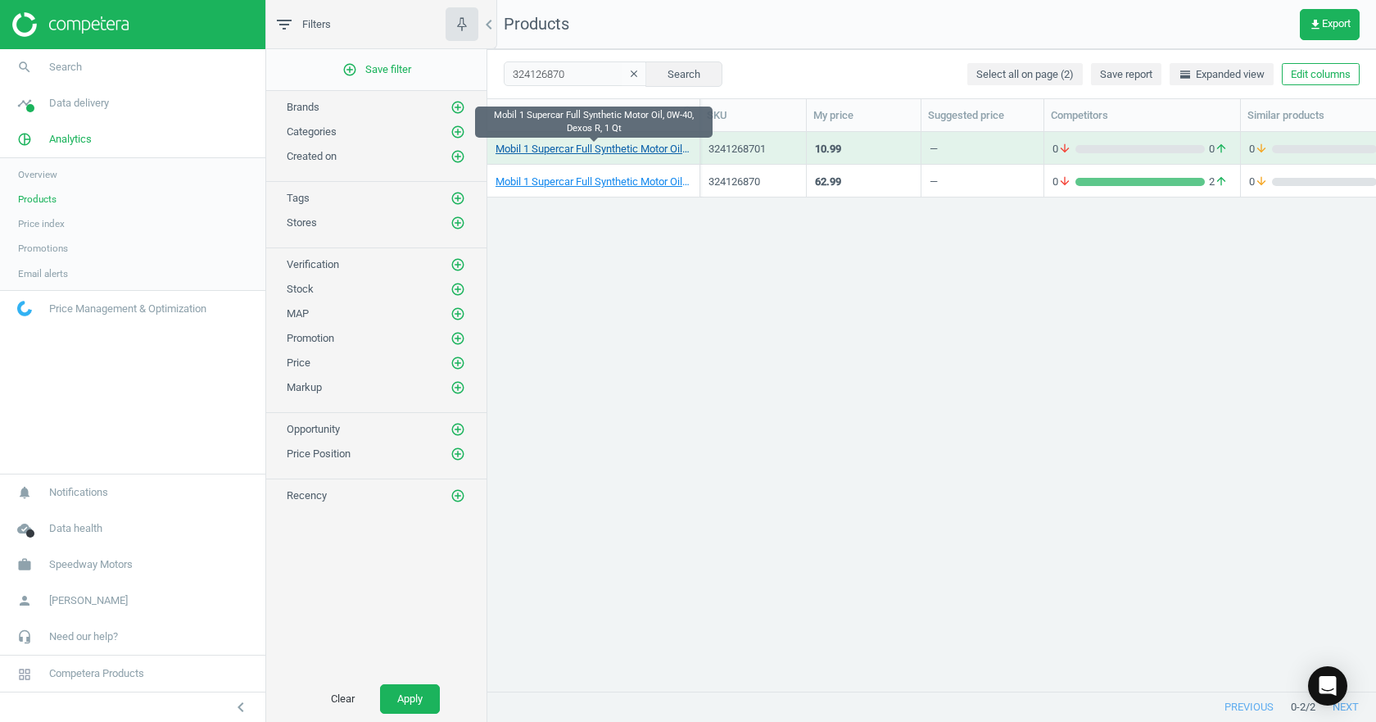
click at [620, 154] on link "Mobil 1 Supercar Full Synthetic Motor Oil, 0W-40, Dexos R, 1 Qt" at bounding box center [594, 149] width 196 height 15
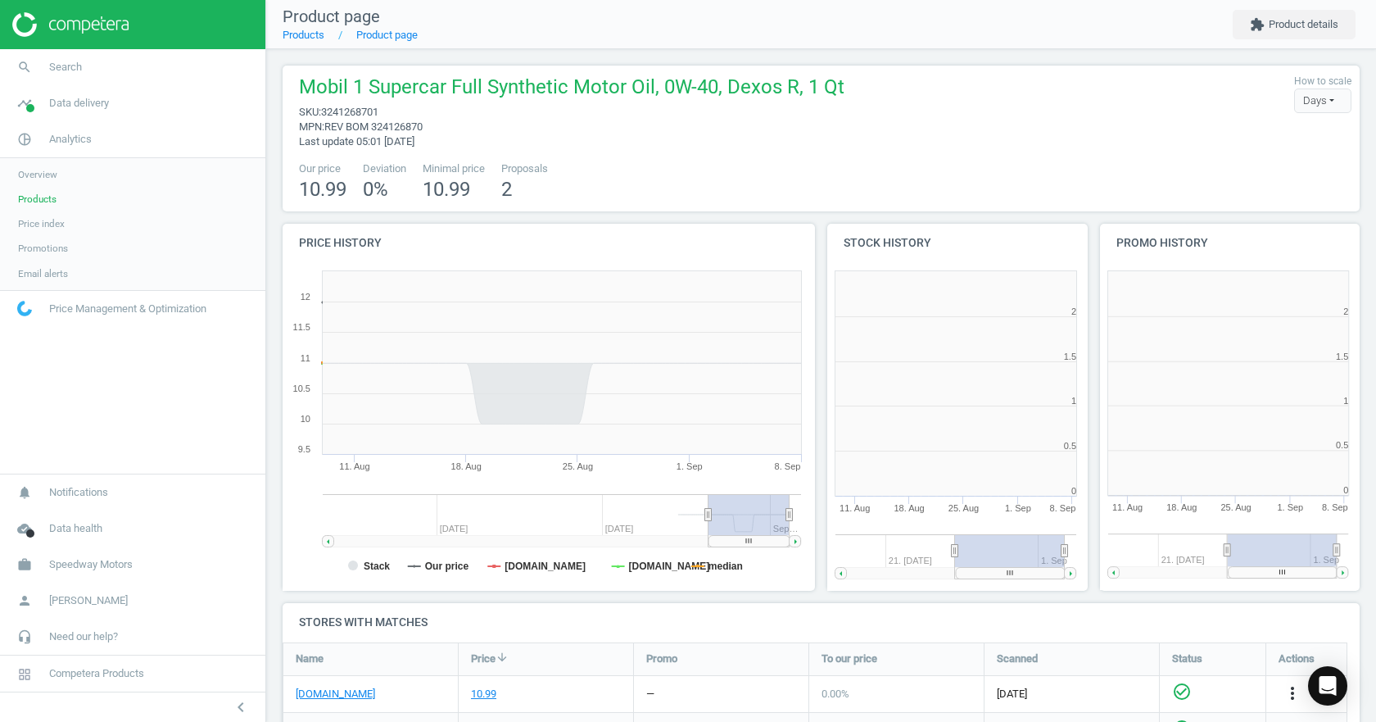
scroll to position [353, 283]
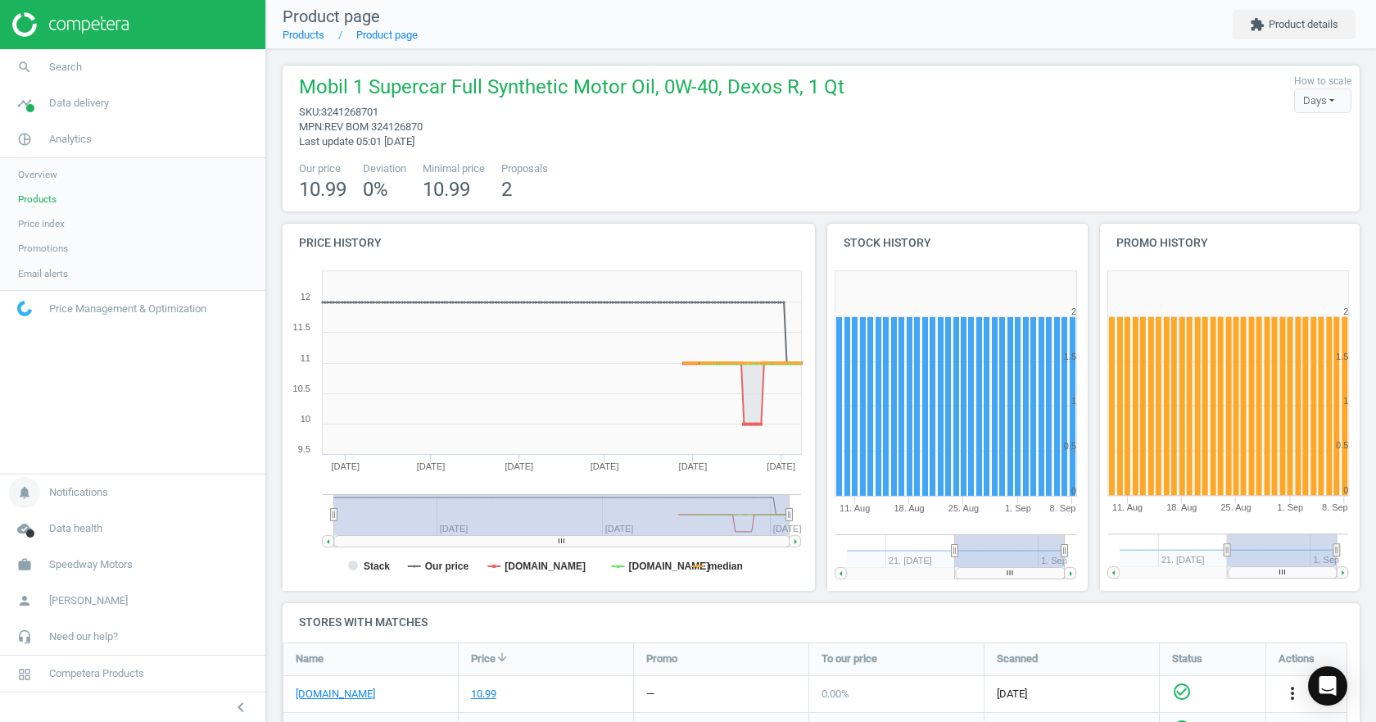
drag, startPoint x: 710, startPoint y: 513, endPoint x: 183, endPoint y: 491, distance: 527.9
click at [185, 494] on section "search Search timeline Data delivery Overview Matches dashboard Matches Rematch…" at bounding box center [688, 361] width 1376 height 722
click at [75, 72] on span "Search" at bounding box center [65, 67] width 33 height 15
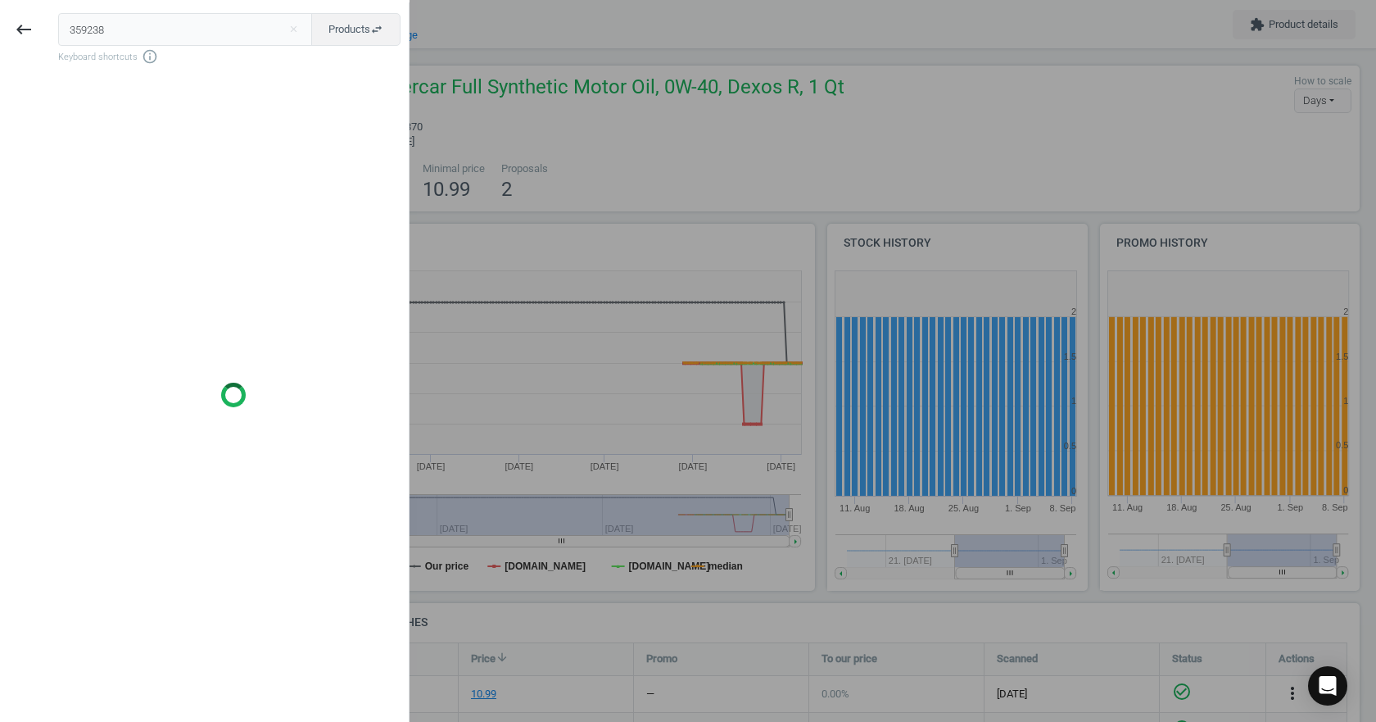
type input "359238"
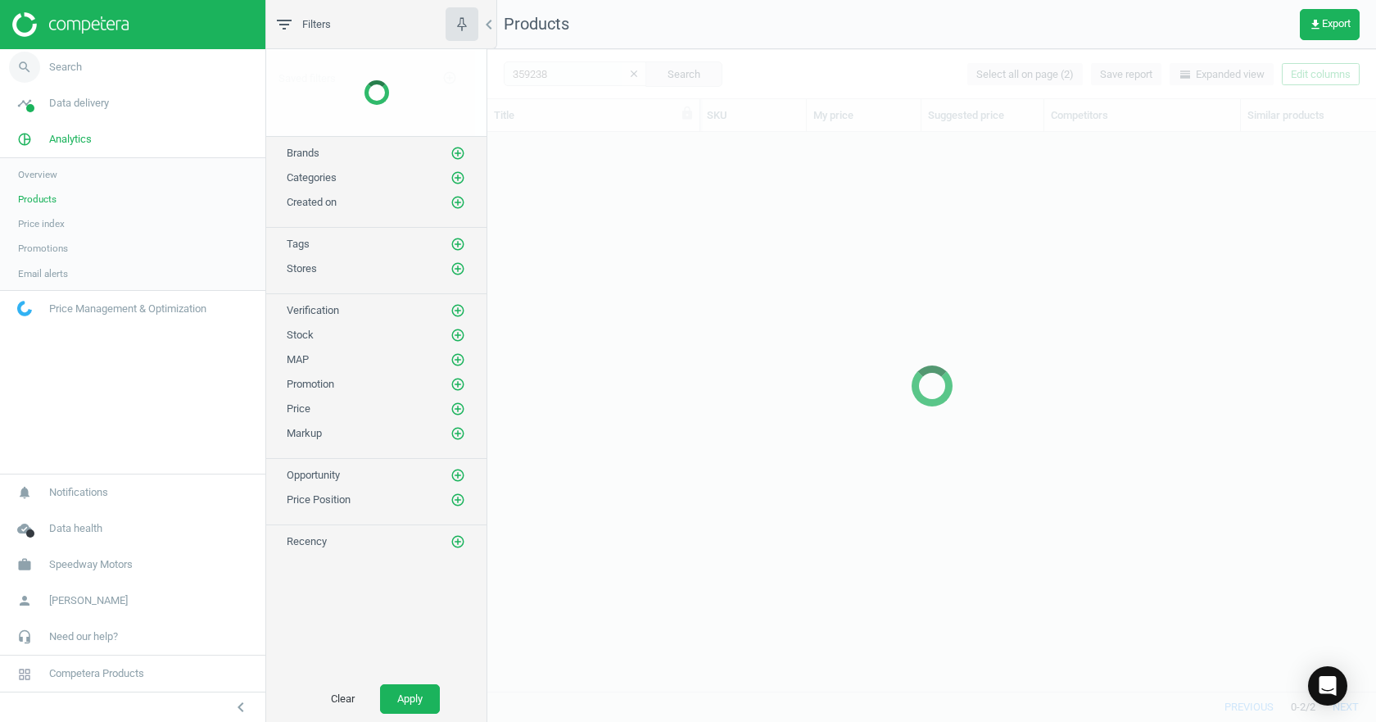
scroll to position [534, 876]
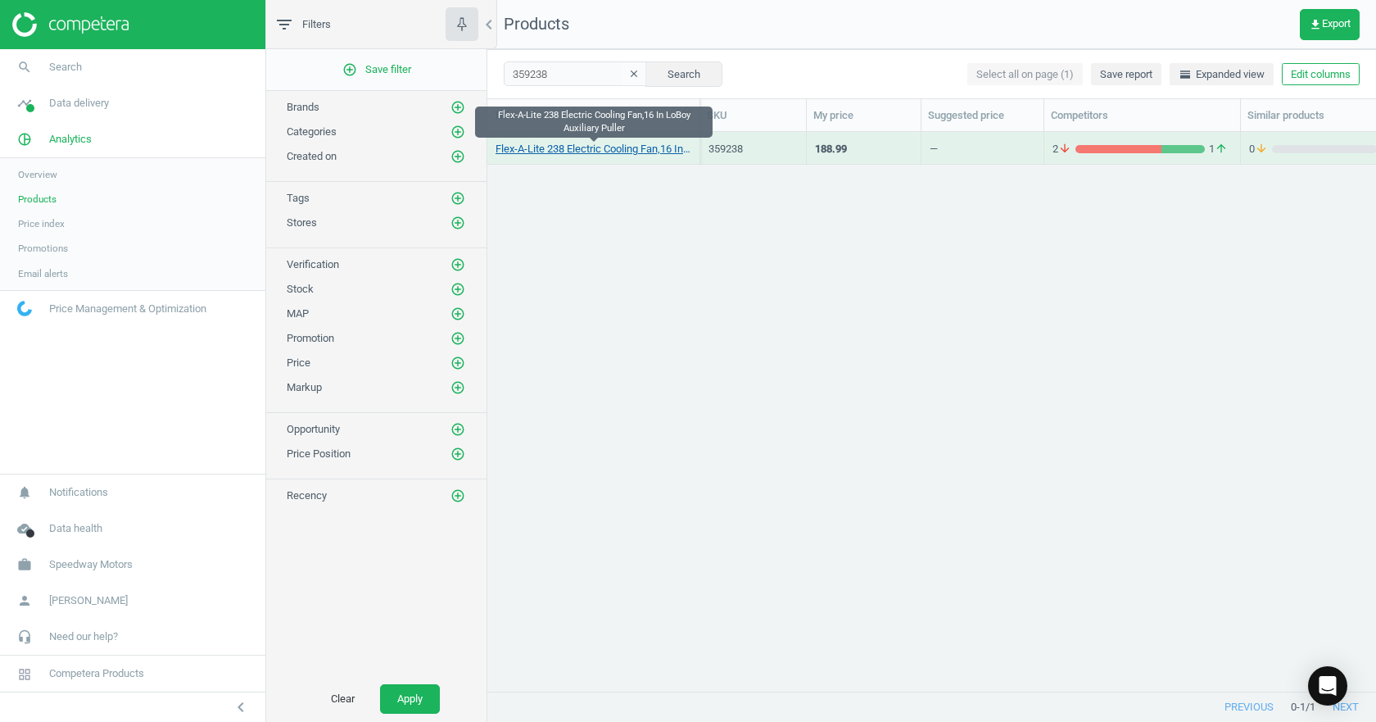
click at [561, 151] on link "Flex-A-Lite 238 Electric Cooling Fan,16 In LoBoy Auxiliary Puller" at bounding box center [594, 149] width 196 height 15
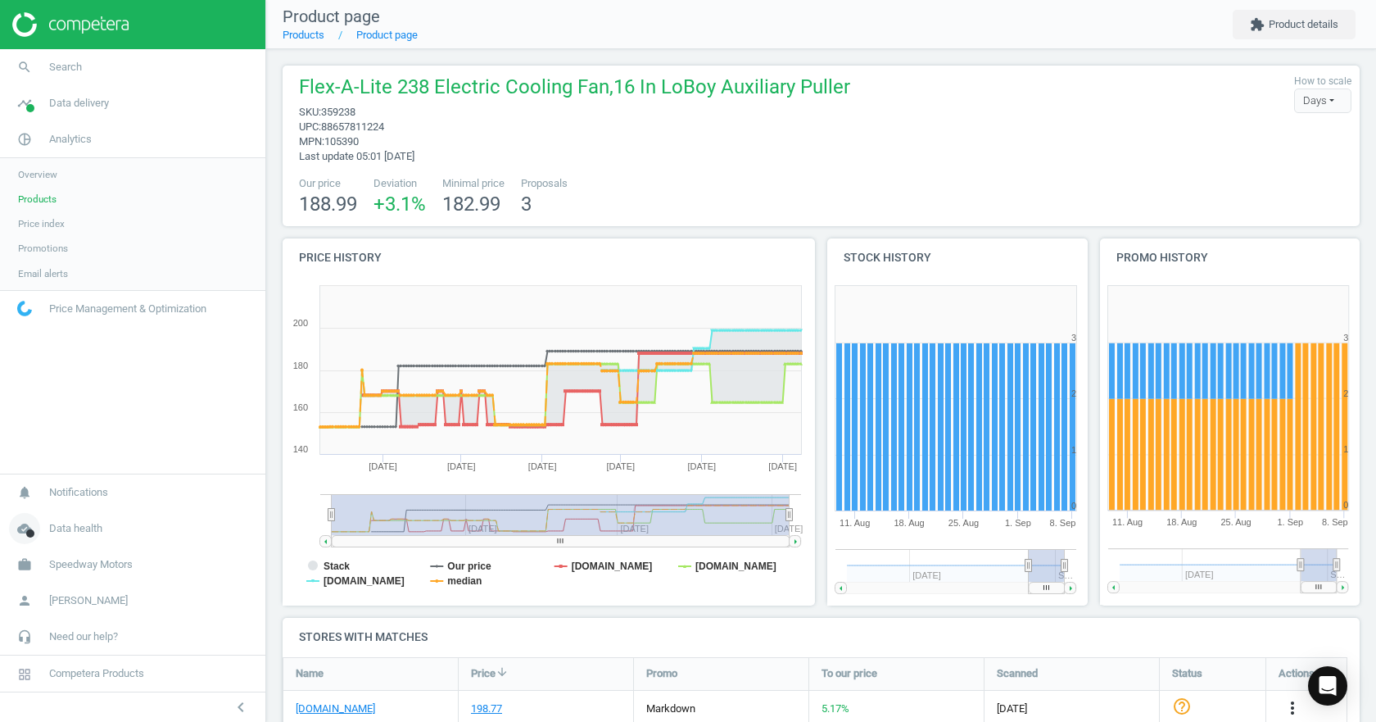
drag, startPoint x: 714, startPoint y: 514, endPoint x: 127, endPoint y: 512, distance: 587.3
click at [130, 514] on section "search Search timeline Data delivery Overview Matches dashboard Matches Rematch…" at bounding box center [688, 361] width 1376 height 722
